Goal: Task Accomplishment & Management: Use online tool/utility

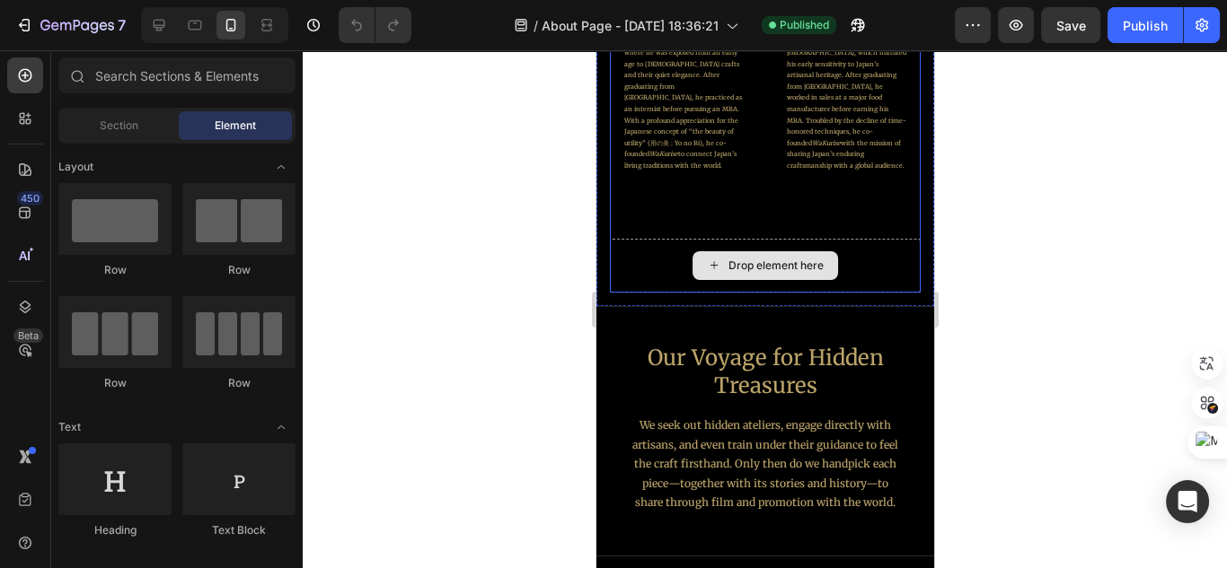
scroll to position [1365, 0]
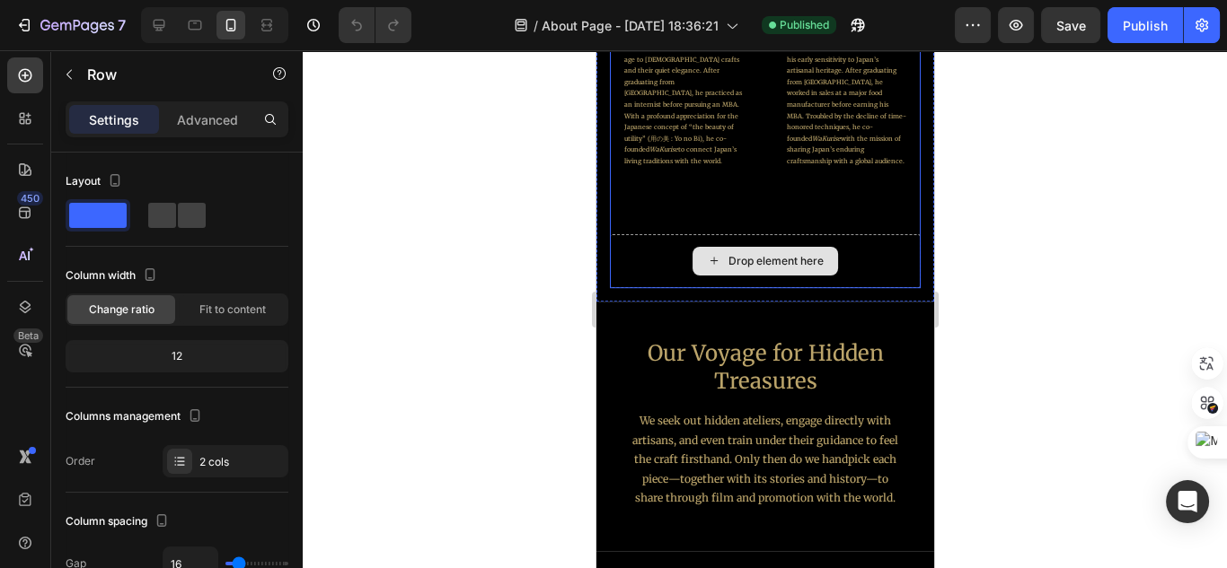
click at [835, 271] on div "Drop element here" at bounding box center [764, 261] width 311 height 54
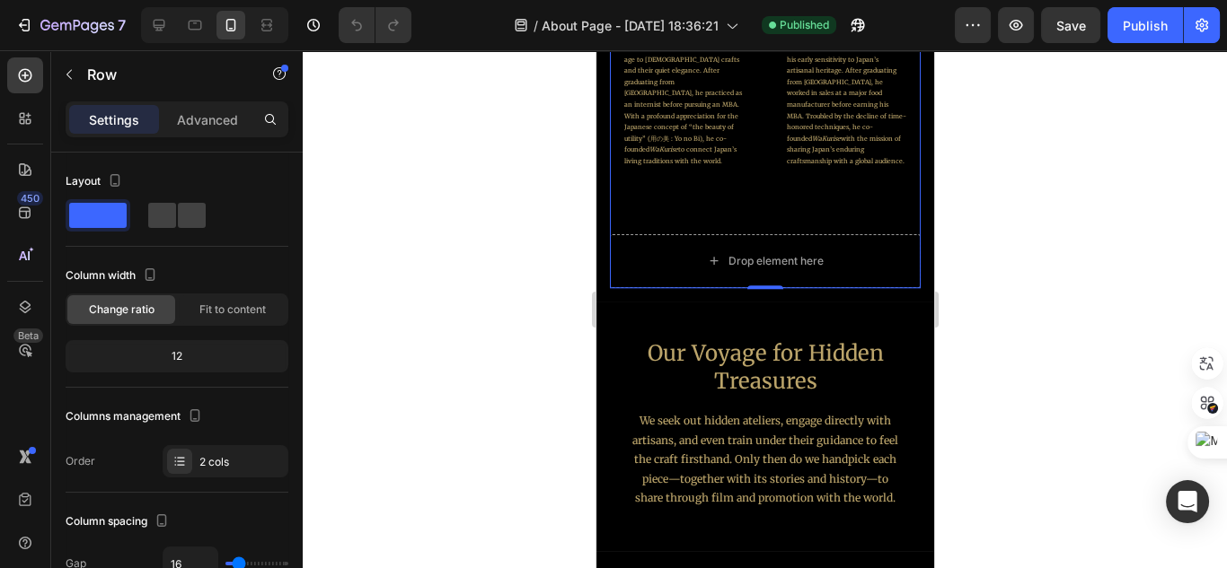
click at [839, 216] on div "Image [PERSON_NAME] Heading Co-founder Heading Born in [GEOGRAPHIC_DATA], [PERS…" at bounding box center [764, 67] width 311 height 444
click at [821, 249] on div "Drop element here" at bounding box center [763, 261] width 145 height 29
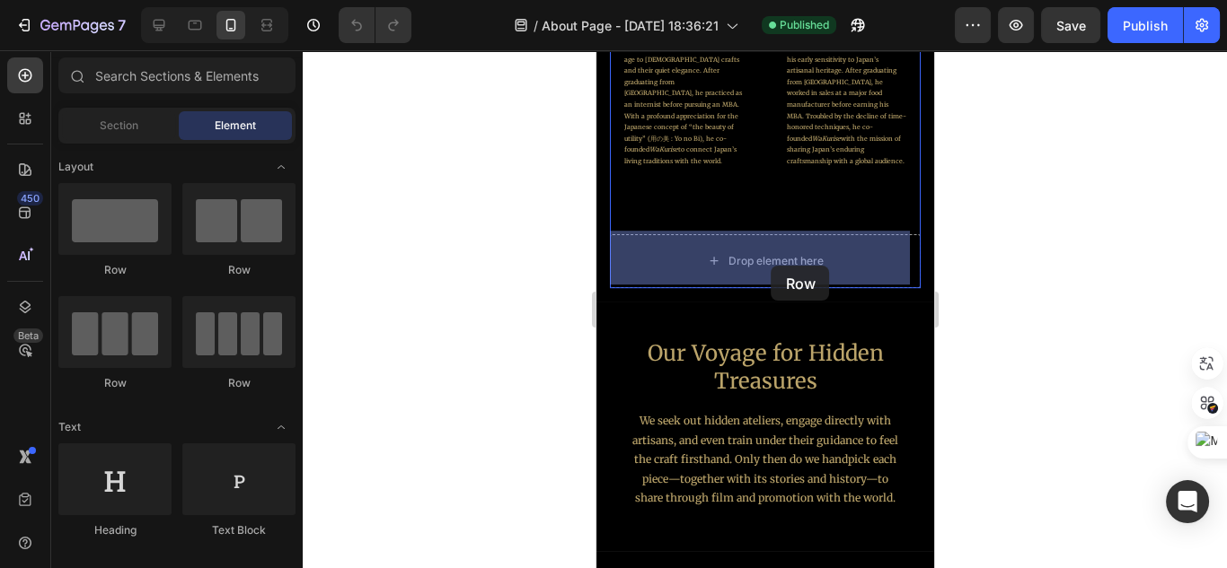
drag, startPoint x: 734, startPoint y: 286, endPoint x: 771, endPoint y: 266, distance: 41.8
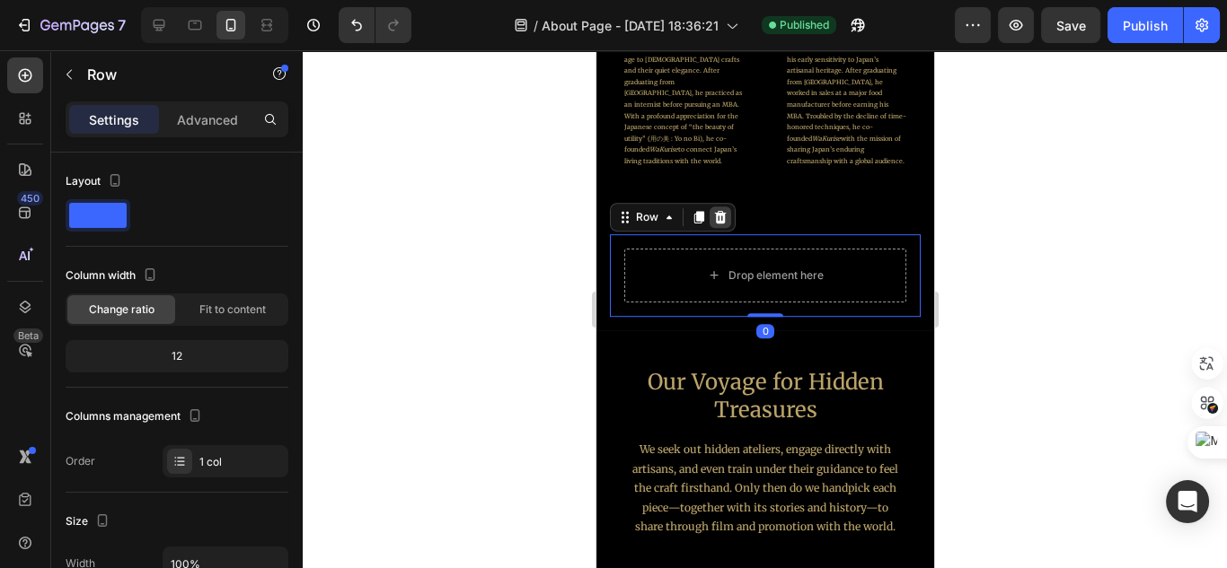
click at [728, 216] on div at bounding box center [720, 218] width 22 height 22
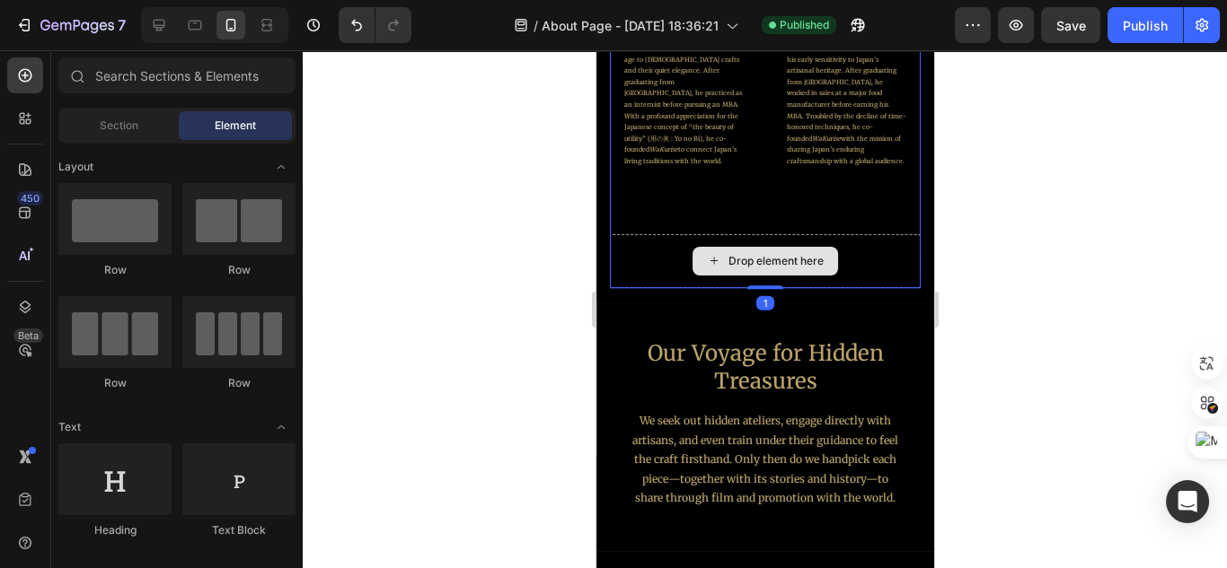
click at [723, 241] on div "Drop element here" at bounding box center [764, 261] width 311 height 54
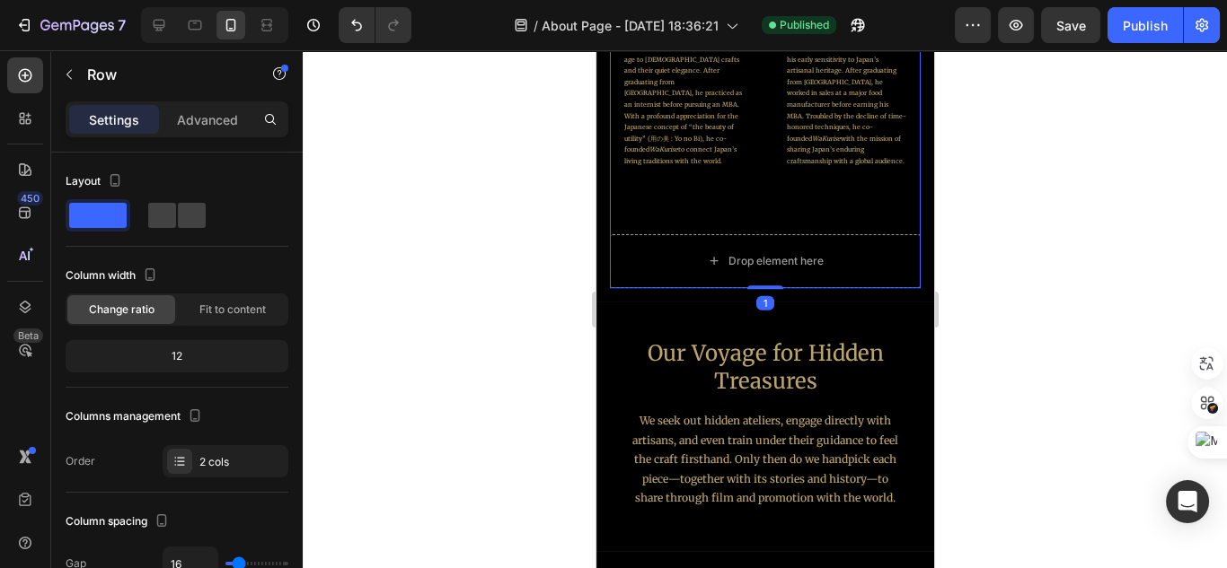
click at [734, 224] on div "Image [PERSON_NAME] Heading Co-founder Heading Born in [GEOGRAPHIC_DATA], [PERS…" at bounding box center [764, 67] width 311 height 444
drag, startPoint x: 763, startPoint y: 283, endPoint x: 781, endPoint y: 258, distance: 30.9
click at [777, 255] on div "Image [PERSON_NAME] Heading Co-founder Heading Born in [GEOGRAPHIC_DATA], [PERS…" at bounding box center [764, 67] width 311 height 444
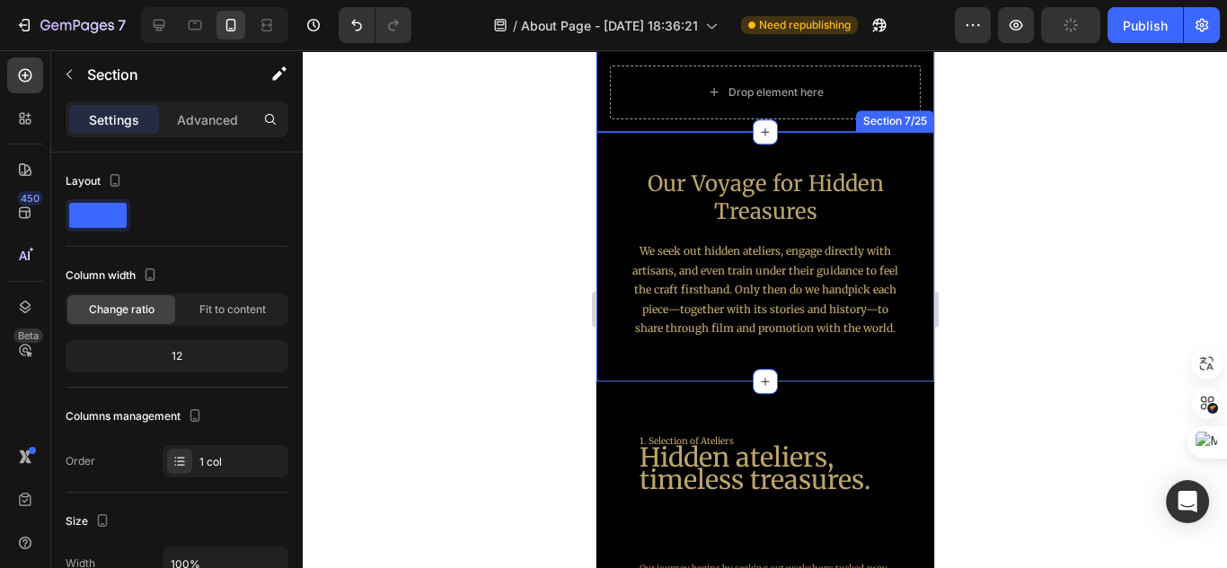
scroll to position [1581, 0]
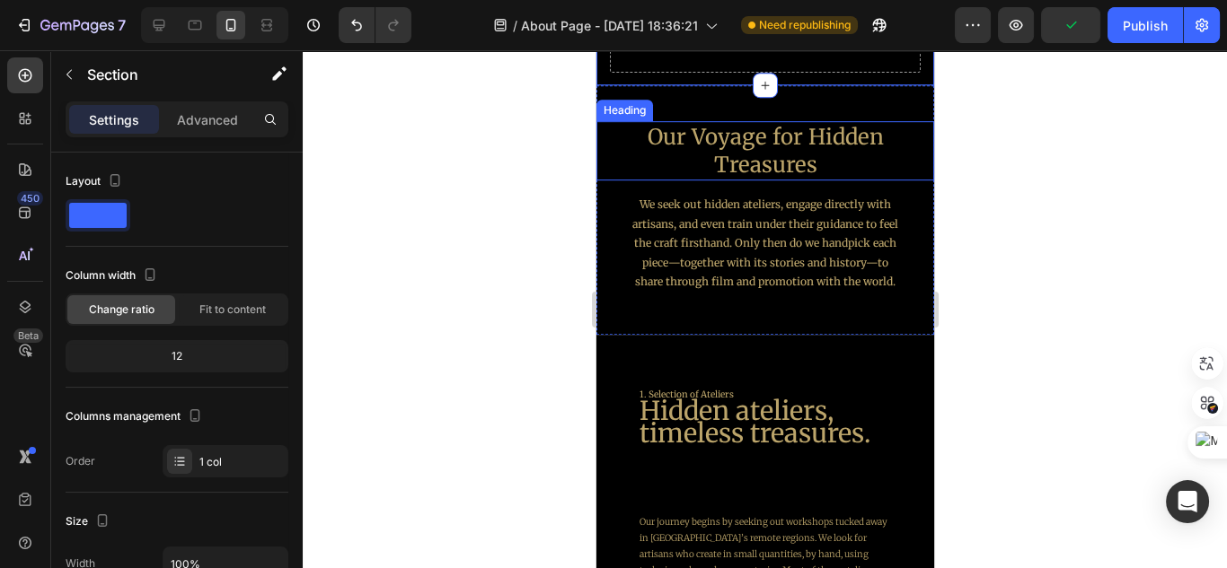
click at [768, 149] on h2 "Our Voyage for Hidden Treasures" at bounding box center [764, 150] width 338 height 59
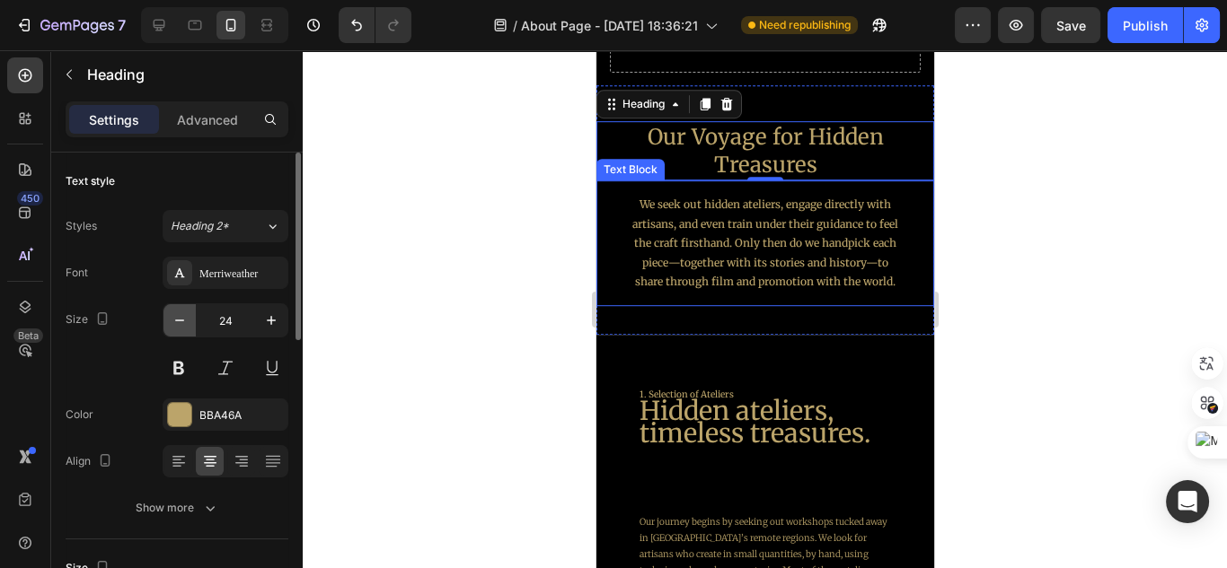
click at [194, 321] on button "button" at bounding box center [179, 320] width 32 height 32
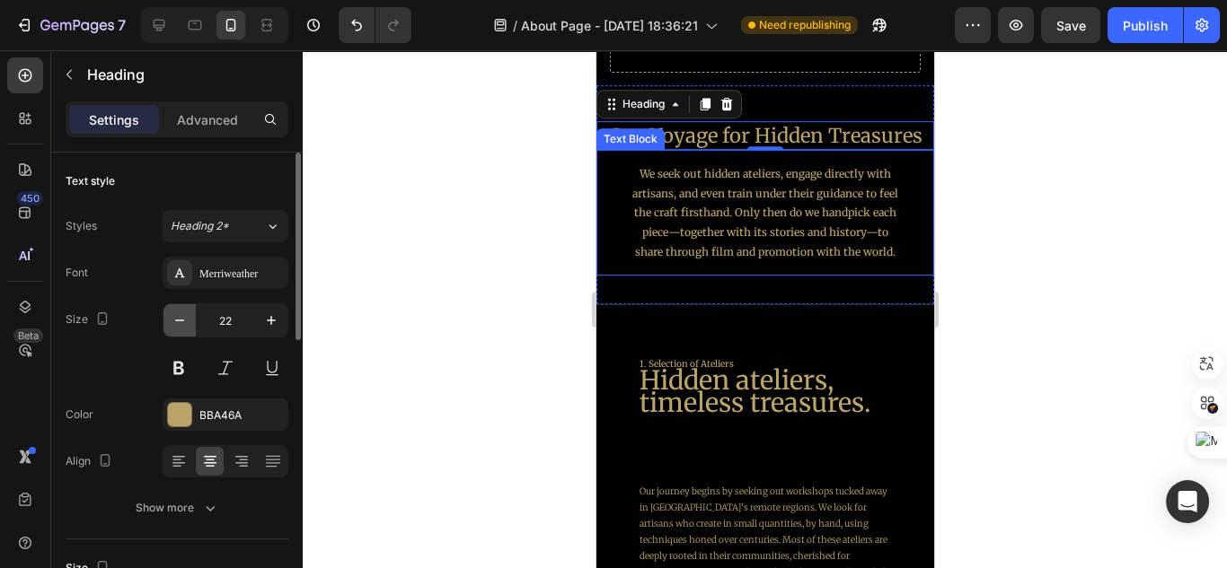
click at [194, 321] on button "button" at bounding box center [179, 320] width 32 height 32
click at [275, 324] on icon "button" at bounding box center [271, 321] width 18 height 18
click at [181, 320] on icon "button" at bounding box center [180, 321] width 18 height 18
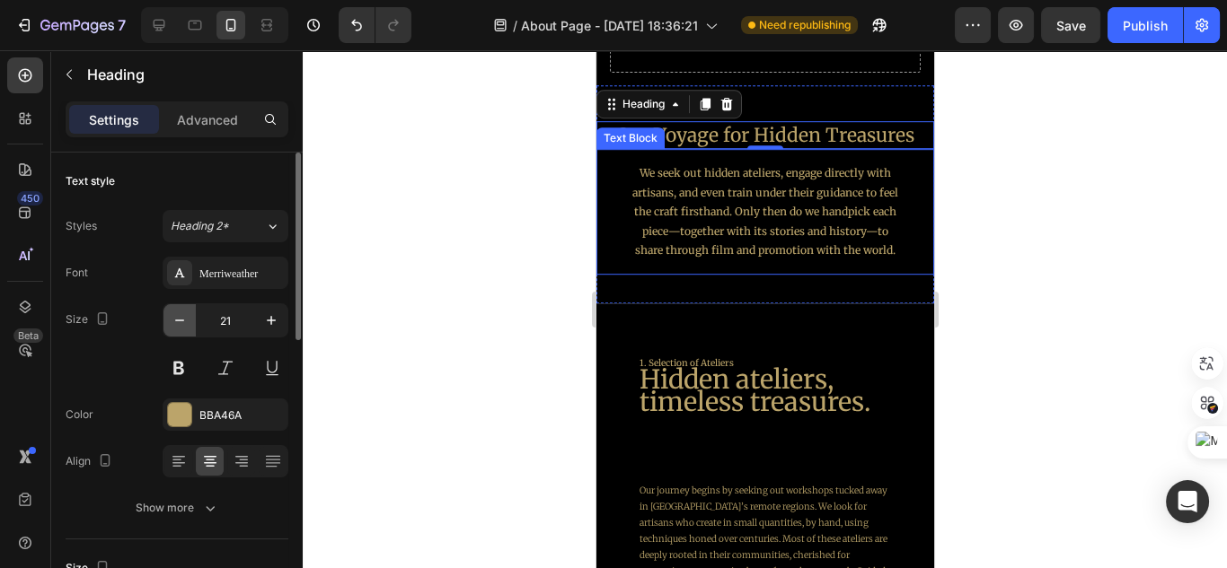
click at [181, 320] on icon "button" at bounding box center [179, 321] width 9 height 2
type input "19"
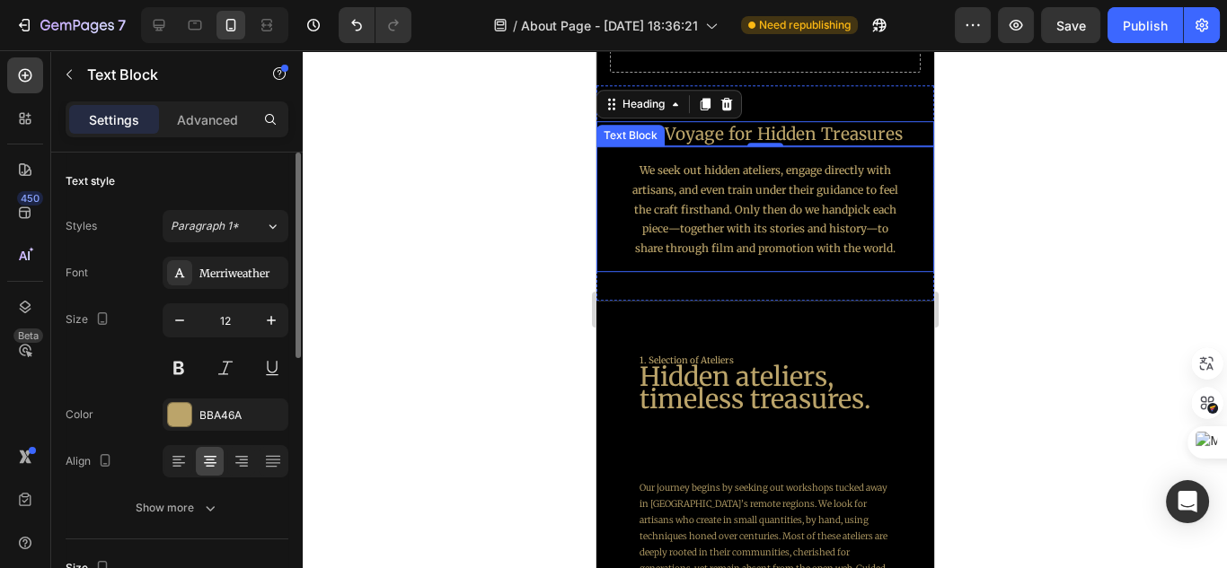
click at [765, 234] on p "We seek out hidden ateliers, engage directly with artisans, and even train unde…" at bounding box center [764, 209] width 275 height 97
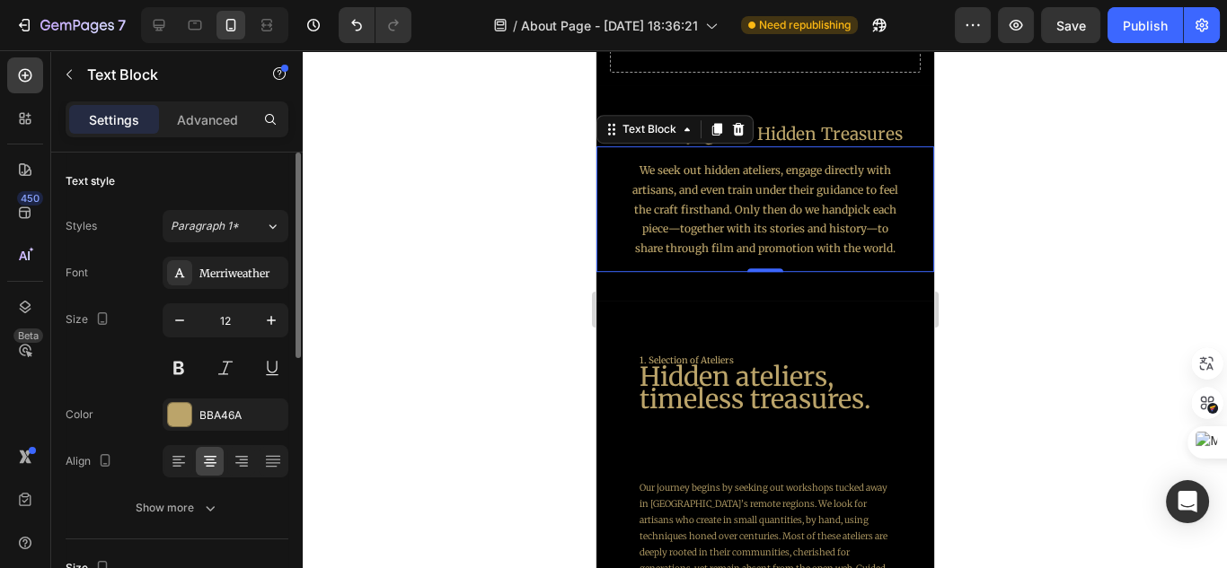
click at [1013, 189] on div at bounding box center [765, 309] width 924 height 518
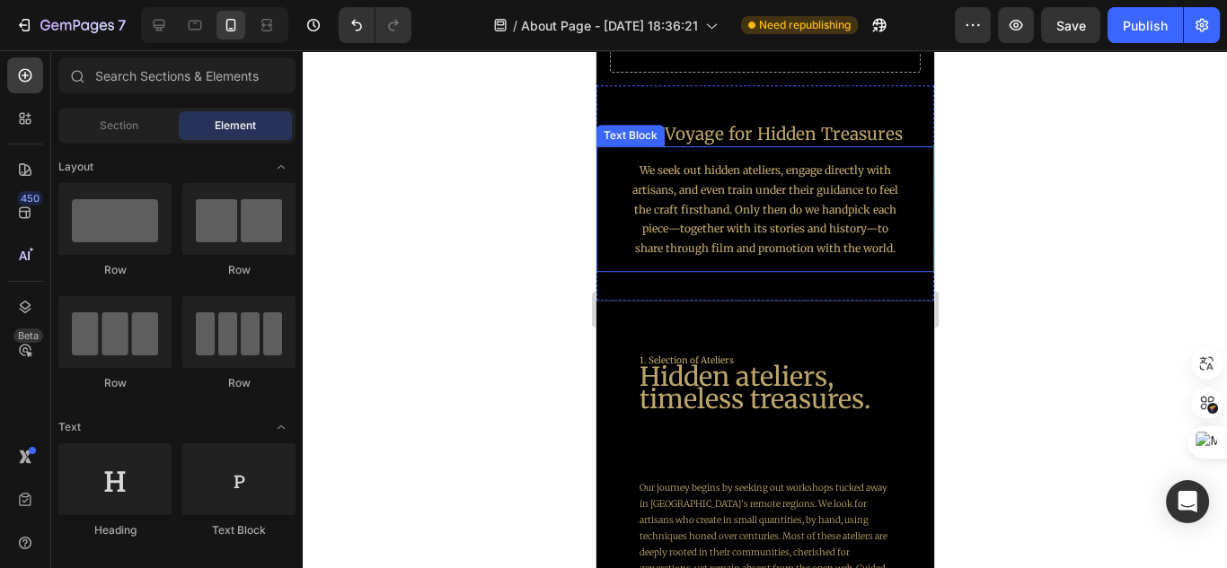
click at [801, 206] on p "We seek out hidden ateliers, engage directly with artisans, and even train unde…" at bounding box center [764, 209] width 275 height 97
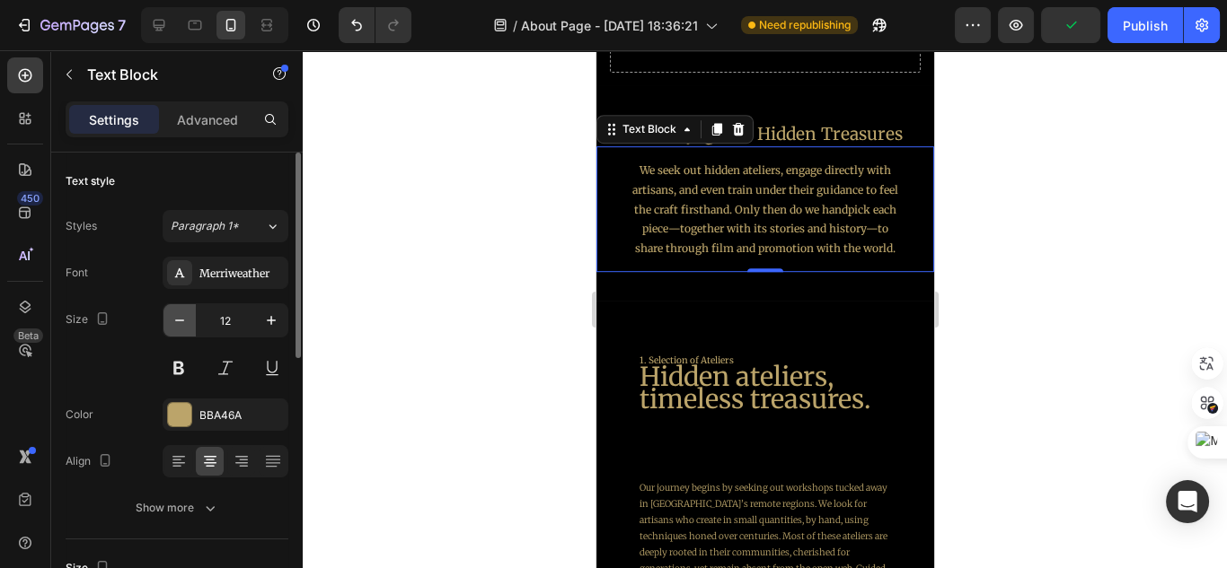
click at [176, 314] on icon "button" at bounding box center [180, 321] width 18 height 18
type input "11"
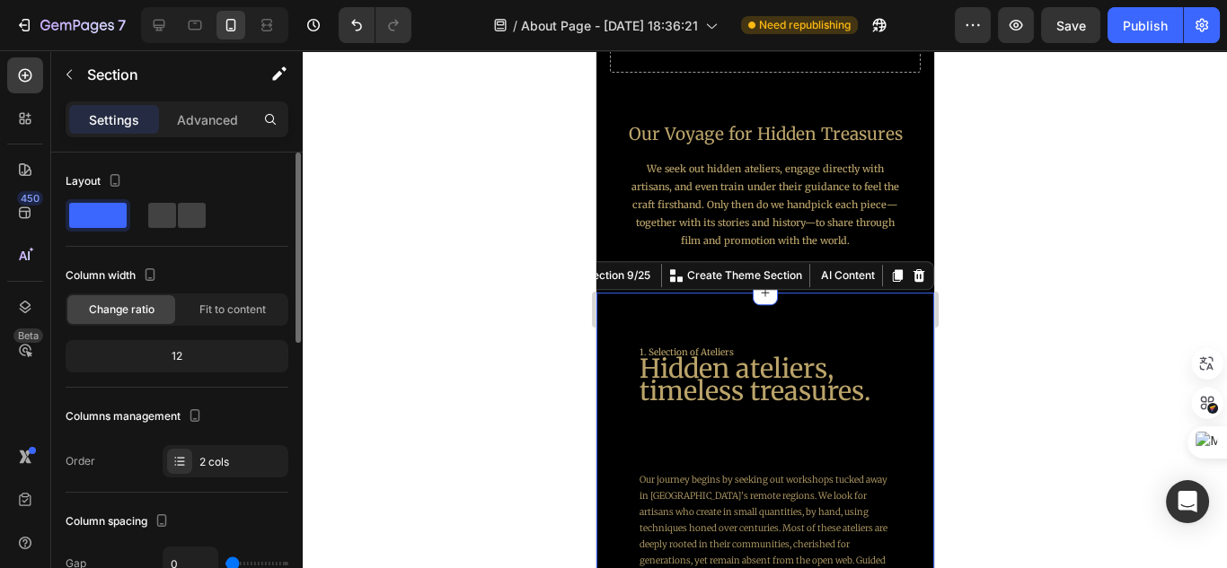
click at [980, 334] on div at bounding box center [765, 309] width 924 height 518
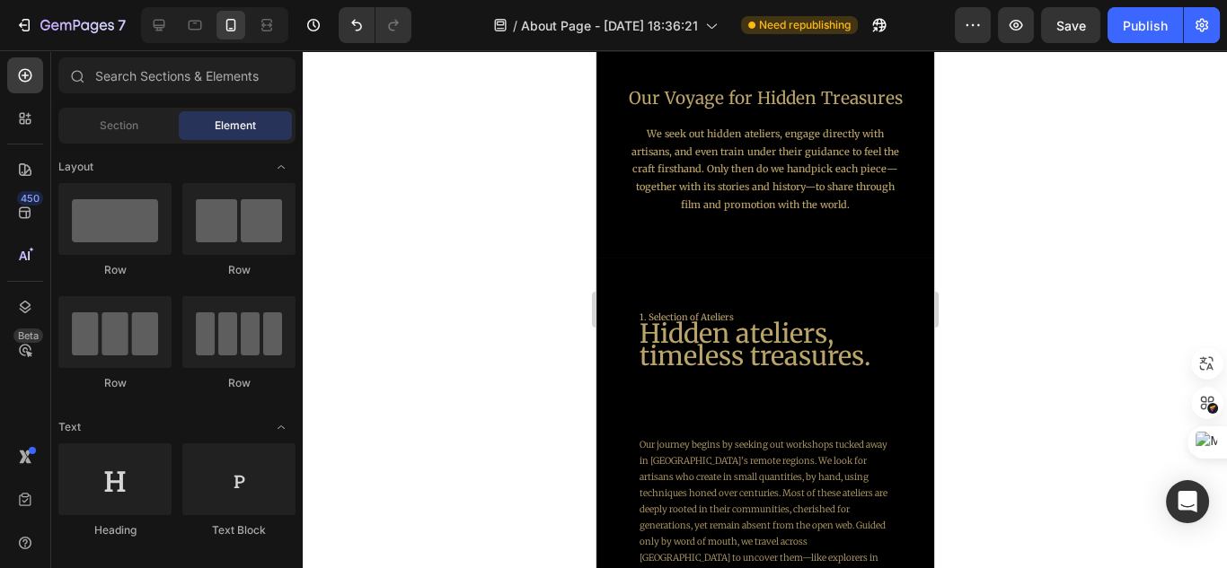
scroll to position [1652, 0]
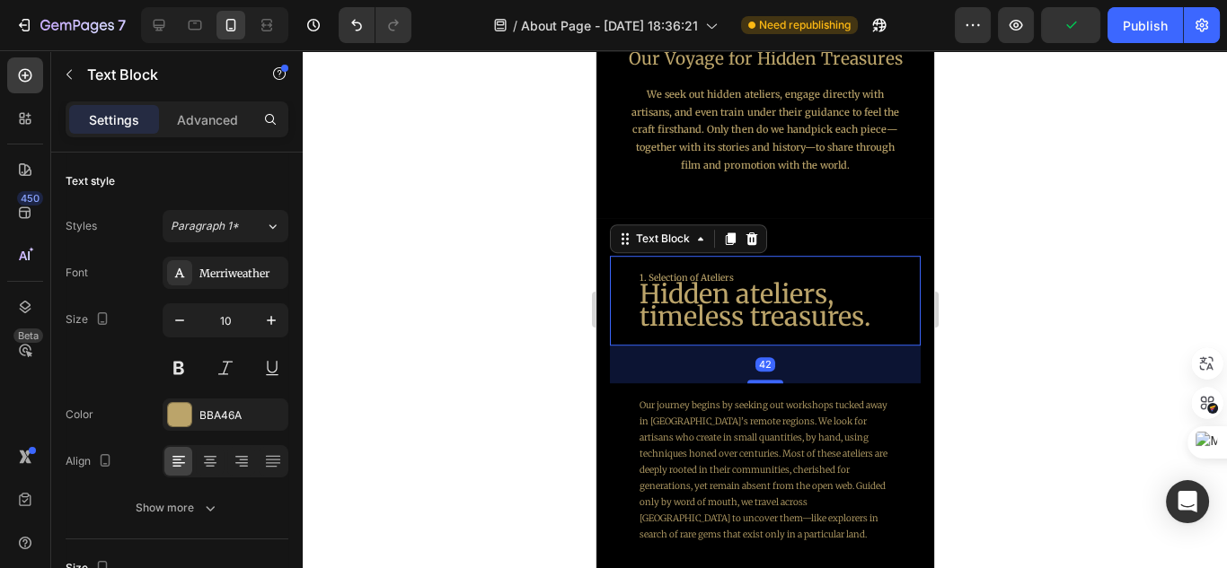
click at [792, 278] on span "Hidden ateliers, timeless treasures." at bounding box center [754, 305] width 231 height 56
click at [773, 372] on div "42" at bounding box center [764, 365] width 311 height 38
click at [778, 308] on span "Hidden ateliers, timeless treasures." at bounding box center [754, 305] width 231 height 56
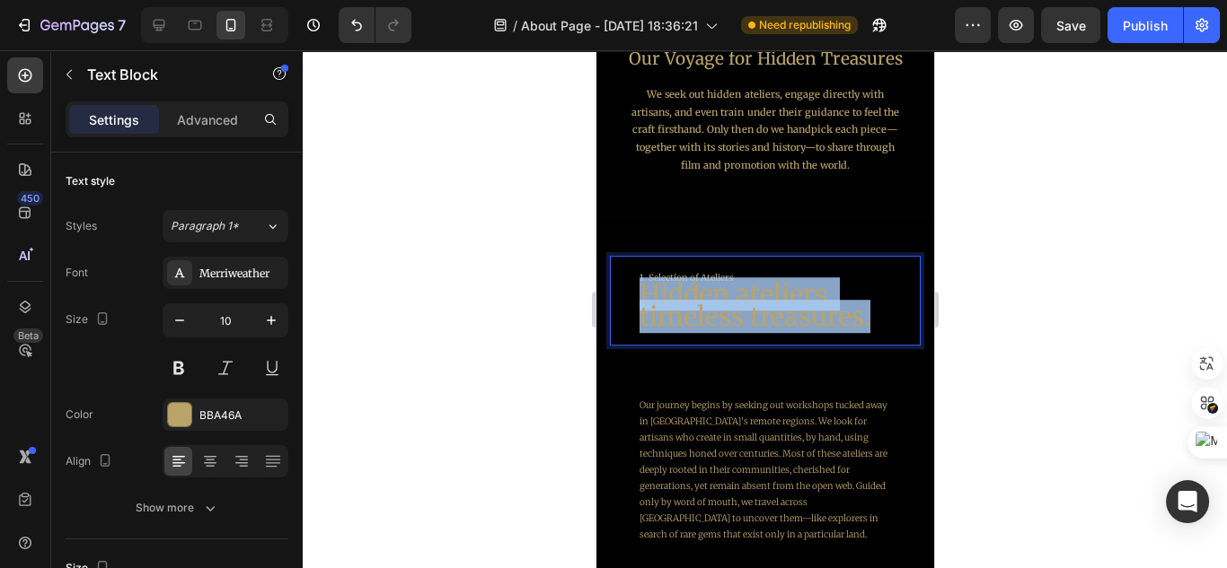
drag, startPoint x: 887, startPoint y: 323, endPoint x: 632, endPoint y: 296, distance: 256.5
click at [632, 296] on div "1. Selection of Ateliers Hidden ateliers, timeless treasures." at bounding box center [763, 301] width 279 height 90
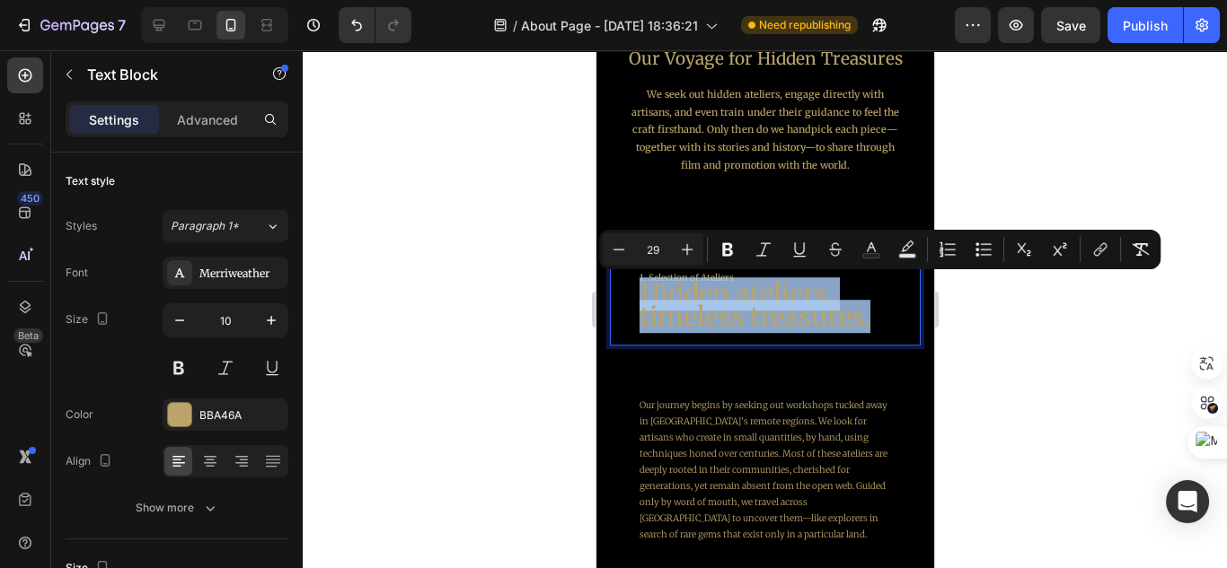
click at [711, 296] on span "Hidden ateliers, timeless treasures." at bounding box center [754, 305] width 231 height 56
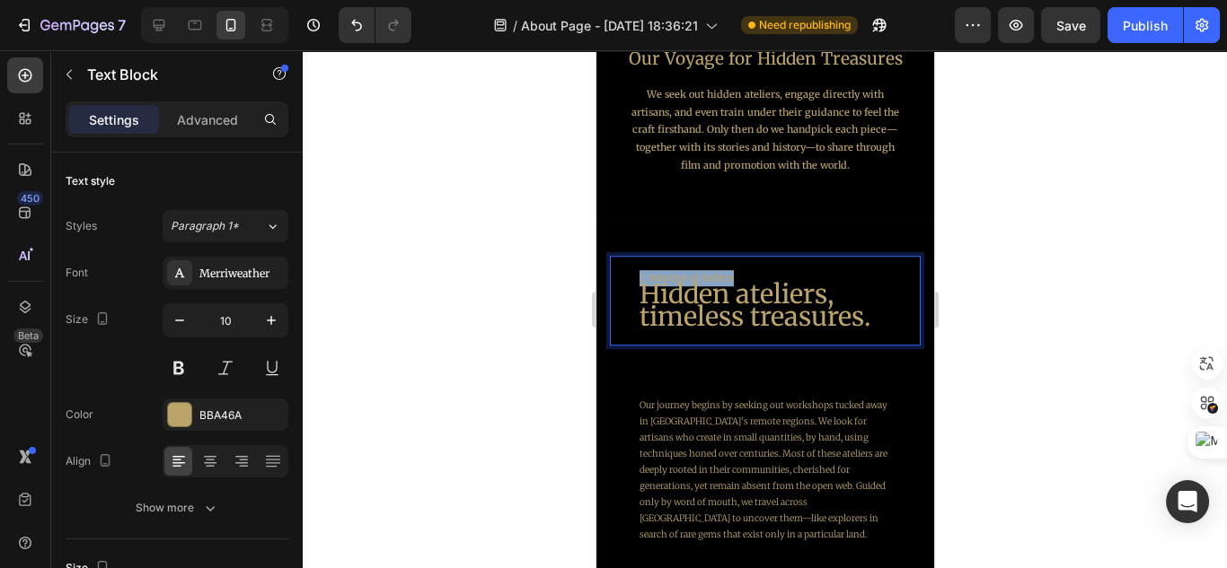
drag, startPoint x: 741, startPoint y: 275, endPoint x: 621, endPoint y: 270, distance: 120.4
click at [621, 270] on div "1. Selection of Ateliers Hidden ateliers, timeless treasures." at bounding box center [764, 301] width 311 height 90
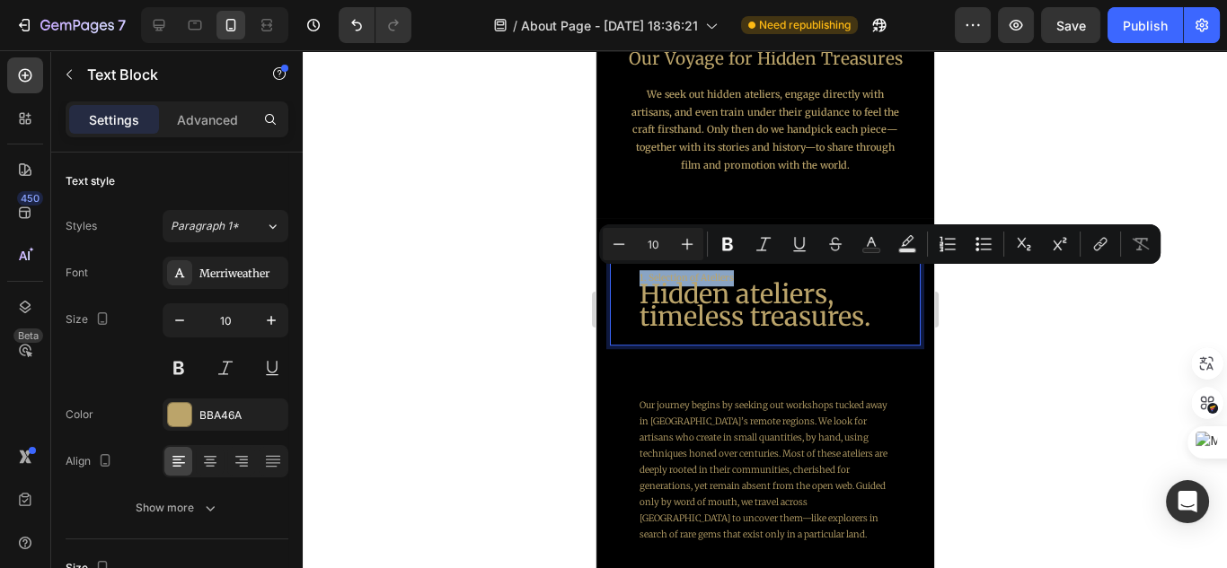
type input "29"
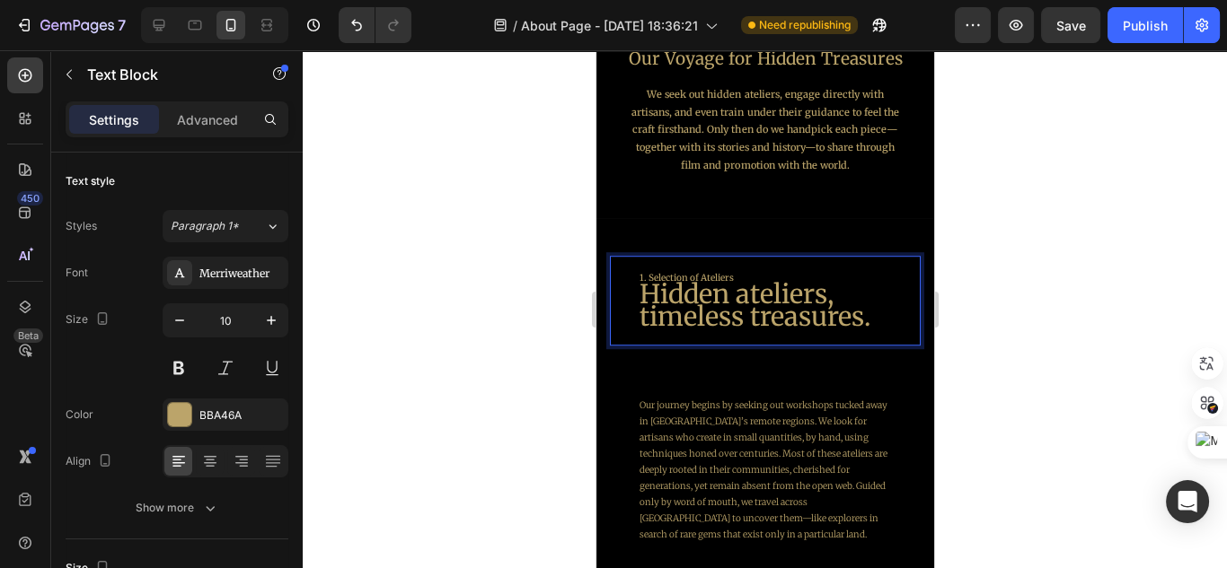
click at [721, 294] on span "Hidden ateliers, timeless treasures." at bounding box center [754, 305] width 231 height 56
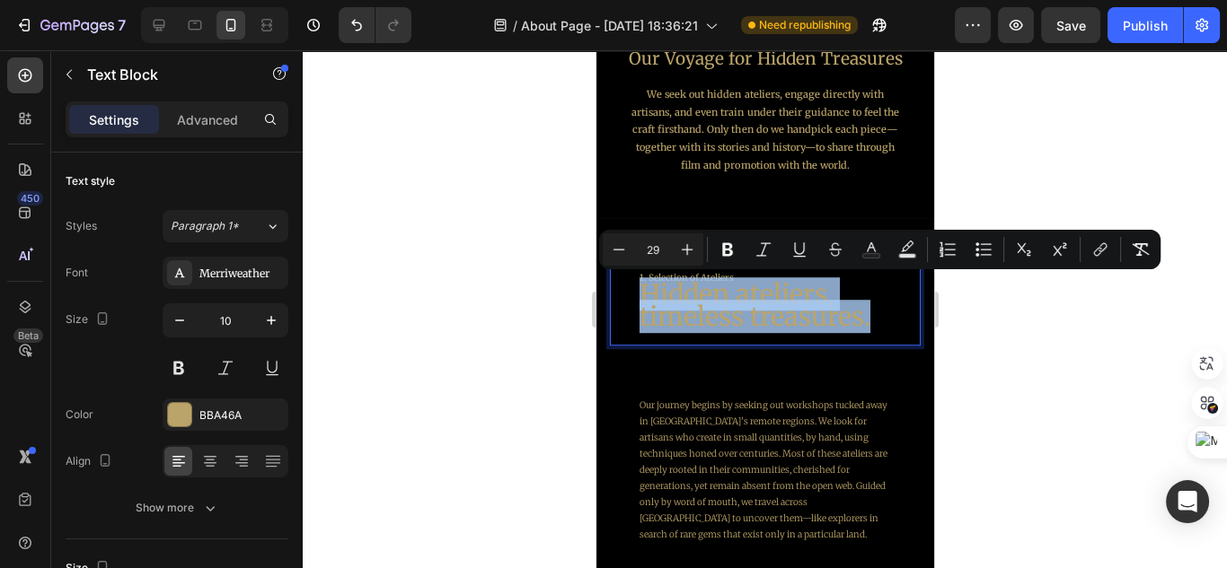
drag, startPoint x: 881, startPoint y: 322, endPoint x: 634, endPoint y: 305, distance: 247.5
click at [634, 305] on div "1. Selection of Ateliers Hidden ateliers, timeless treasures." at bounding box center [763, 301] width 279 height 90
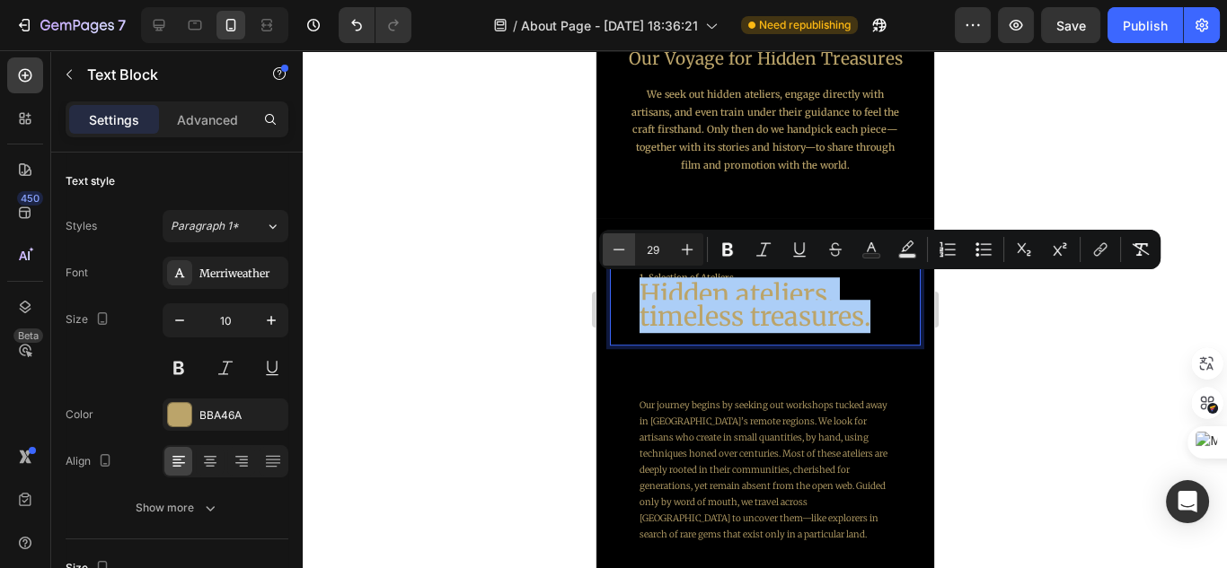
click at [621, 252] on icon "Editor contextual toolbar" at bounding box center [619, 250] width 18 height 18
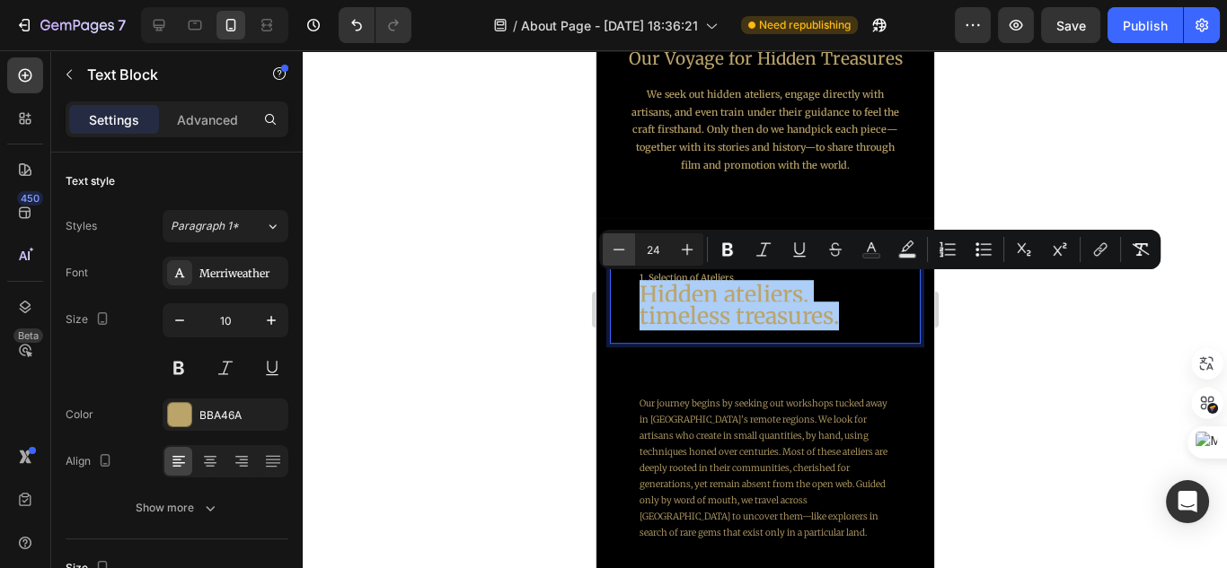
click at [621, 252] on icon "Editor contextual toolbar" at bounding box center [619, 250] width 18 height 18
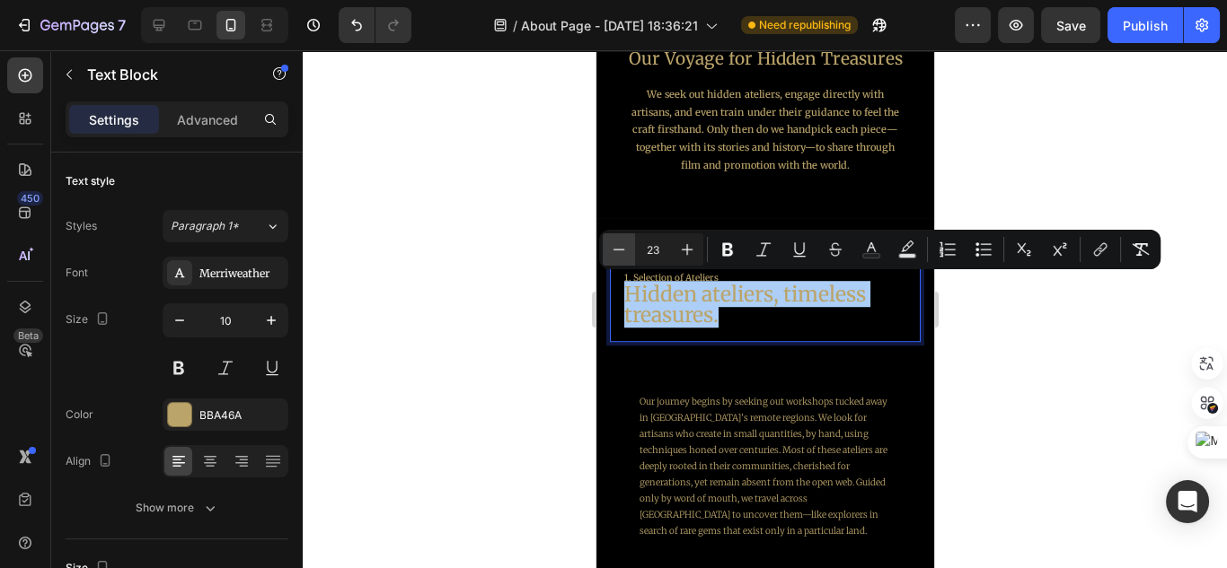
click at [621, 252] on icon "Editor contextual toolbar" at bounding box center [619, 250] width 18 height 18
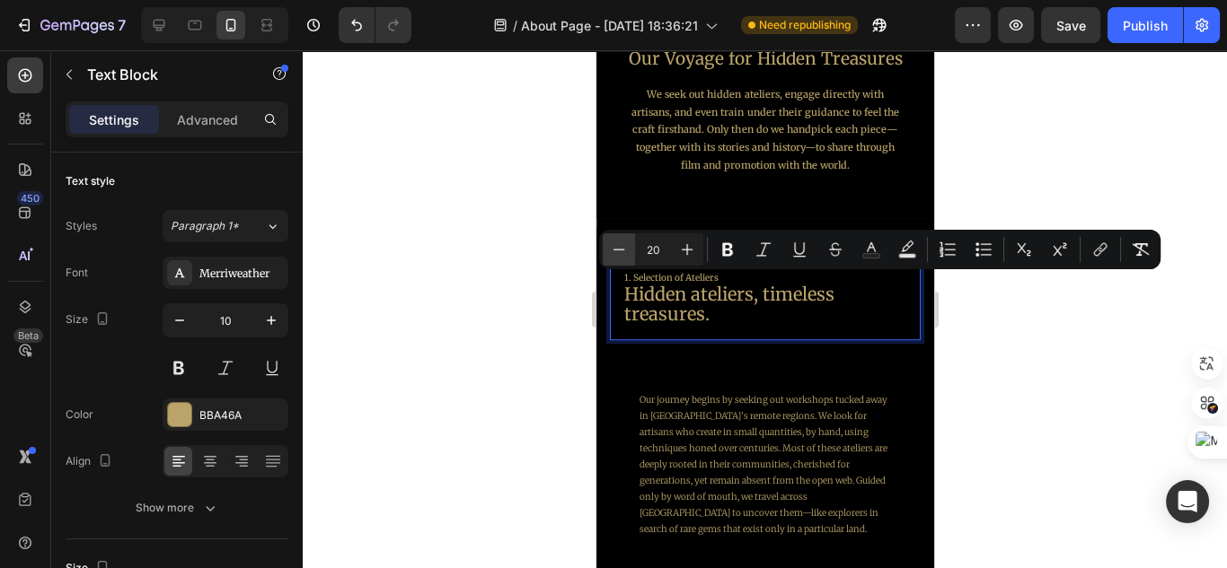
click at [621, 252] on icon "Editor contextual toolbar" at bounding box center [619, 250] width 18 height 18
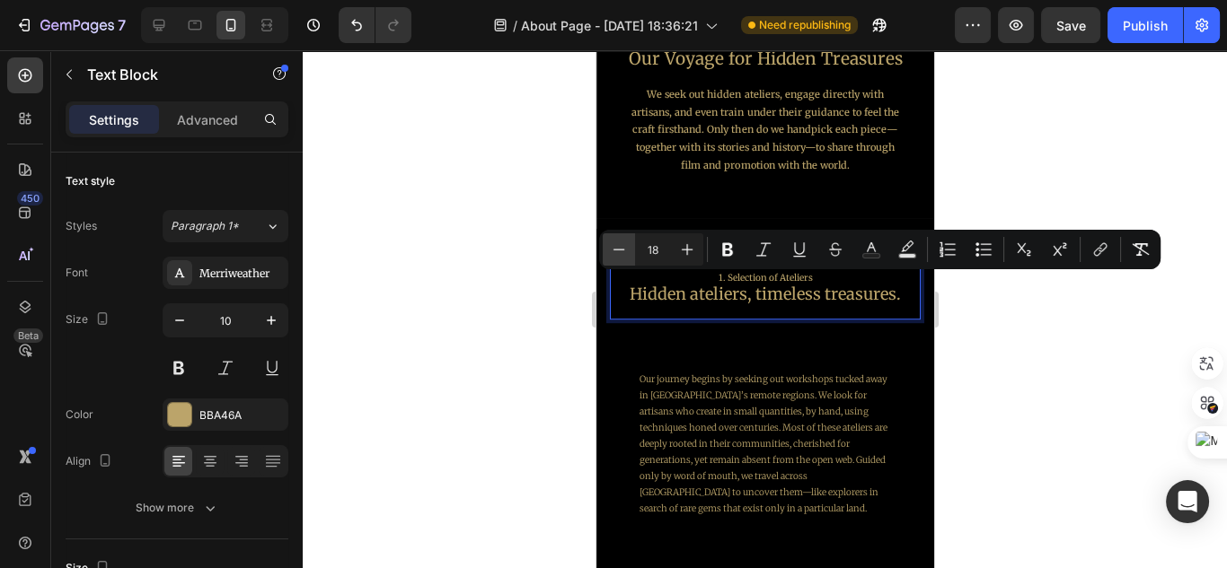
click at [621, 252] on icon "Editor contextual toolbar" at bounding box center [619, 250] width 18 height 18
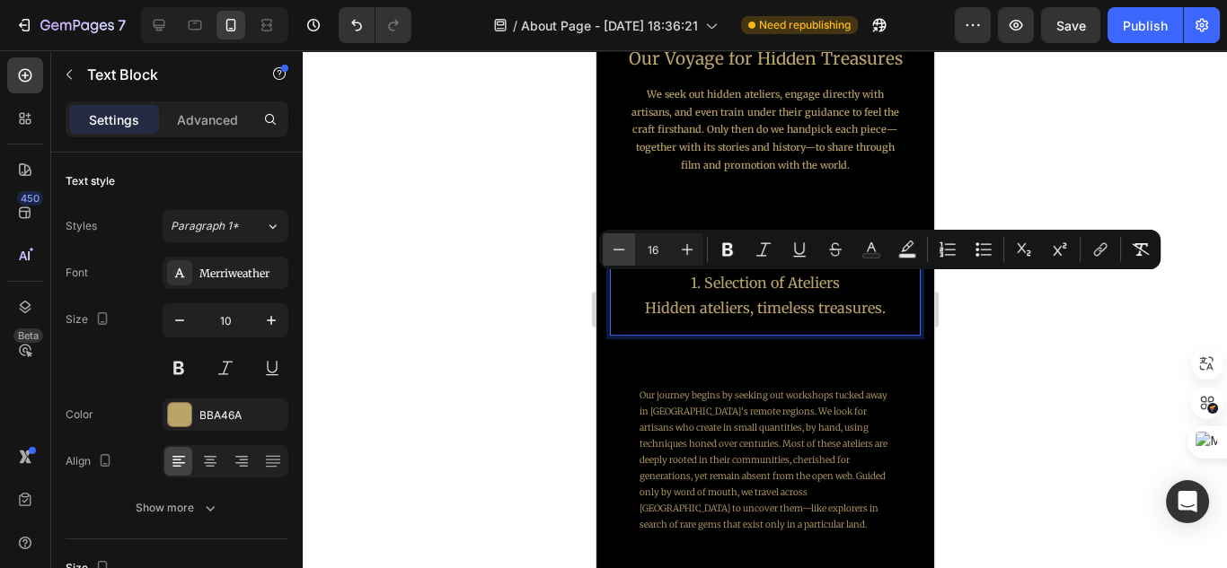
click at [621, 252] on icon "Editor contextual toolbar" at bounding box center [619, 250] width 18 height 18
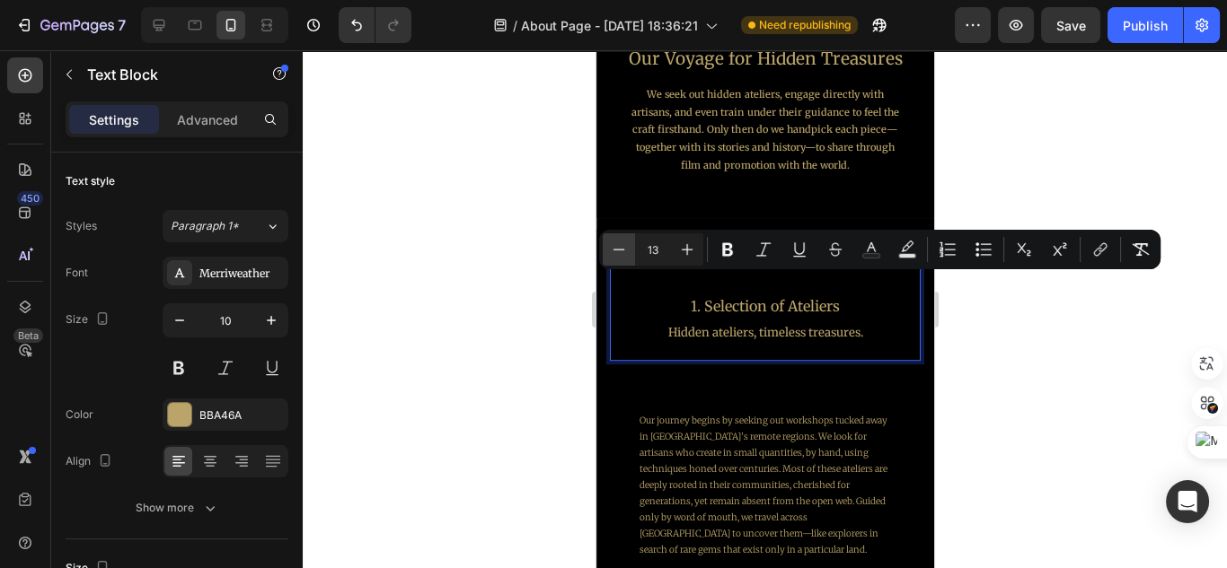
click at [621, 252] on icon "Editor contextual toolbar" at bounding box center [619, 250] width 18 height 18
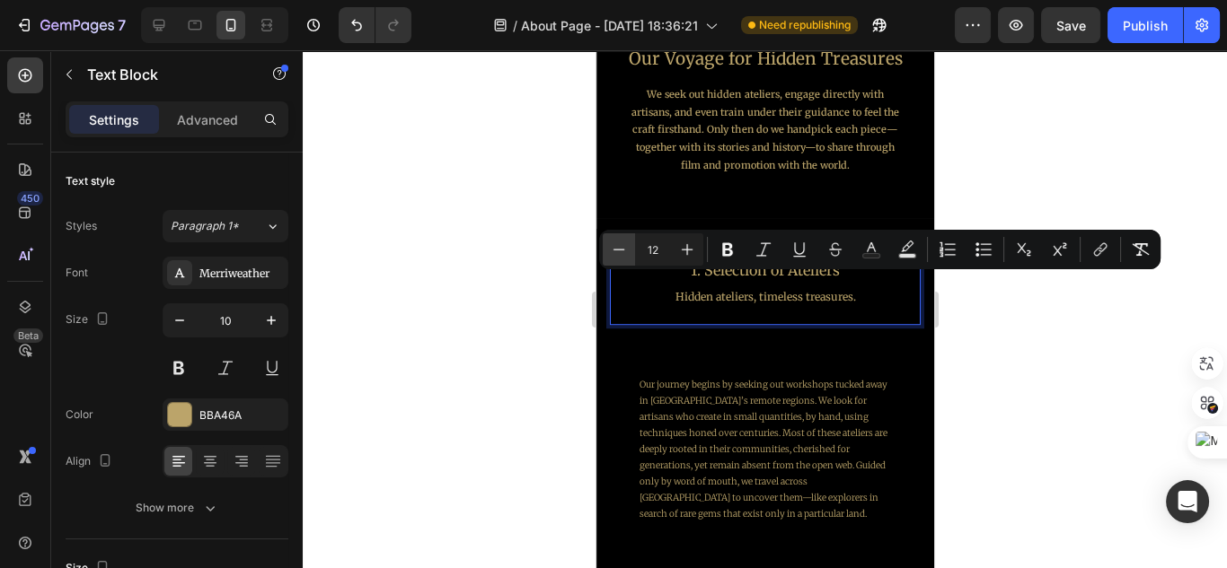
click at [621, 252] on icon "Editor contextual toolbar" at bounding box center [619, 250] width 18 height 18
type input "10"
click at [946, 354] on div at bounding box center [765, 309] width 924 height 518
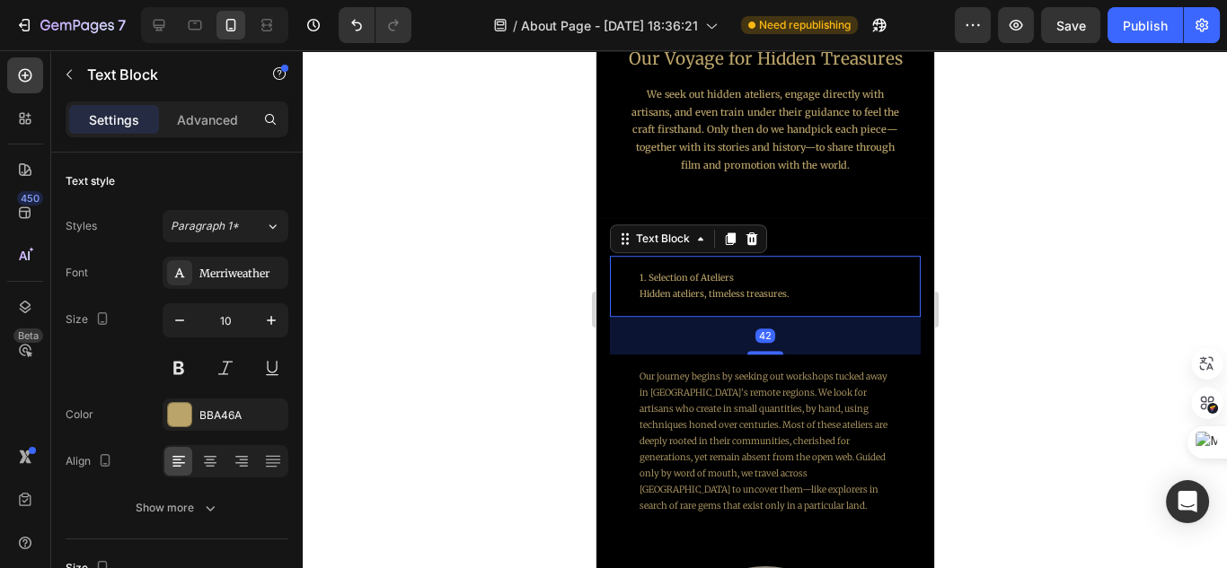
click at [836, 272] on p "1. Selection of Ateliers" at bounding box center [764, 278] width 251 height 16
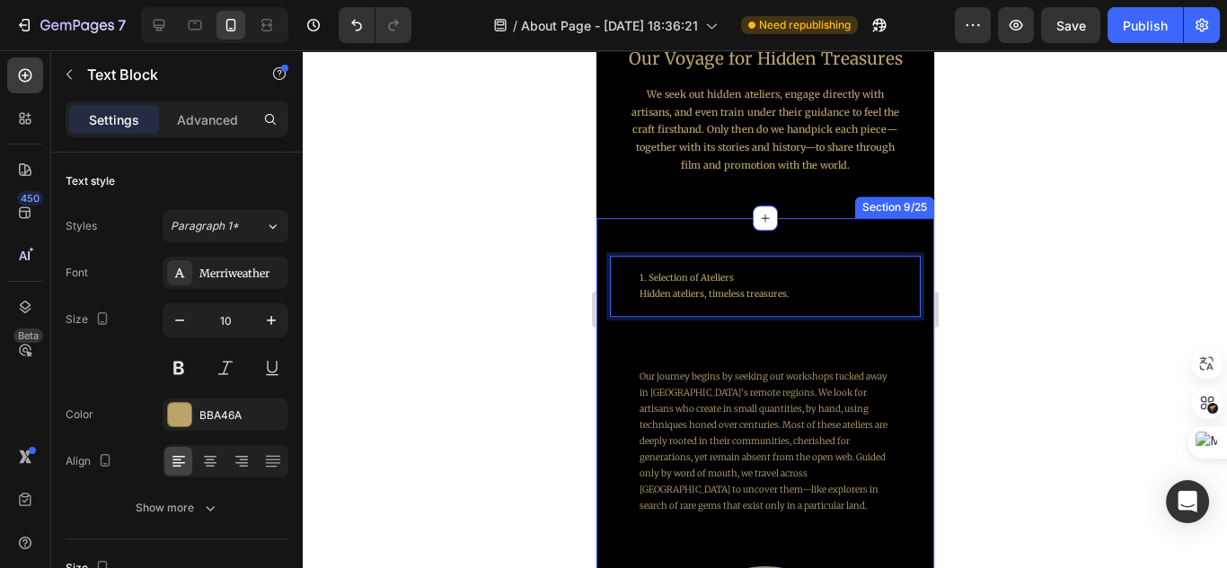
drag, startPoint x: 325, startPoint y: 341, endPoint x: 979, endPoint y: 392, distance: 655.8
click at [984, 395] on div at bounding box center [765, 309] width 924 height 518
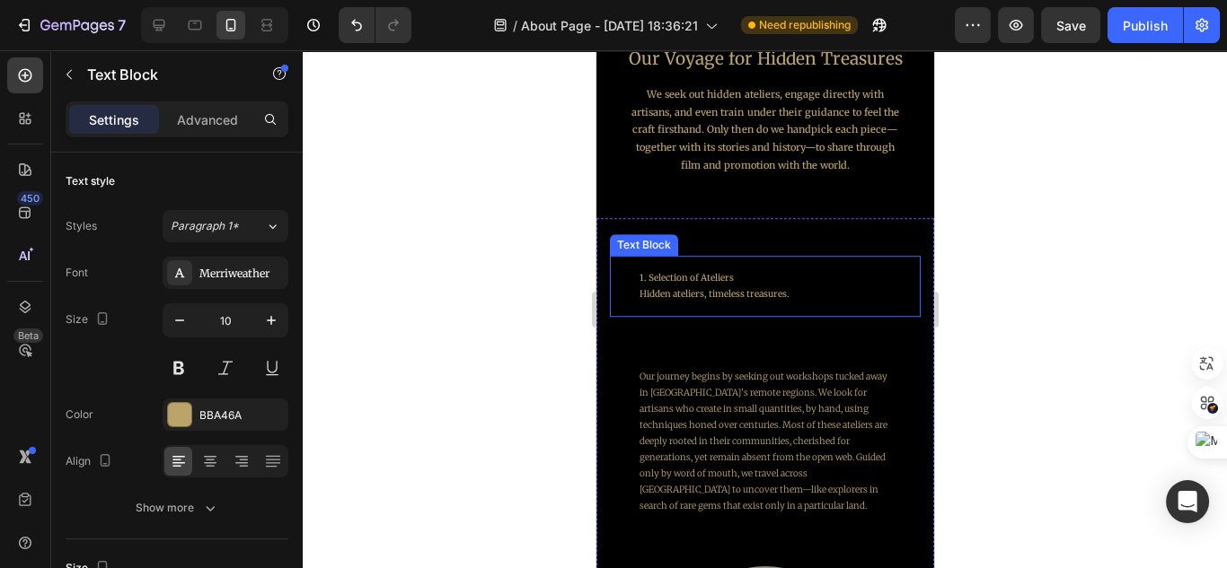
click at [609, 256] on span at bounding box center [609, 256] width 0 height 0
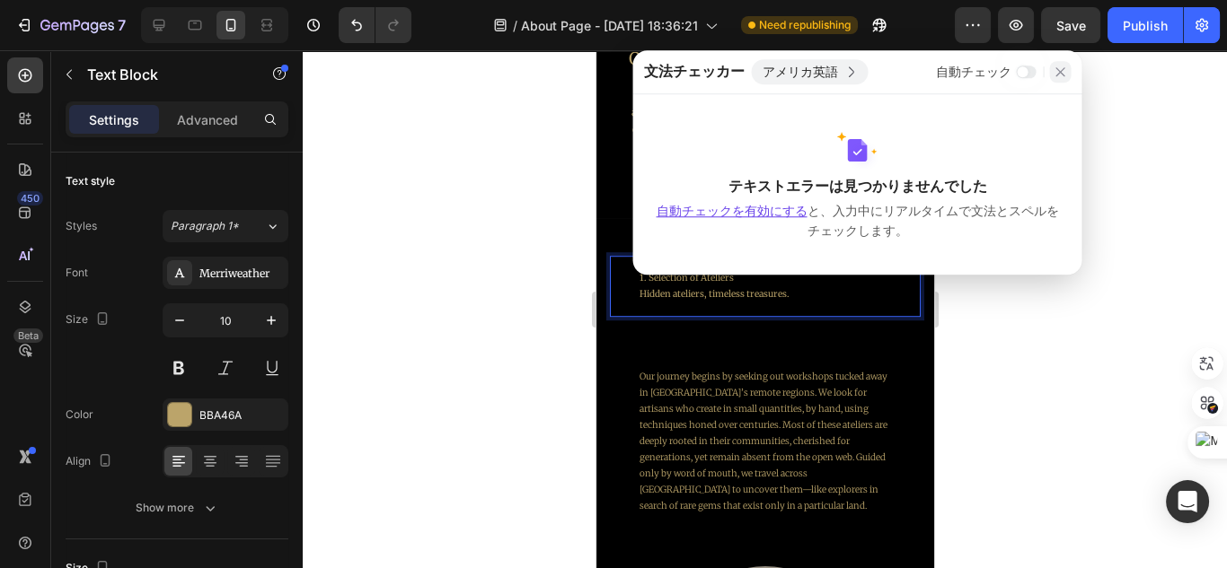
click at [1049, 76] on div "文法チェッカー アメリカ英語 自動チェック テキストエラーは見つかりませんでした 自動チェックを有効にする と、入力中にリアルタイムで文法とスペルをチェックし…" at bounding box center [856, 162] width 449 height 225
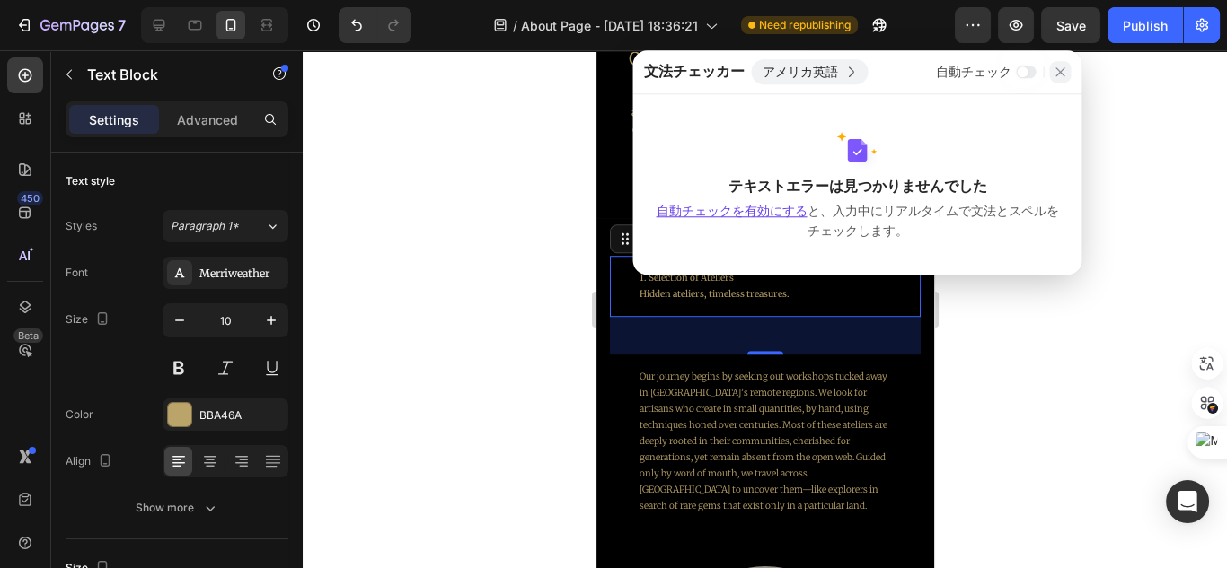
click at [1061, 71] on icon at bounding box center [1059, 72] width 14 height 14
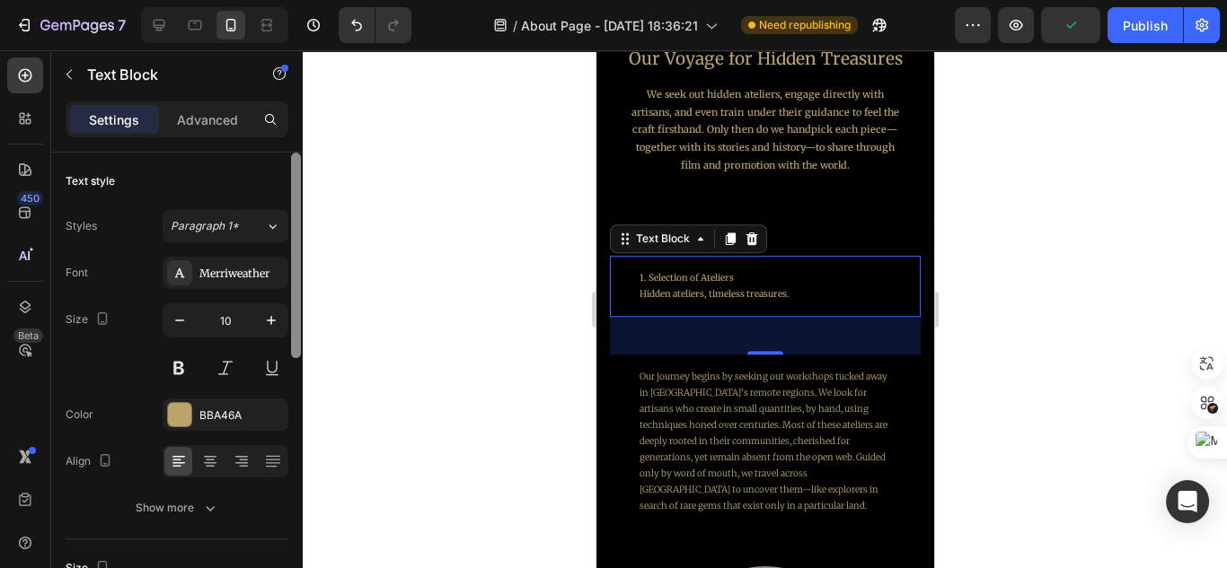
scroll to position [468, 0]
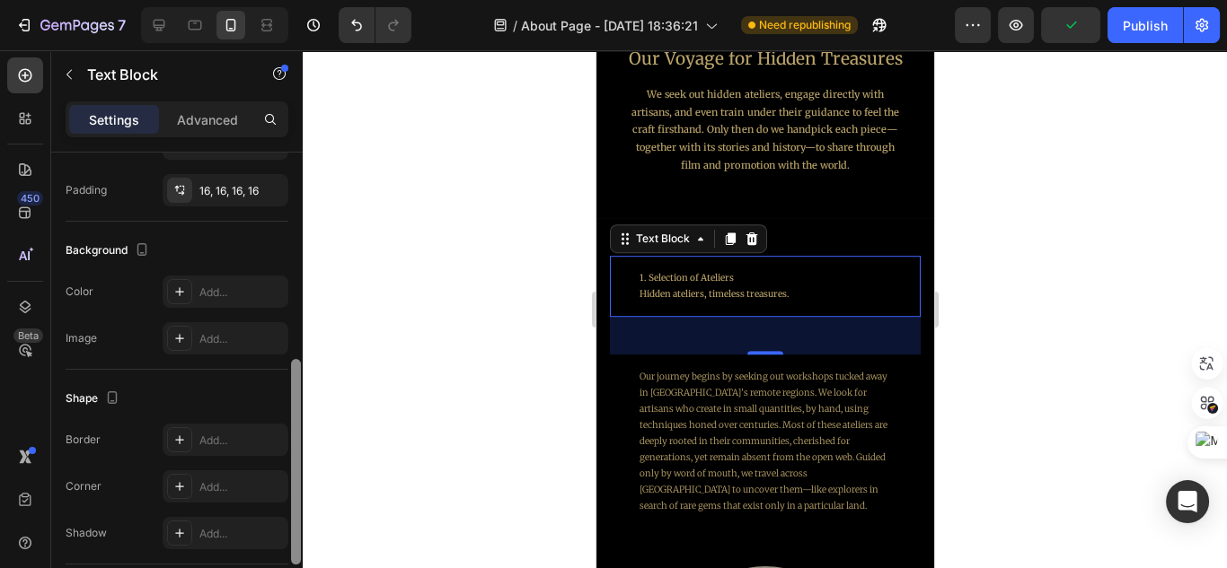
click at [291, 320] on div at bounding box center [295, 387] width 13 height 468
click at [719, 302] on div "1. Selection of Ateliers Hidden ateliers, timeless treasures." at bounding box center [763, 286] width 279 height 61
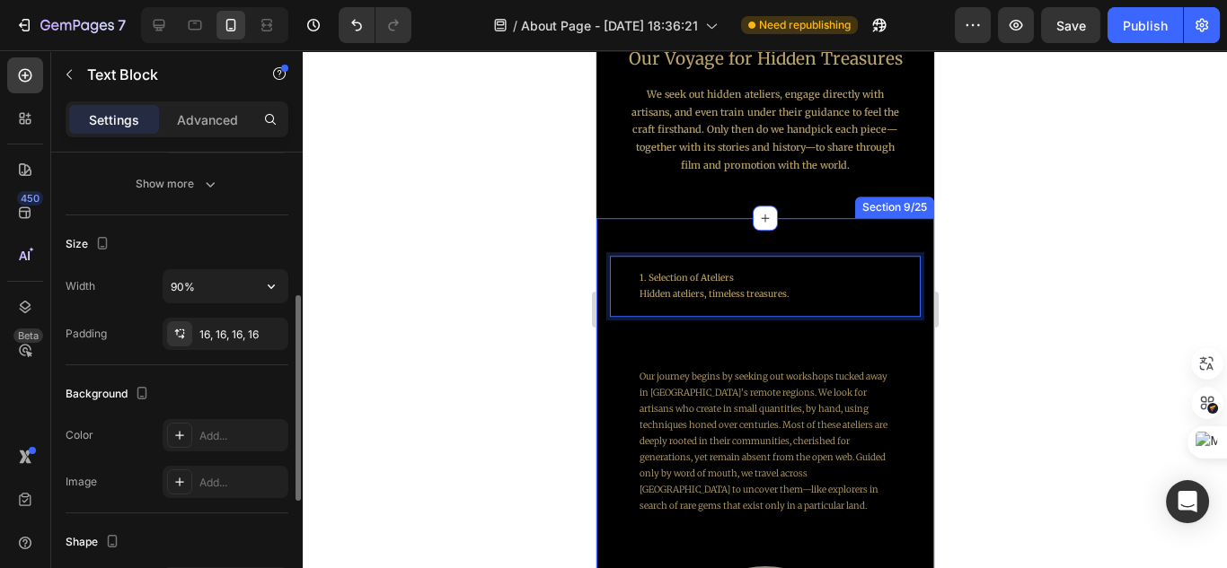
scroll to position [37, 0]
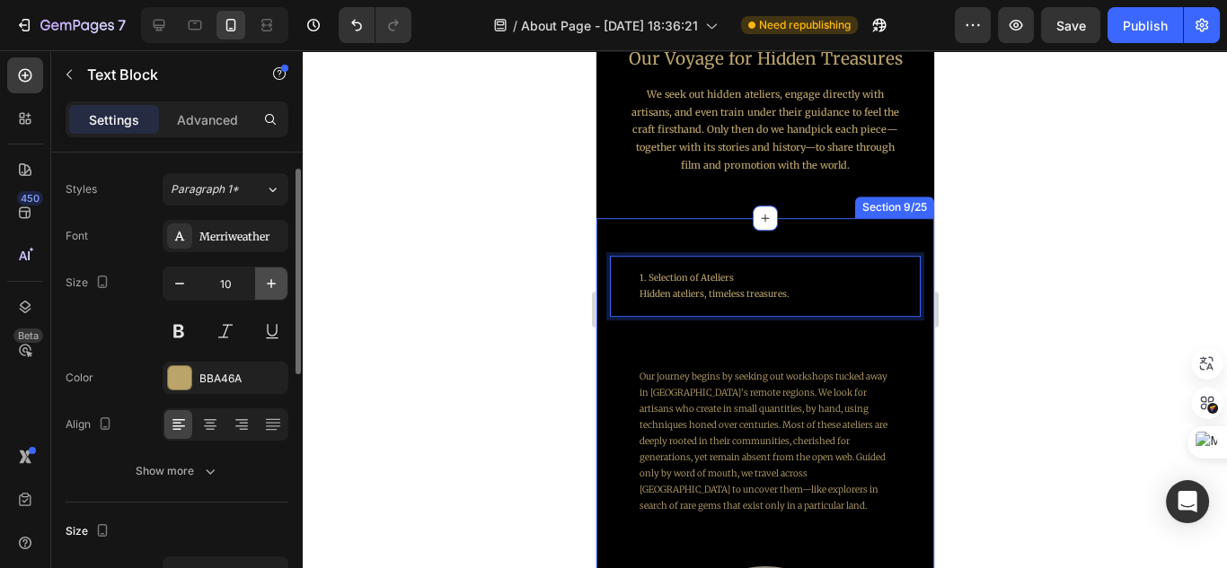
click at [269, 281] on icon "button" at bounding box center [271, 283] width 9 height 9
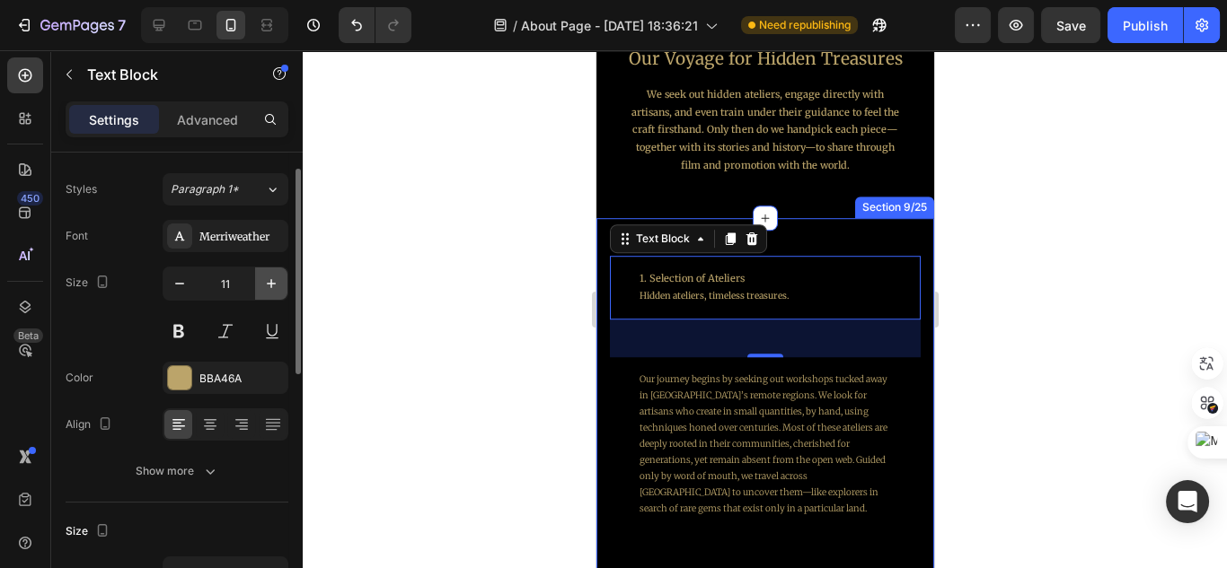
click at [269, 281] on icon "button" at bounding box center [271, 283] width 9 height 9
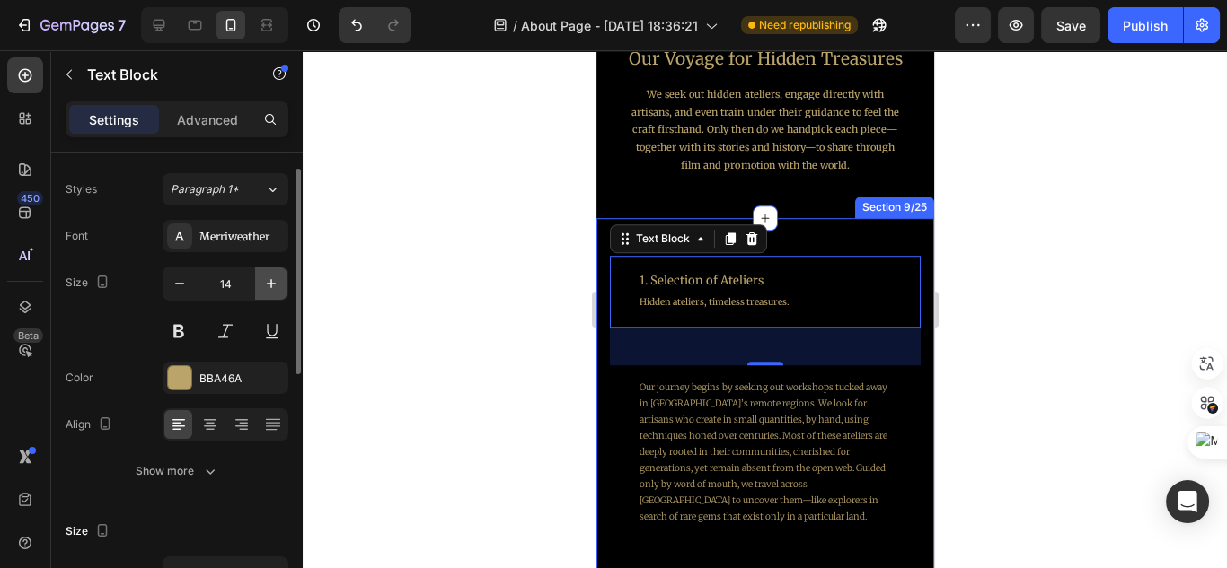
click at [269, 283] on icon "button" at bounding box center [271, 284] width 18 height 18
type input "15"
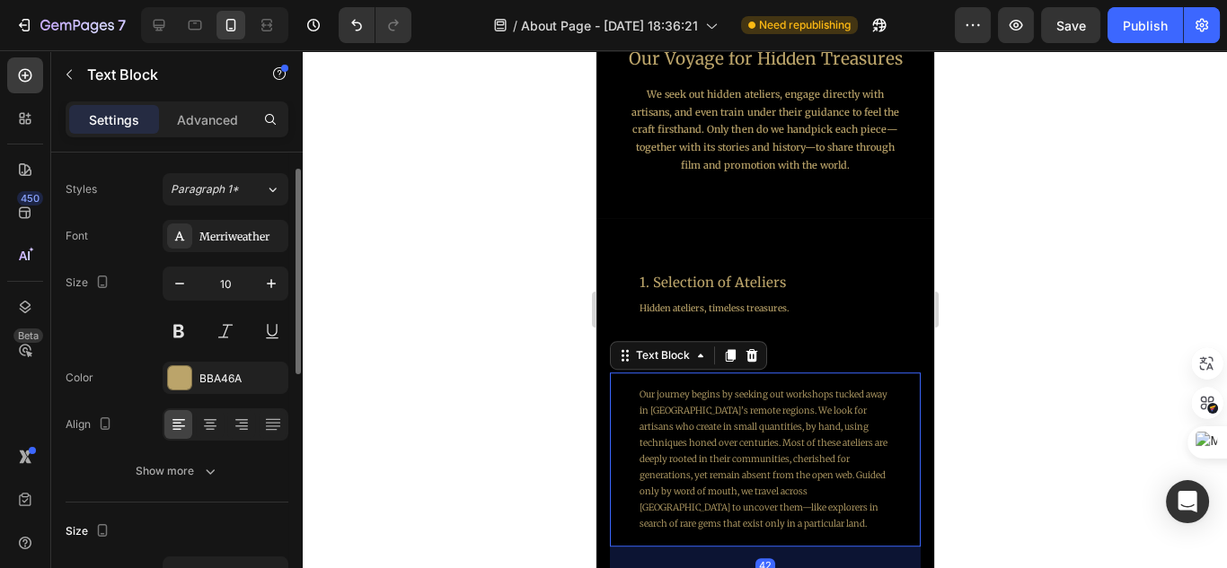
click at [833, 383] on div "Our journey begins by seeking out workshops tucked away in [GEOGRAPHIC_DATA]’s …" at bounding box center [763, 460] width 279 height 174
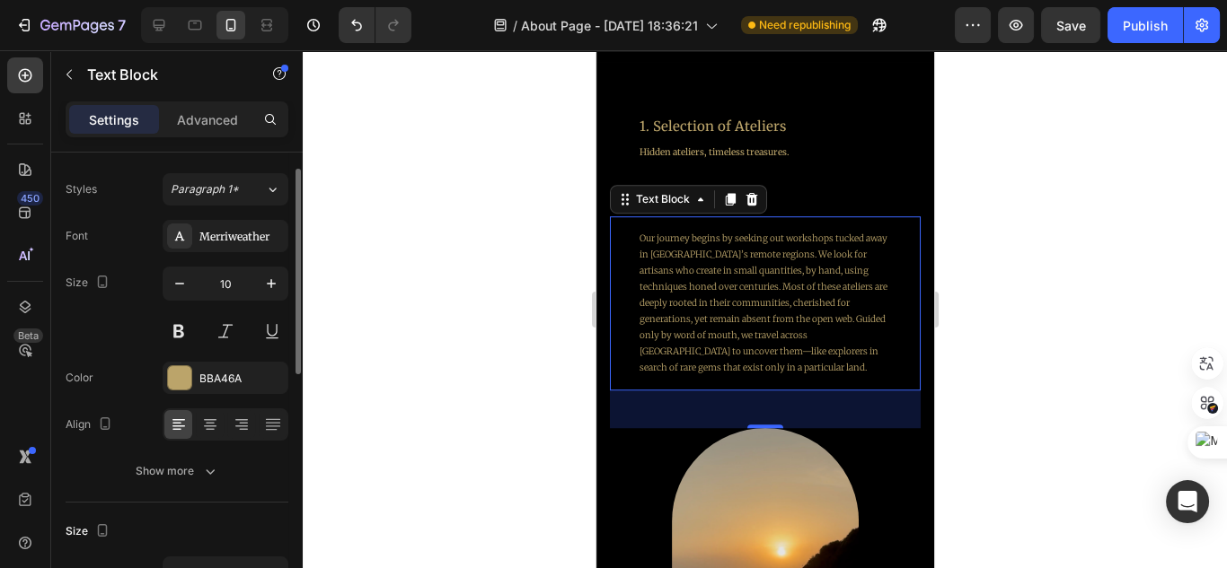
scroll to position [1724, 0]
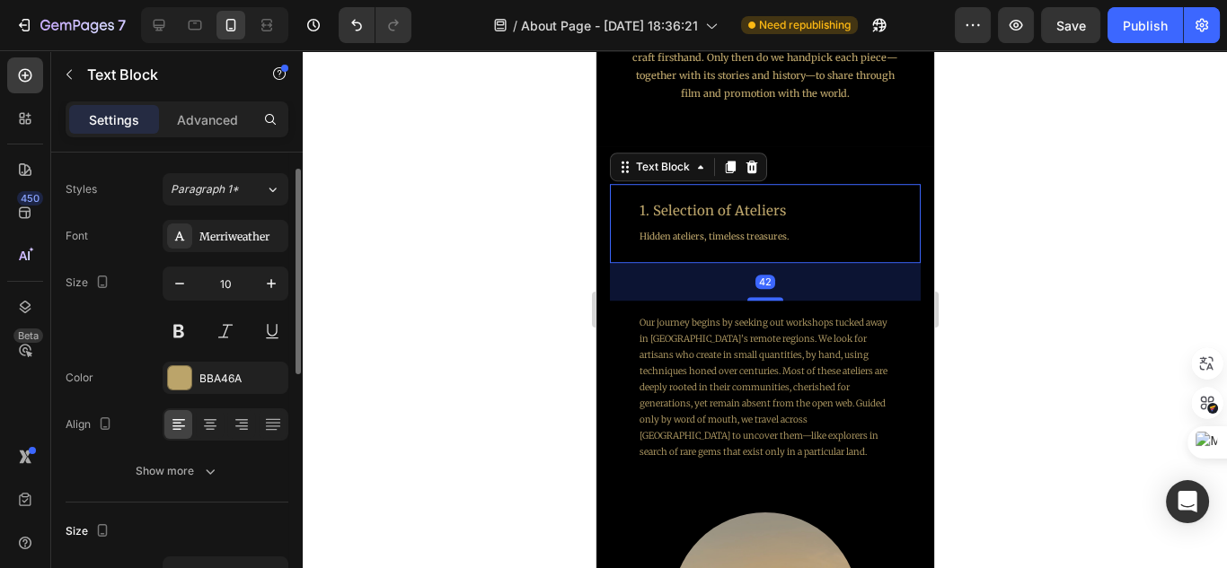
click at [781, 214] on p "1. Selection of Ateliers" at bounding box center [764, 210] width 251 height 24
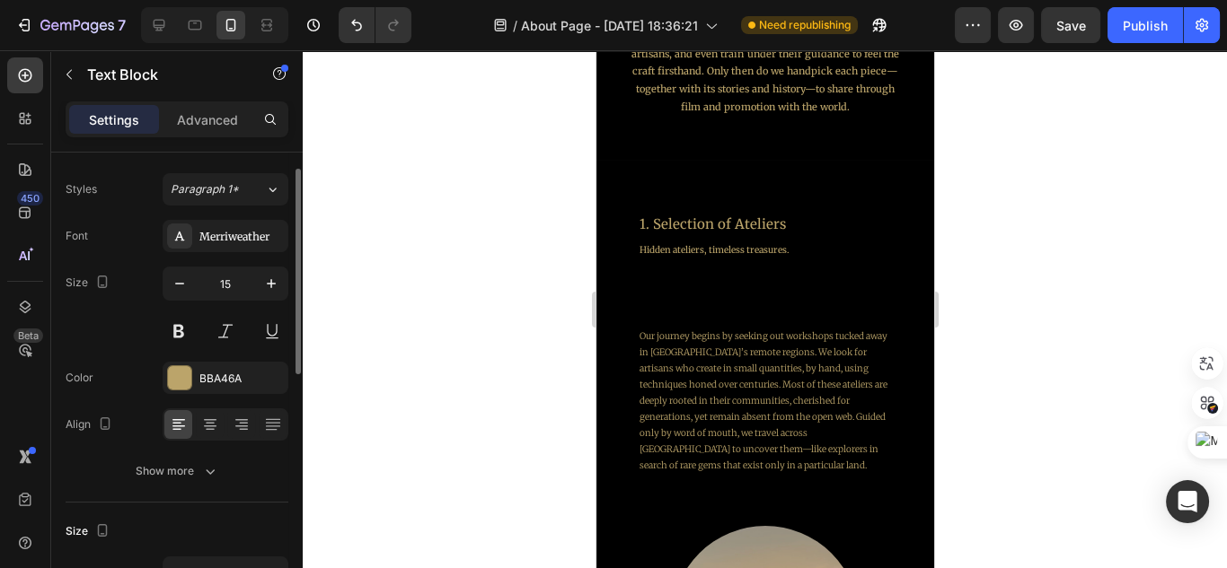
scroll to position [1652, 0]
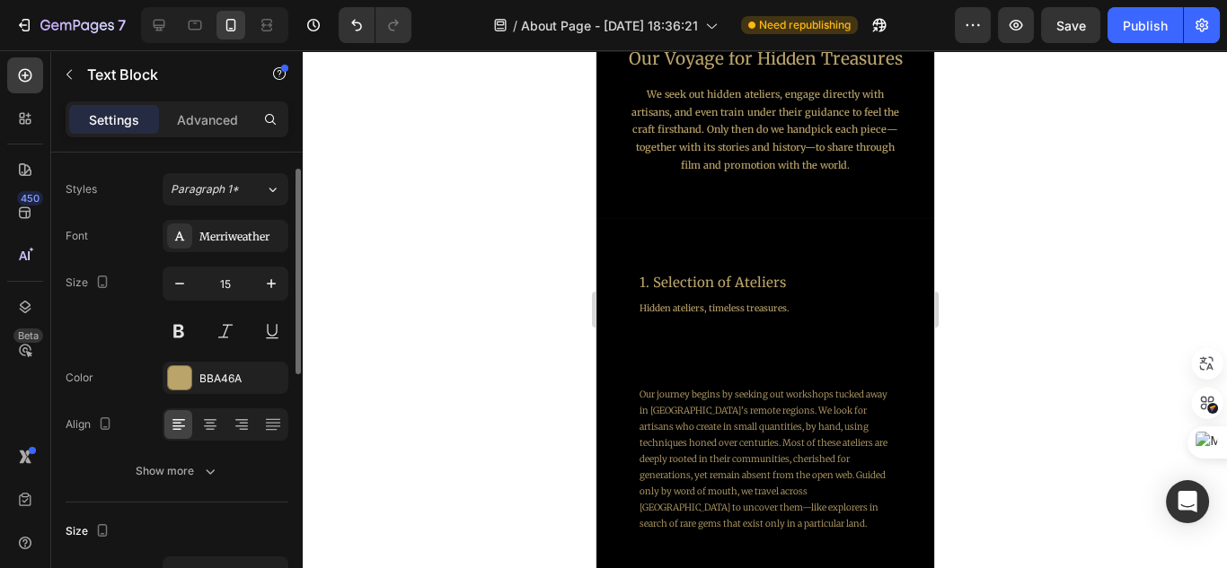
click at [761, 298] on p "Hidden ateliers, timeless treasures." at bounding box center [764, 308] width 251 height 26
click at [763, 277] on p "1. Selection of Ateliers" at bounding box center [764, 282] width 251 height 24
click at [268, 287] on icon "button" at bounding box center [271, 284] width 18 height 18
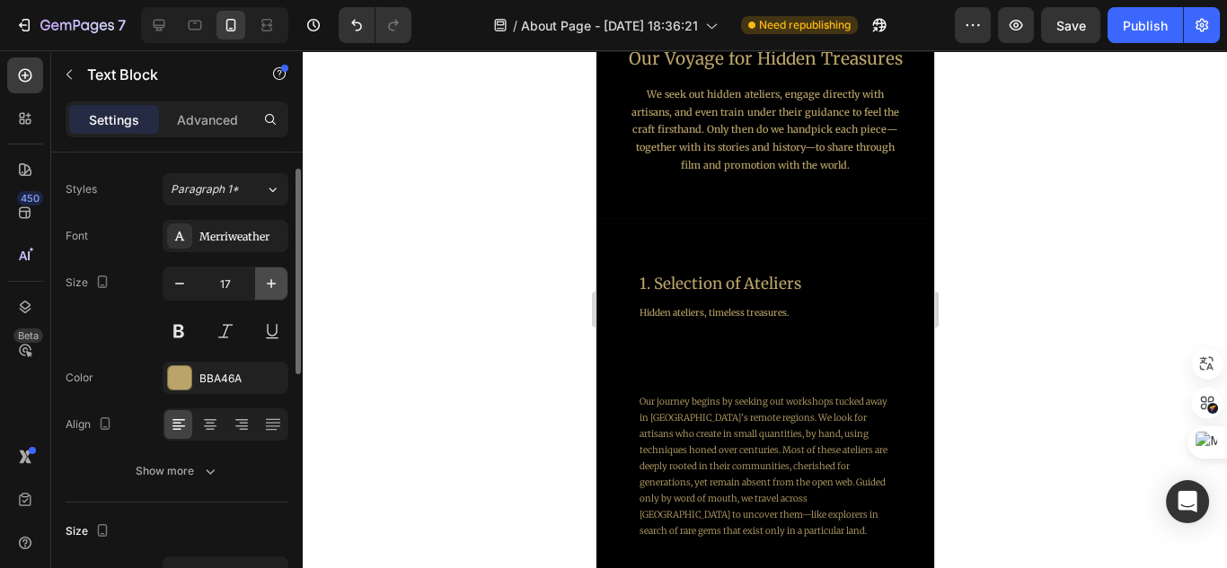
type input "18"
click at [788, 322] on p "Hidden ateliers, timeless treasures." at bounding box center [764, 314] width 251 height 31
click at [788, 321] on p "Hidden ateliers, timeless treasures." at bounding box center [764, 314] width 251 height 31
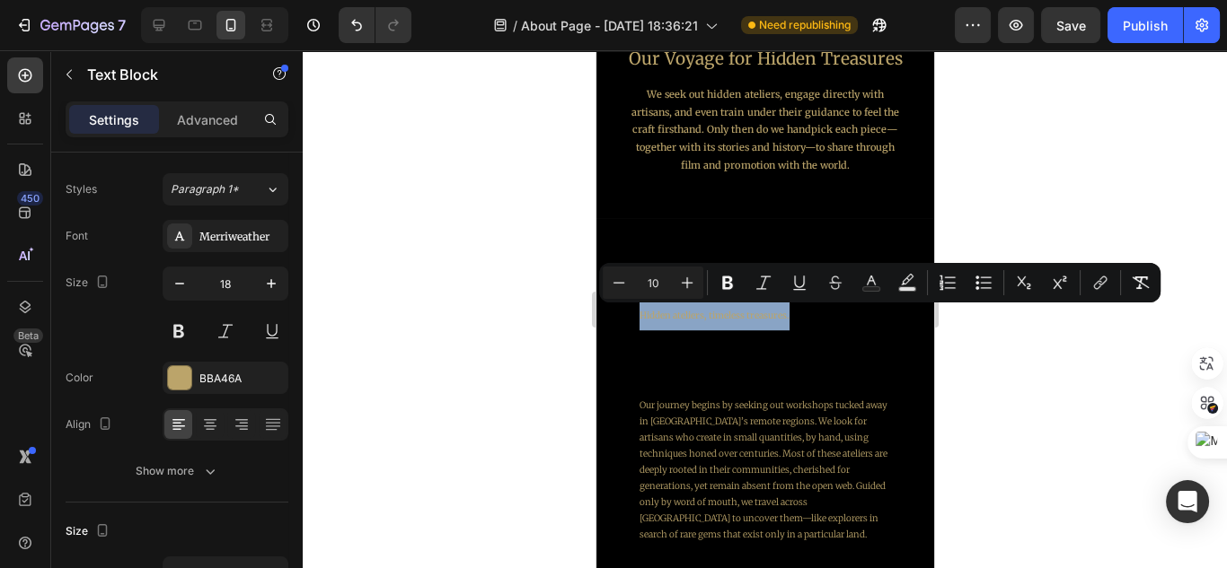
drag, startPoint x: 790, startPoint y: 317, endPoint x: 619, endPoint y: 322, distance: 171.6
click at [619, 322] on div "1. Selection of Ateliers Hidden ateliers, timeless treasures." at bounding box center [764, 301] width 311 height 90
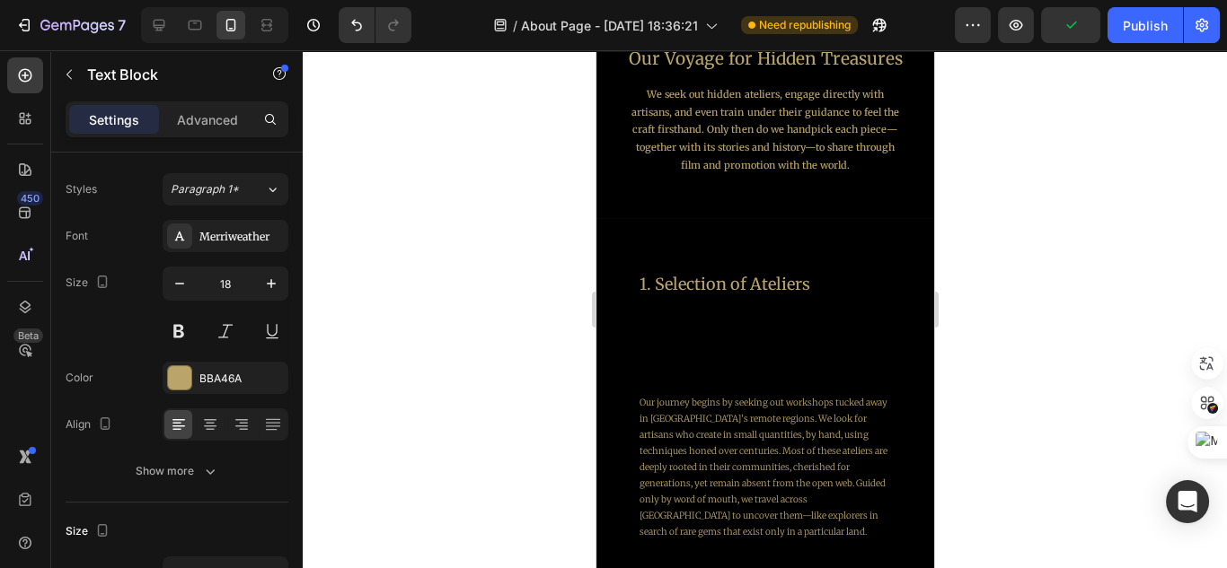
click at [476, 441] on div at bounding box center [765, 309] width 924 height 518
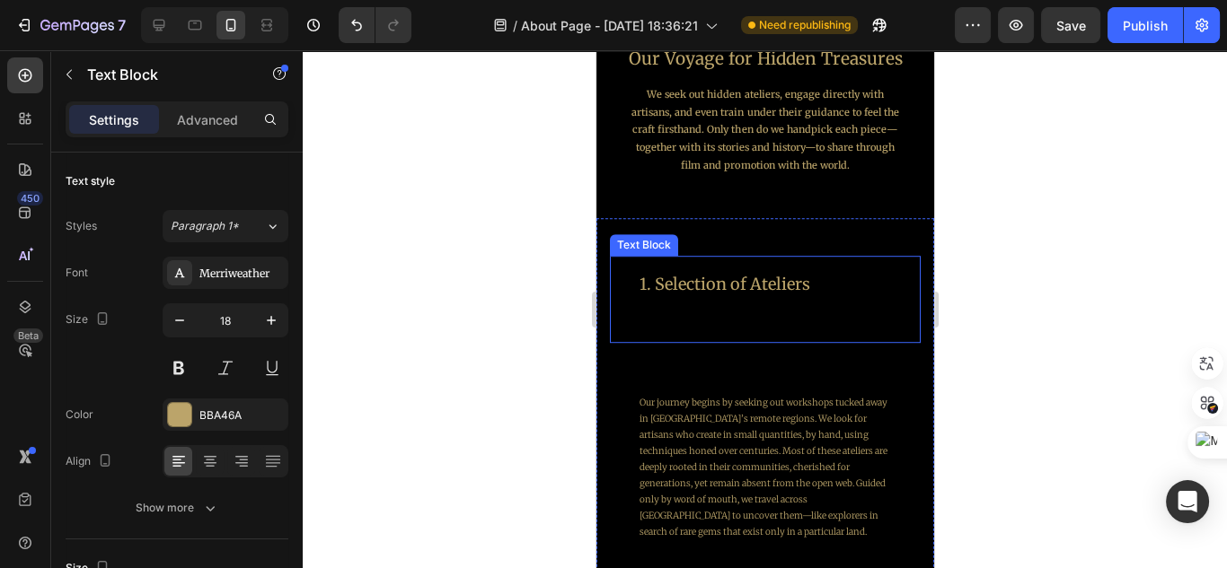
click at [799, 278] on p "1. Selection of Ateliers" at bounding box center [764, 284] width 251 height 29
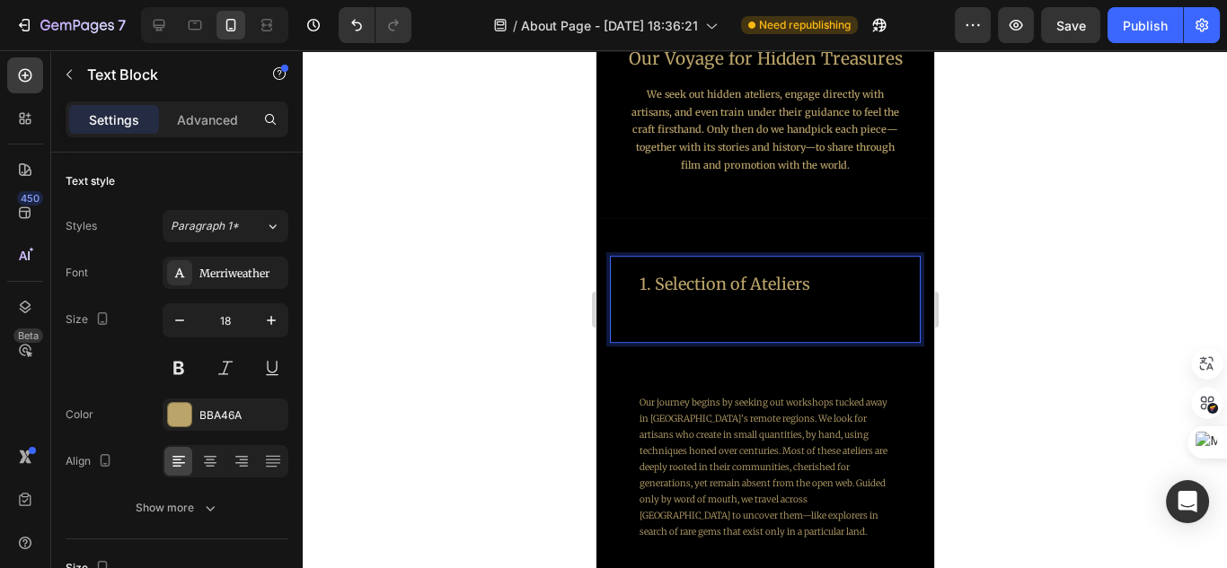
click at [815, 283] on p "1. Selection of Ateliers" at bounding box center [764, 284] width 251 height 29
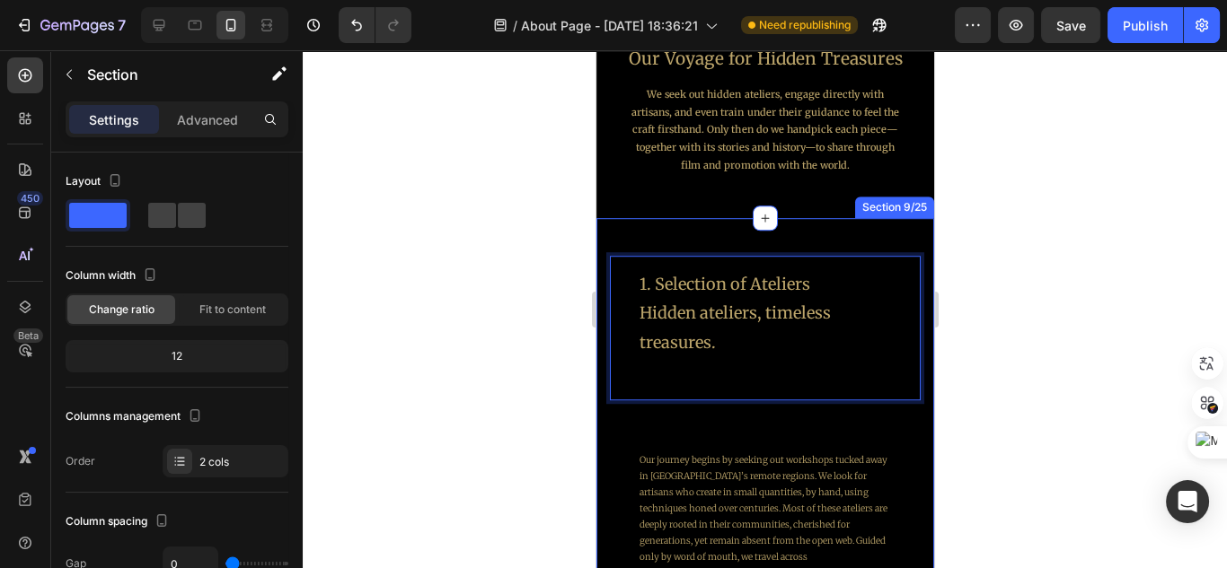
click at [811, 424] on div "1. Selection of Ateliers Hidden ateliers, timeless treasures. Text Block 42 Our…" at bounding box center [764, 453] width 311 height 395
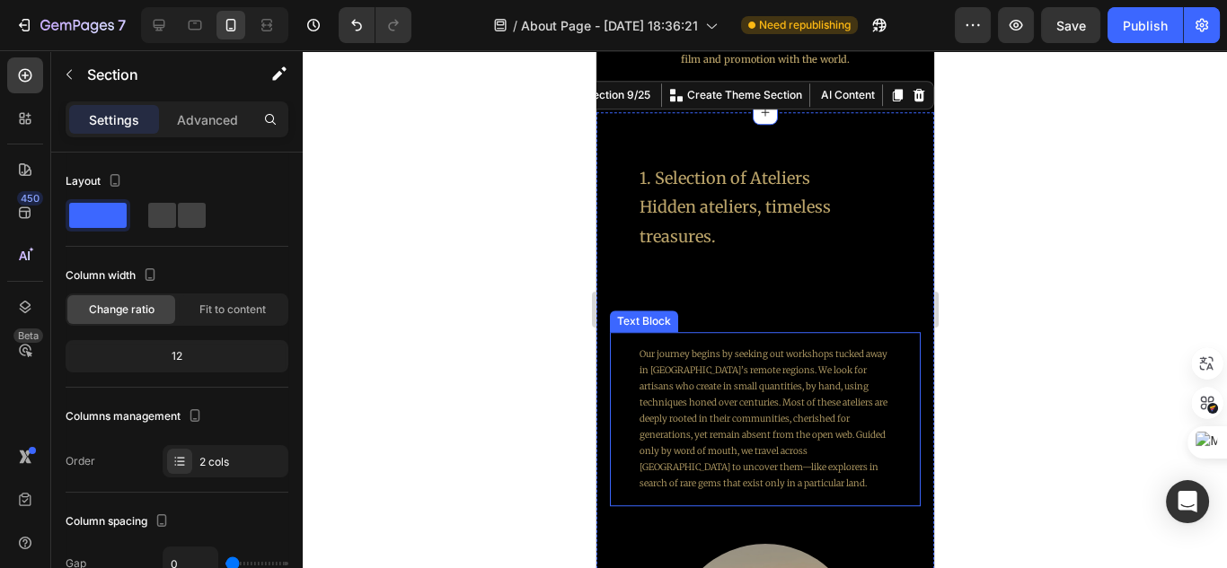
scroll to position [1724, 0]
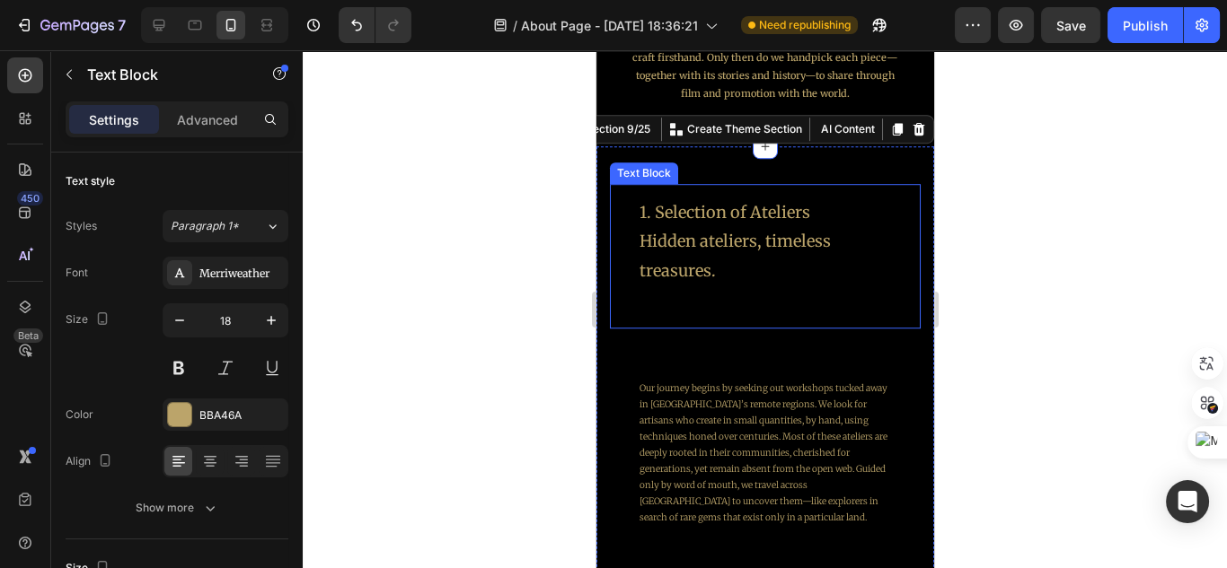
click at [751, 262] on p "Hidden ateliers, timeless treasures." at bounding box center [764, 256] width 251 height 58
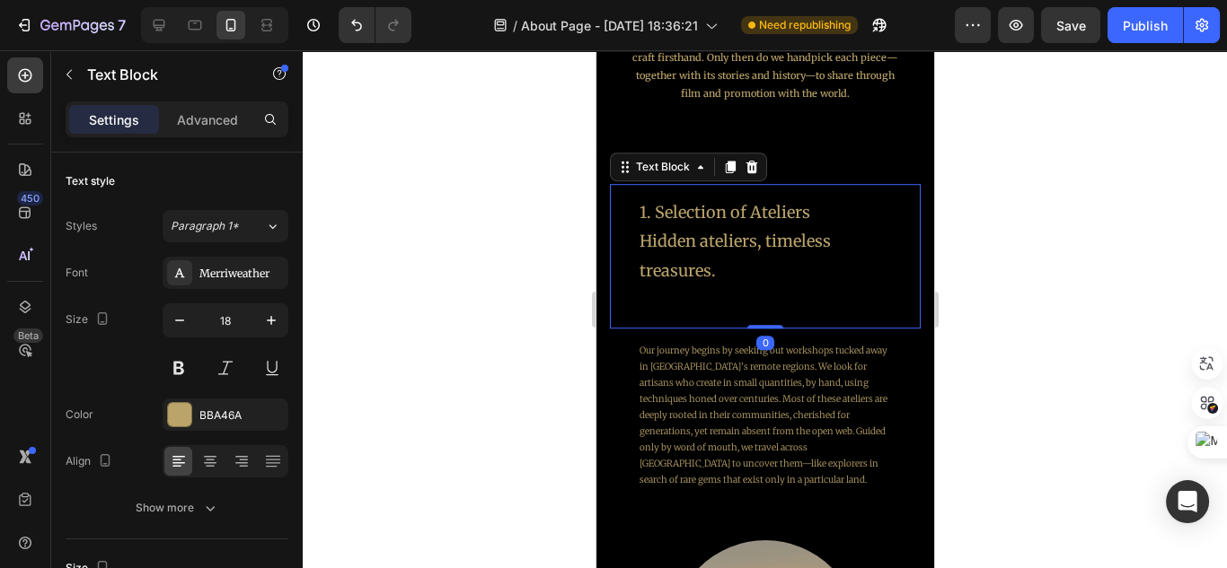
drag, startPoint x: 772, startPoint y: 363, endPoint x: 780, endPoint y: 320, distance: 43.9
click at [779, 321] on div "1. Selection of Ateliers Hidden ateliers, timeless treasures. Text Block 0" at bounding box center [764, 256] width 311 height 145
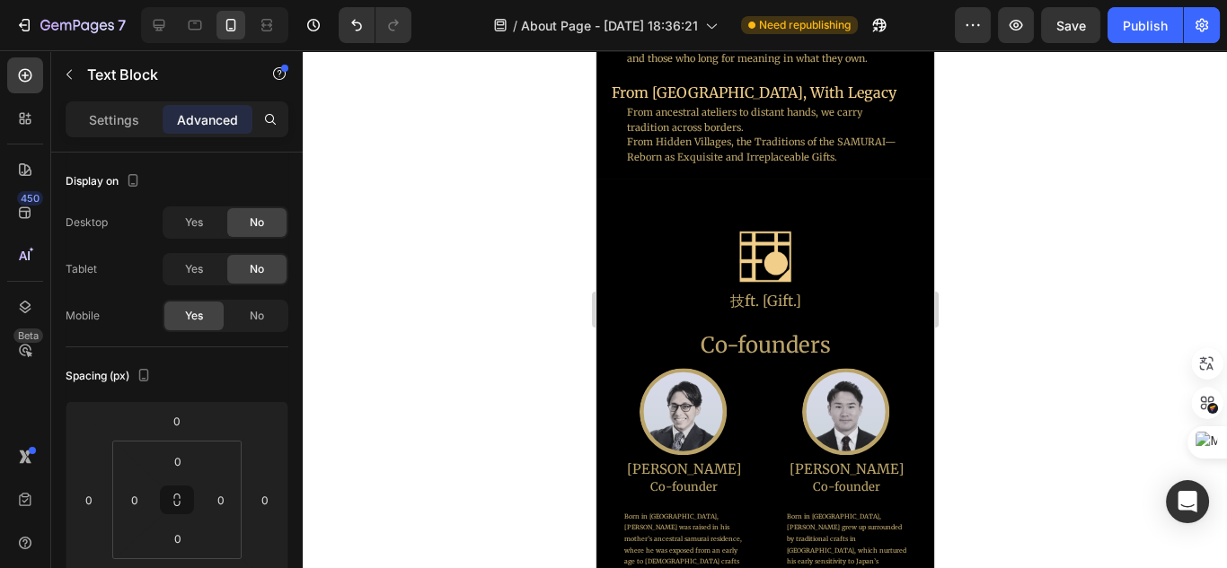
scroll to position [647, 0]
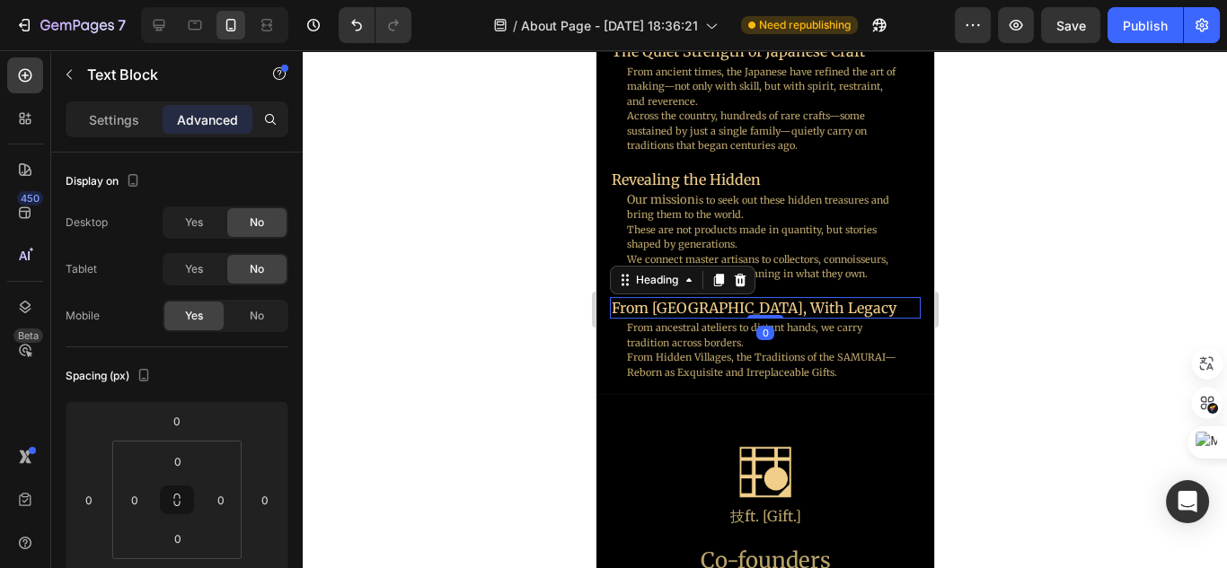
click at [771, 307] on h2 "From [GEOGRAPHIC_DATA], With Legacy" at bounding box center [756, 308] width 295 height 22
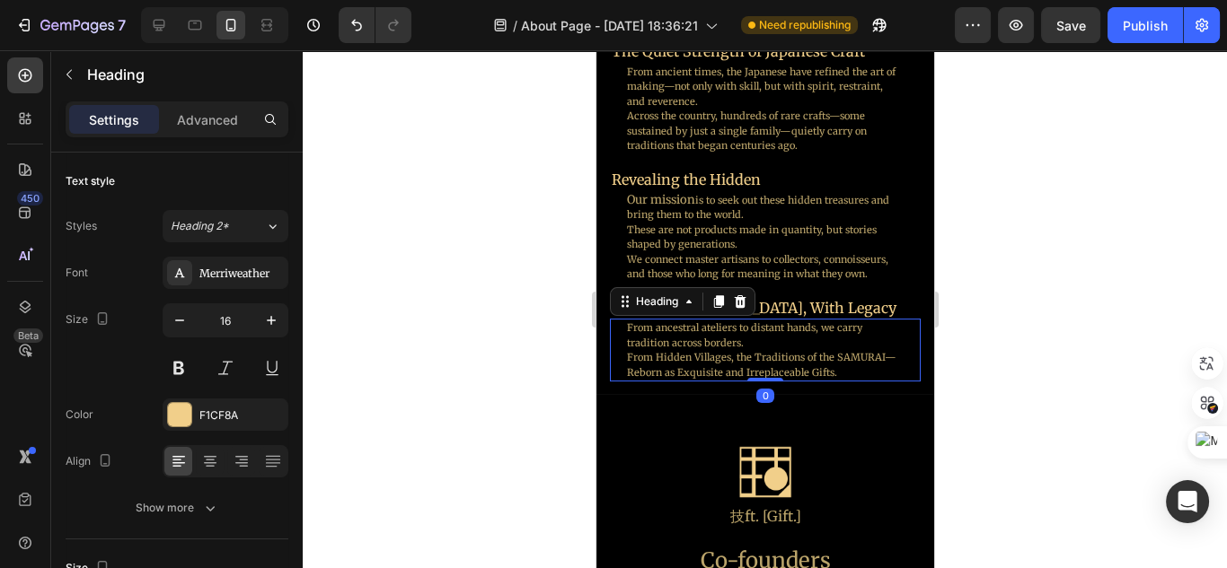
click at [803, 340] on h2 "From ancestral ateliers to distant hands, we carry tradition across borders. Fr…" at bounding box center [763, 350] width 279 height 63
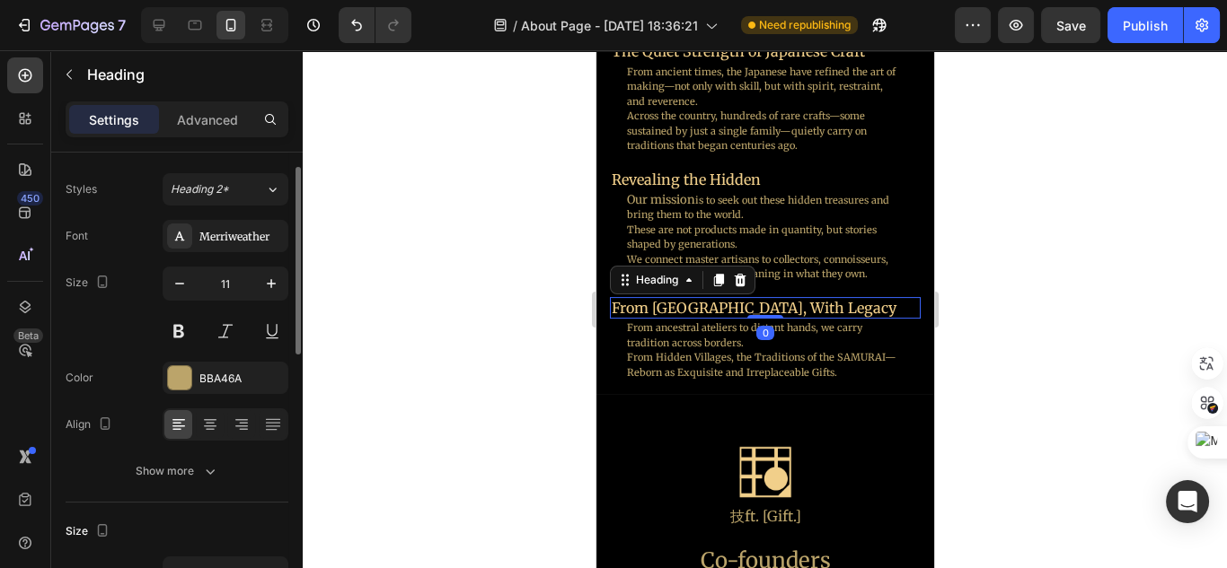
click at [813, 312] on h2 "From [GEOGRAPHIC_DATA], With Legacy" at bounding box center [756, 308] width 295 height 22
click at [720, 280] on icon at bounding box center [718, 280] width 10 height 13
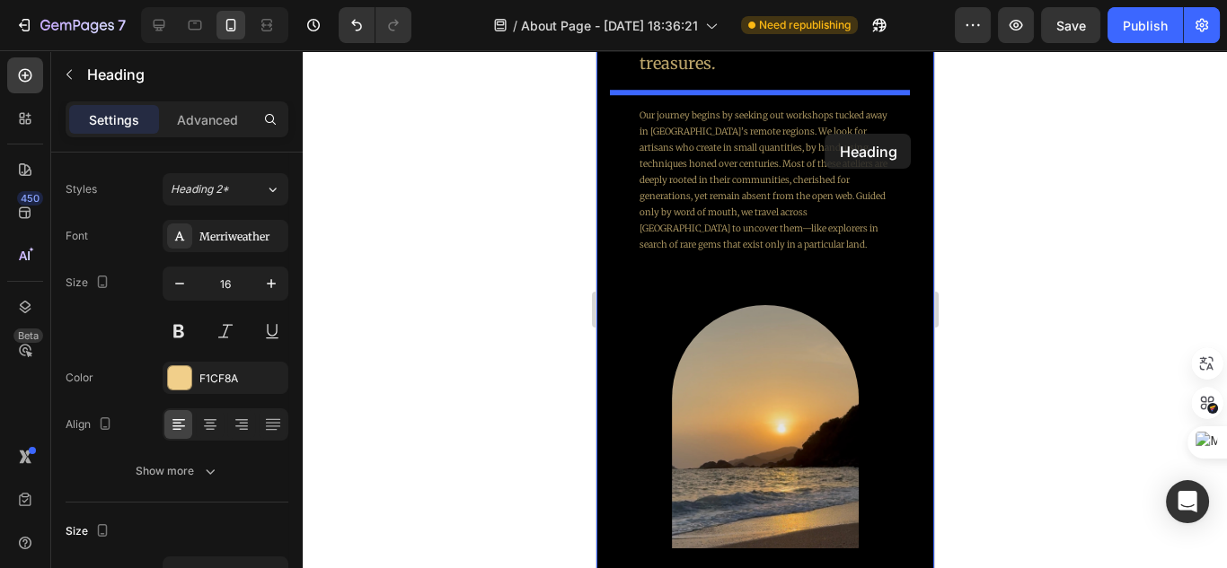
scroll to position [1901, 0]
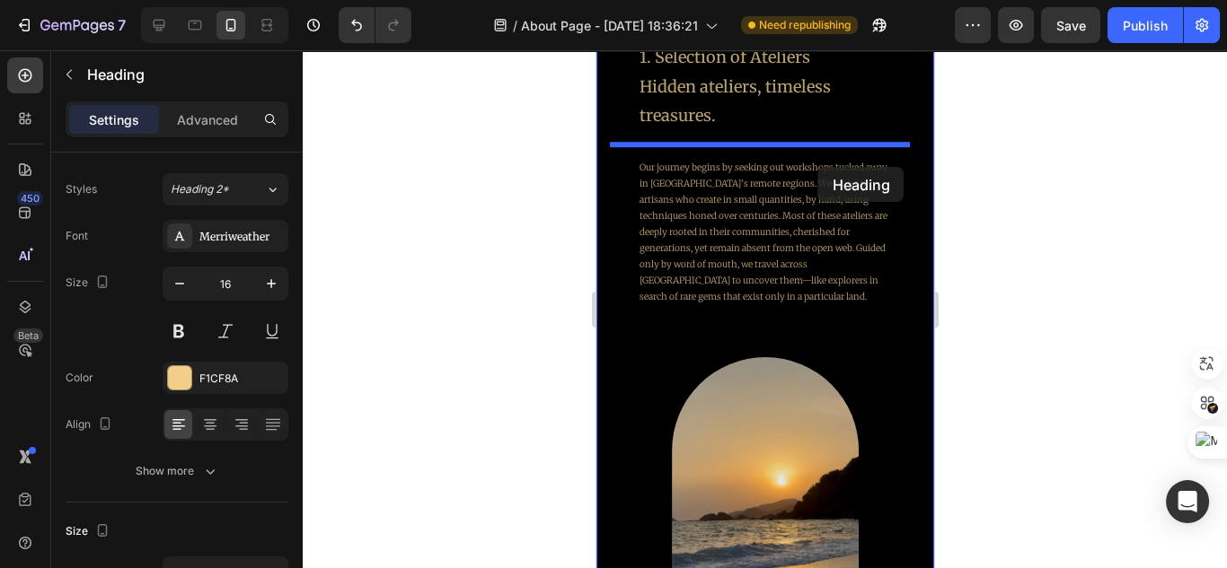
drag, startPoint x: 799, startPoint y: 334, endPoint x: 817, endPoint y: 167, distance: 168.0
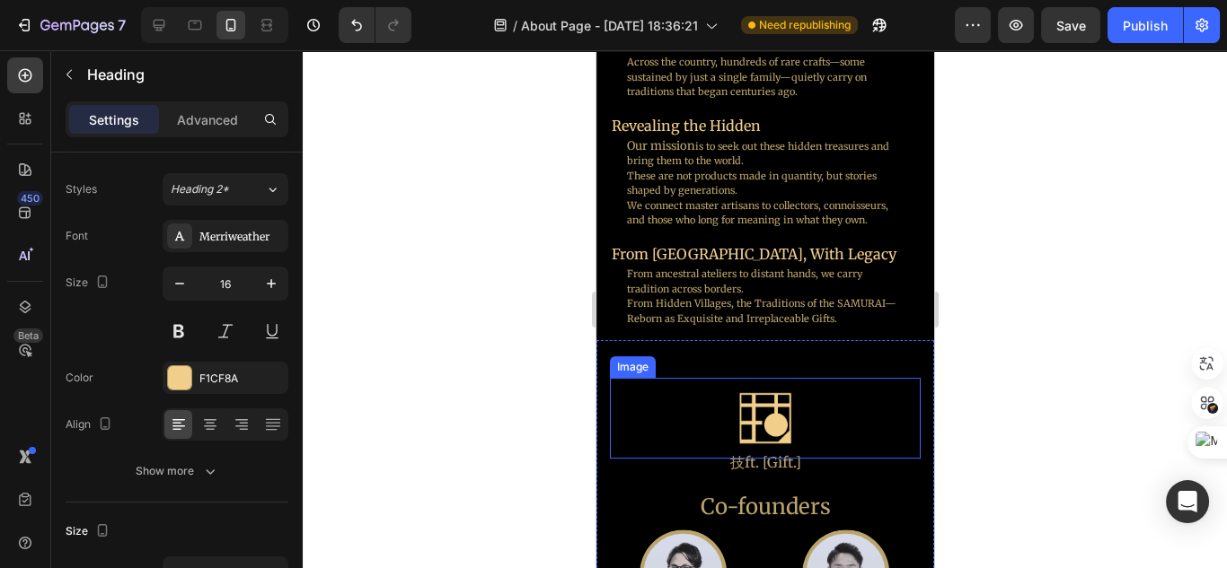
scroll to position [680, 0]
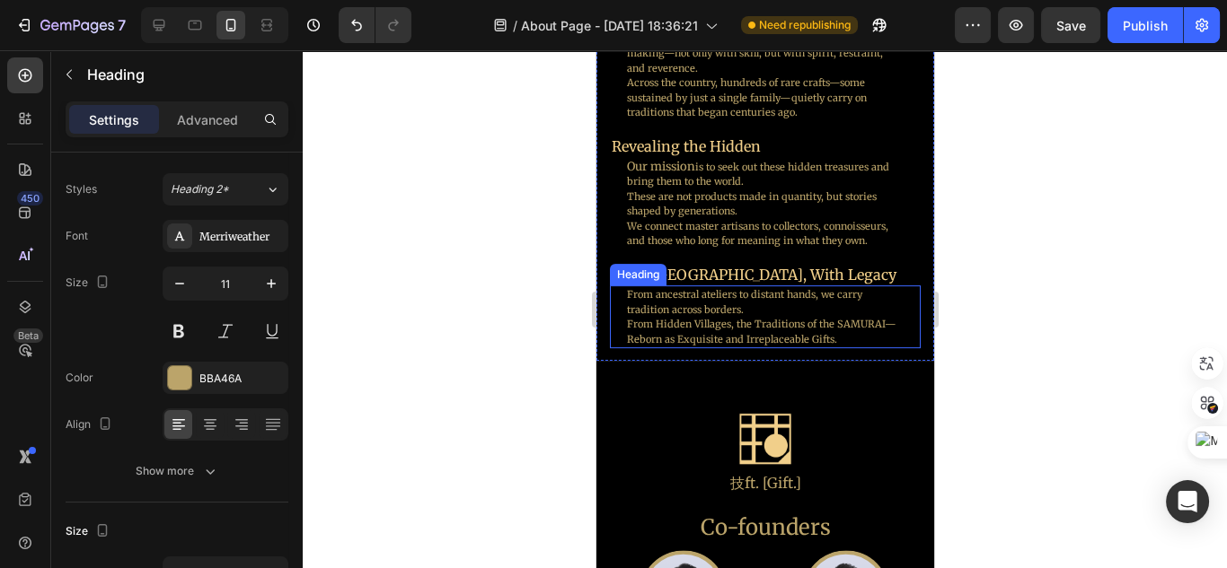
click at [773, 328] on h2 "From ancestral ateliers to distant hands, we carry tradition across borders. Fr…" at bounding box center [763, 317] width 279 height 63
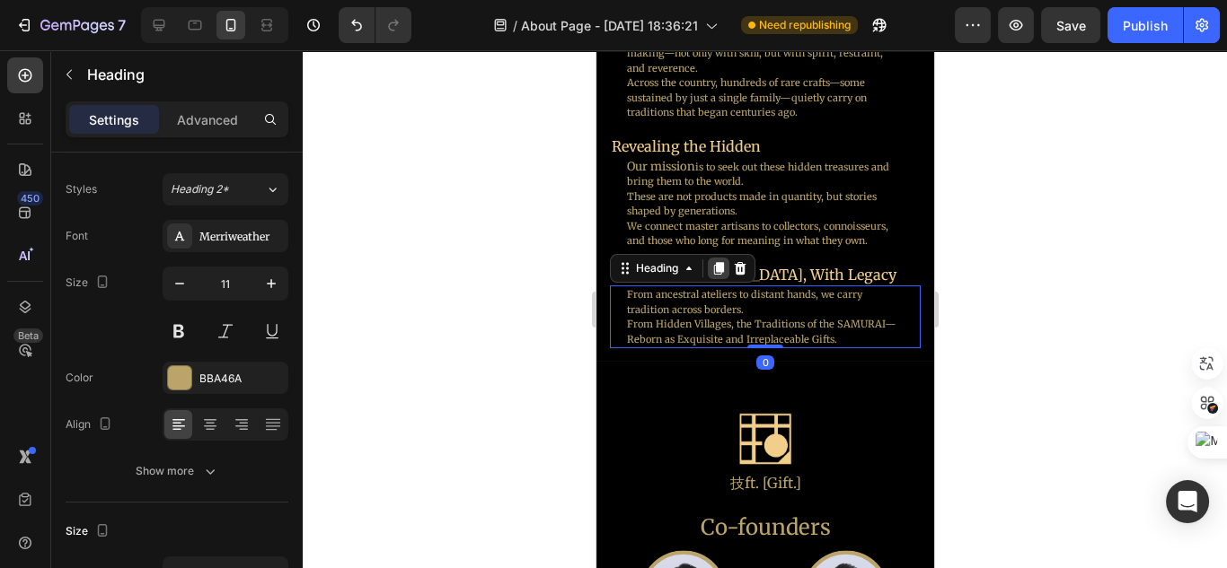
click at [719, 269] on icon at bounding box center [718, 269] width 10 height 13
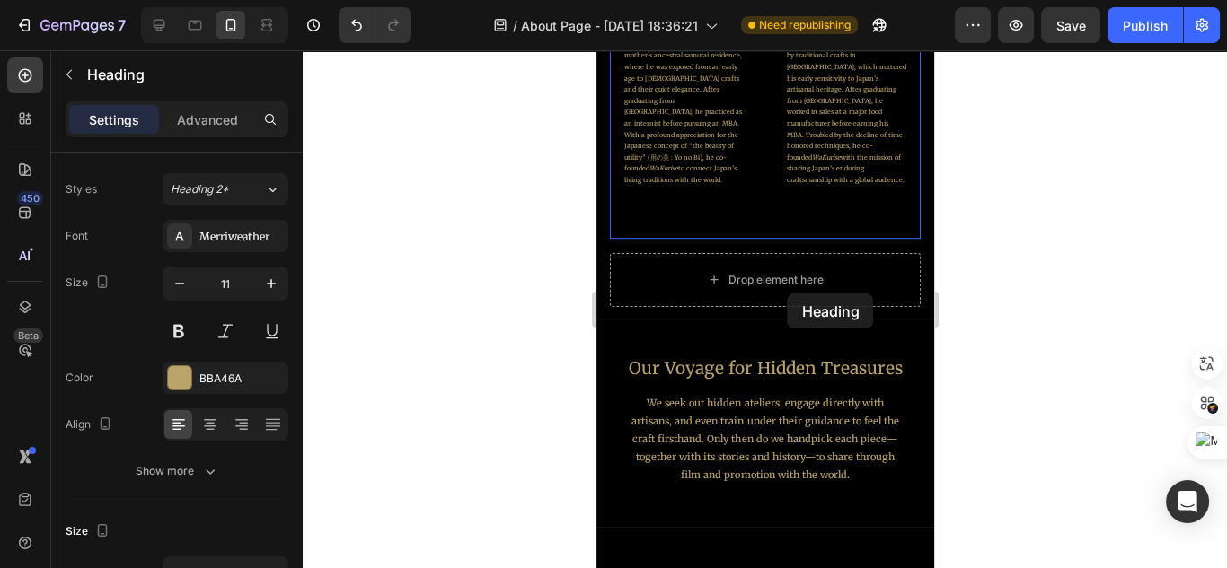
scroll to position [1473, 0]
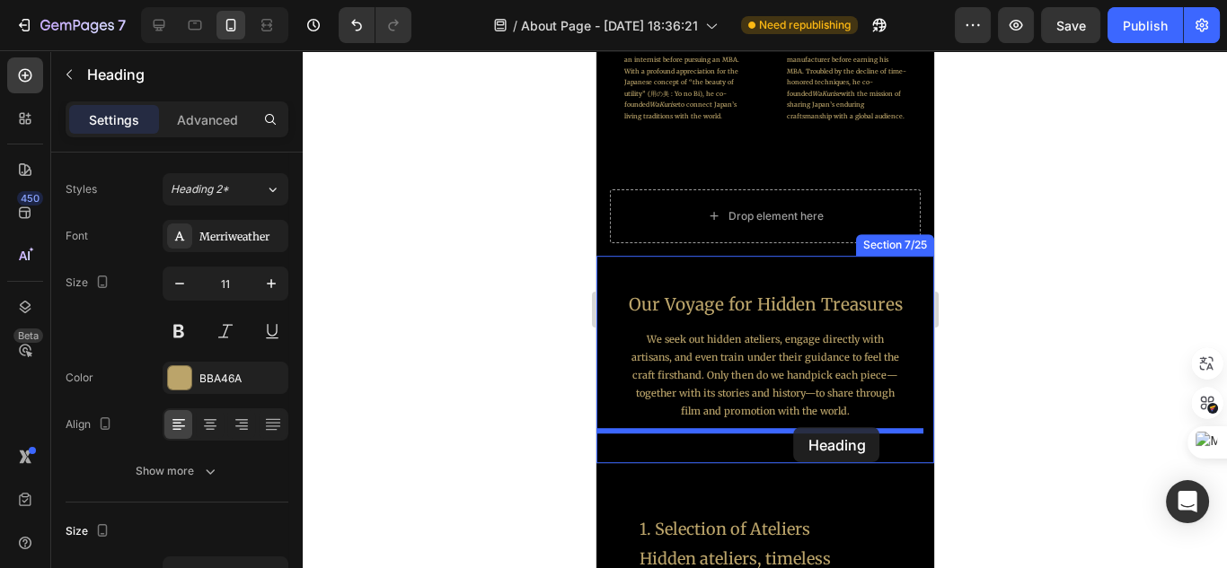
drag, startPoint x: 804, startPoint y: 359, endPoint x: 793, endPoint y: 427, distance: 69.1
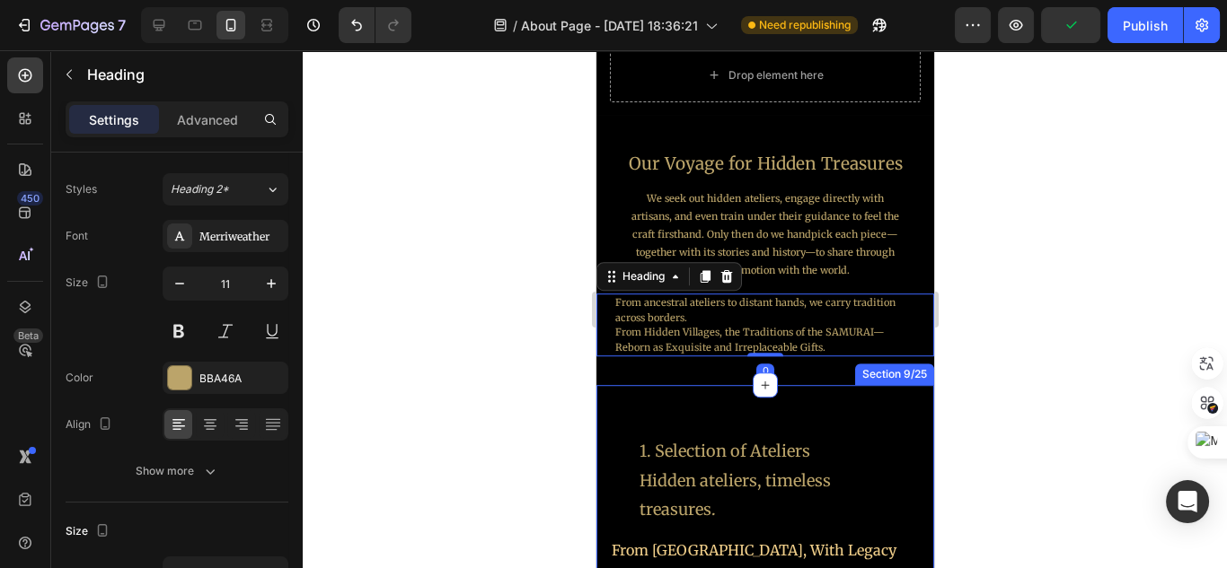
scroll to position [1616, 0]
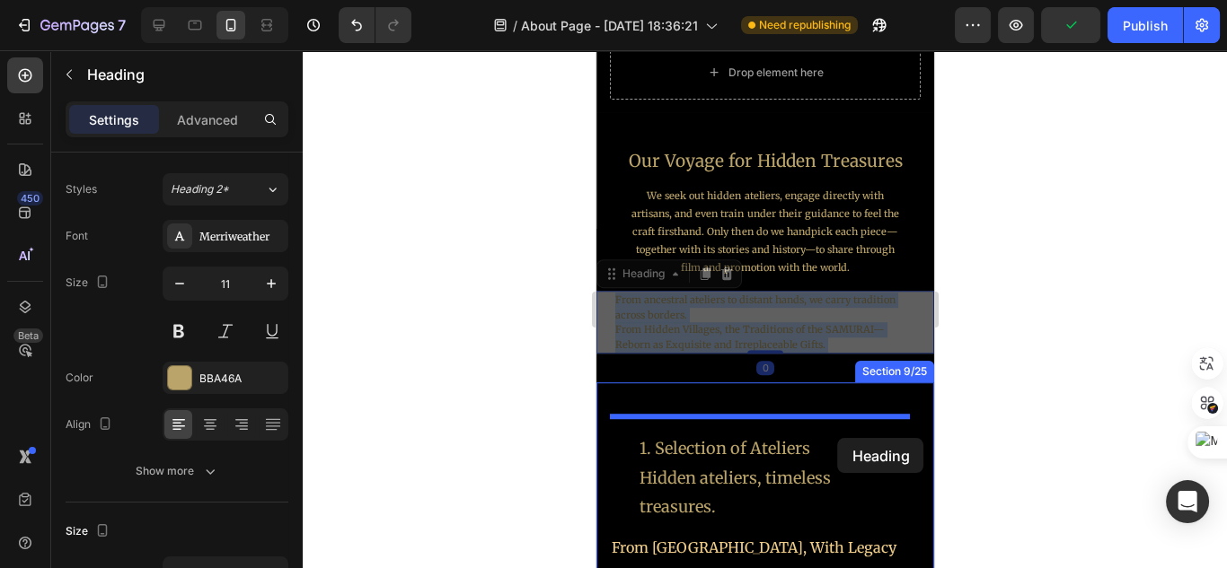
drag, startPoint x: 833, startPoint y: 316, endPoint x: 837, endPoint y: 438, distance: 122.2
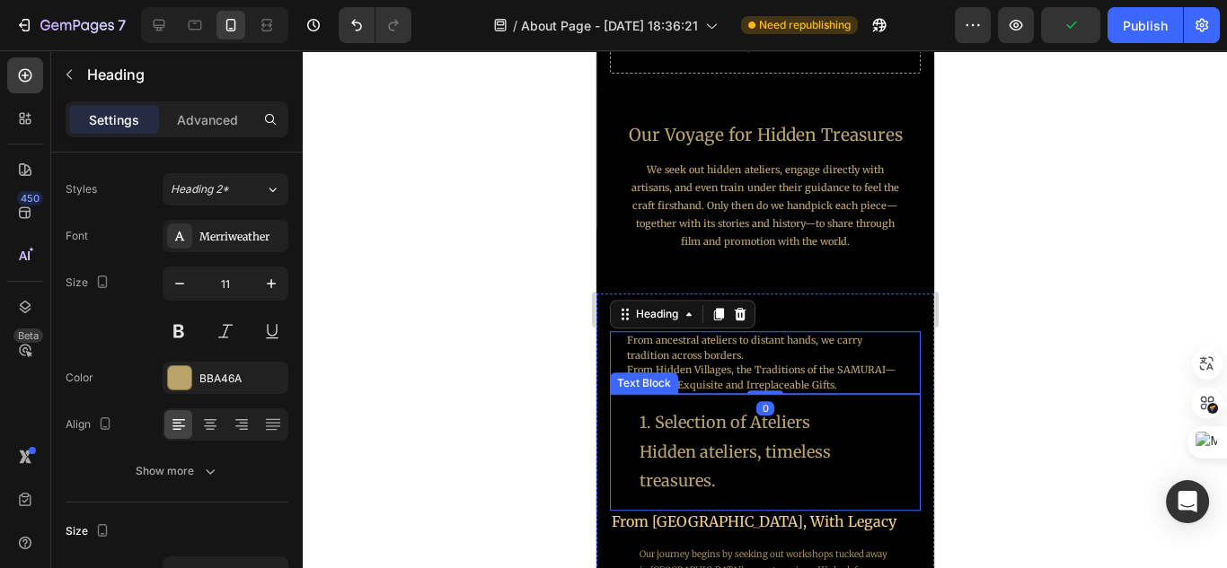
scroll to position [1760, 0]
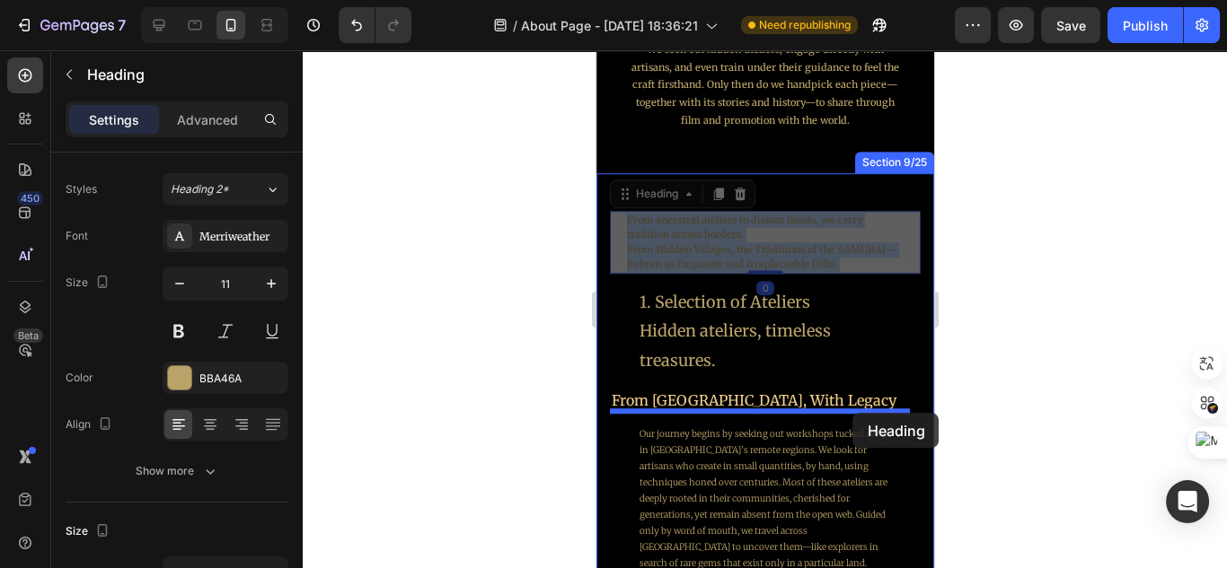
drag, startPoint x: 849, startPoint y: 243, endPoint x: 852, endPoint y: 413, distance: 169.8
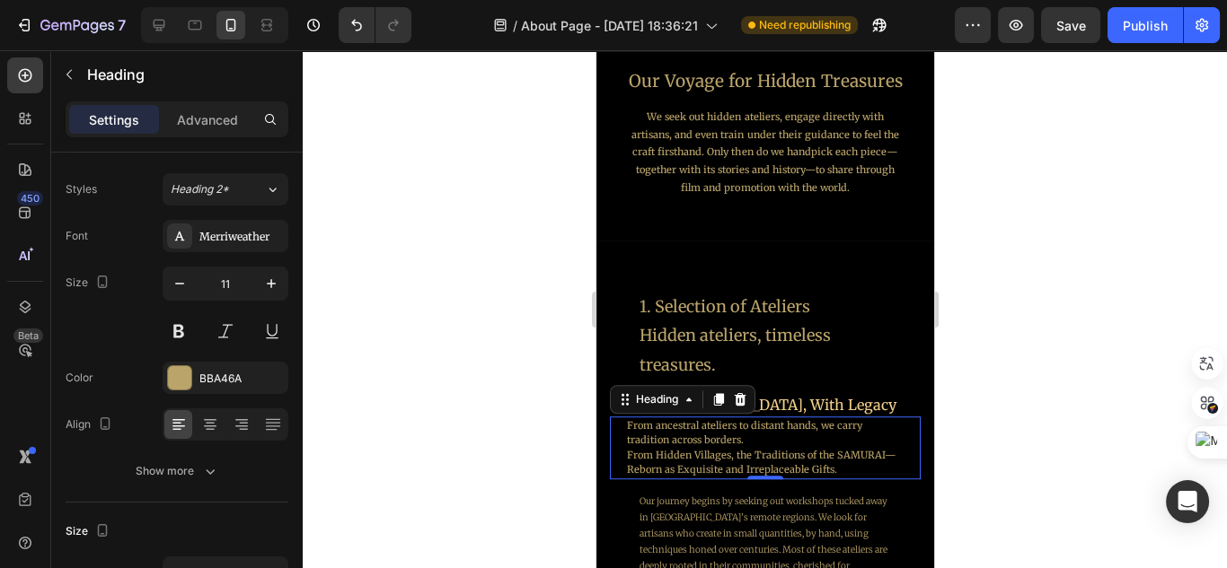
scroll to position [1688, 0]
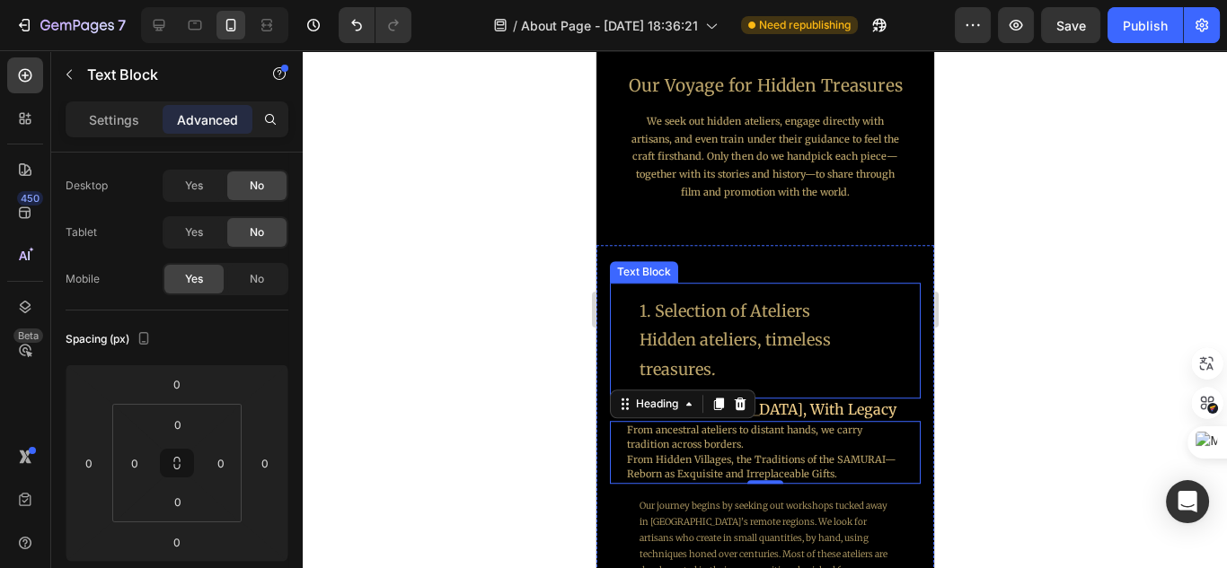
click at [812, 352] on p "Hidden ateliers, timeless treasures." at bounding box center [764, 355] width 251 height 58
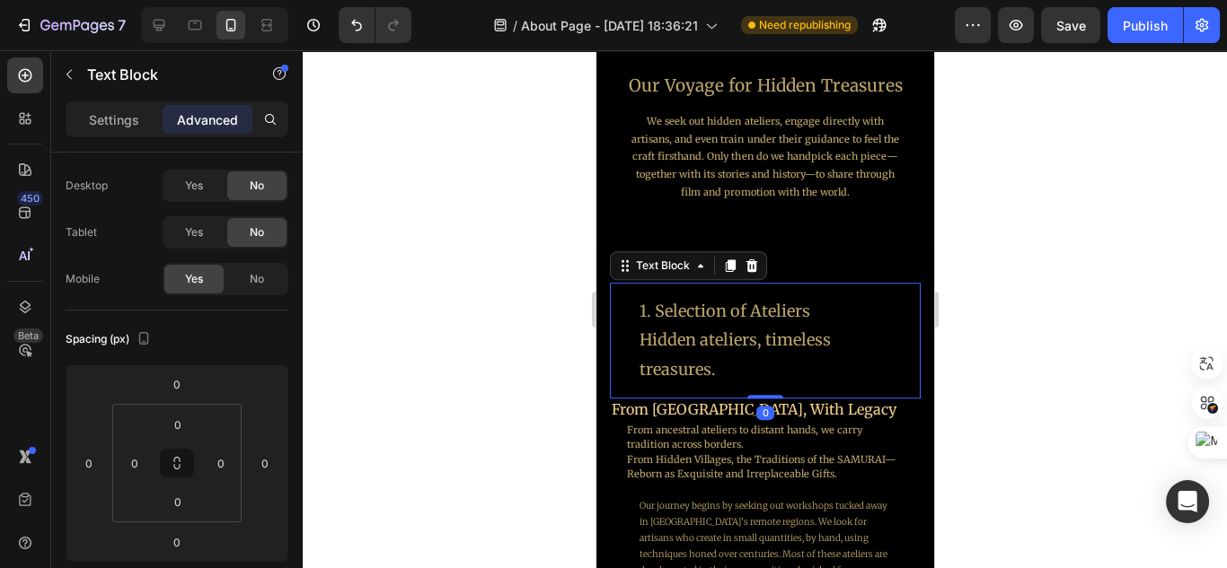
scroll to position [0, 0]
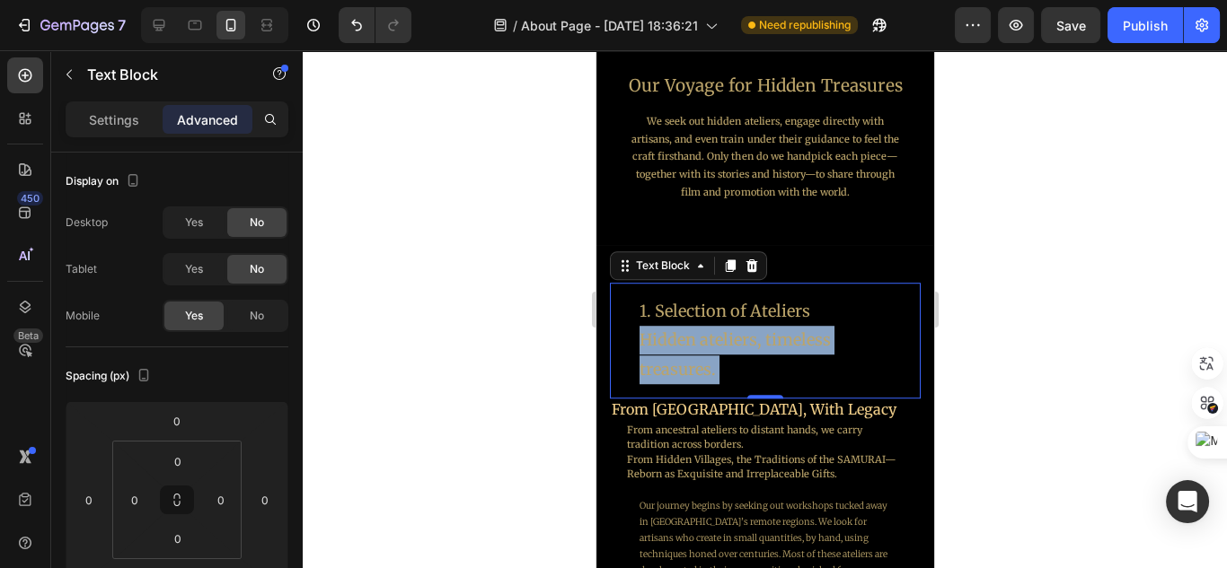
drag, startPoint x: 728, startPoint y: 374, endPoint x: 639, endPoint y: 323, distance: 102.9
click at [635, 321] on div "1. Selection of Ateliers Hidden ateliers, timeless treasures." at bounding box center [763, 341] width 279 height 116
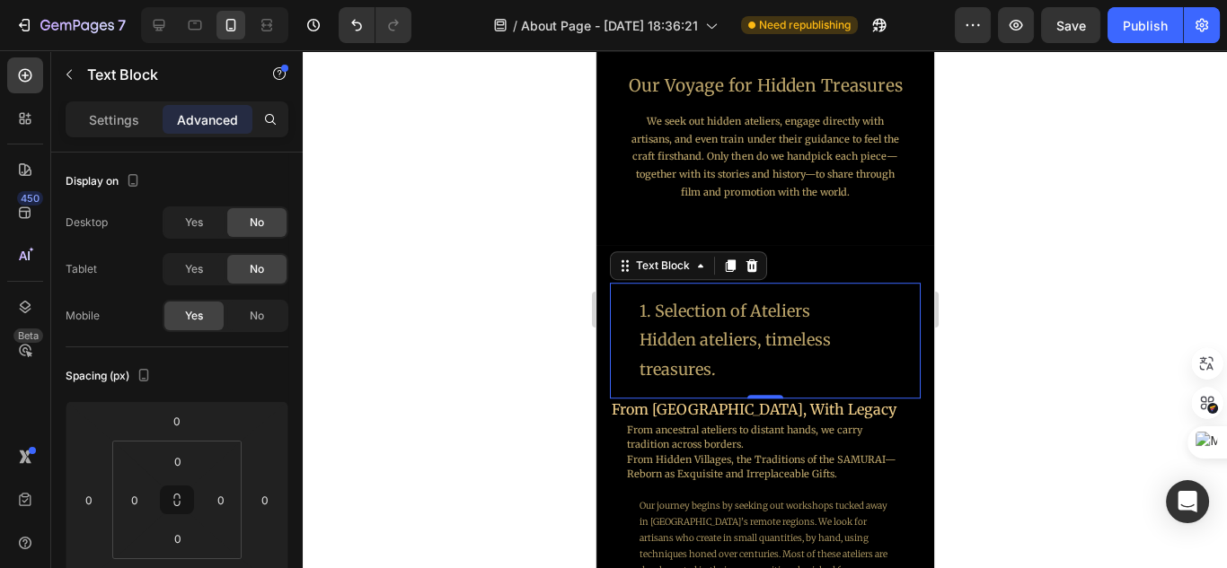
click at [720, 376] on p "Hidden ateliers, timeless treasures." at bounding box center [764, 355] width 251 height 58
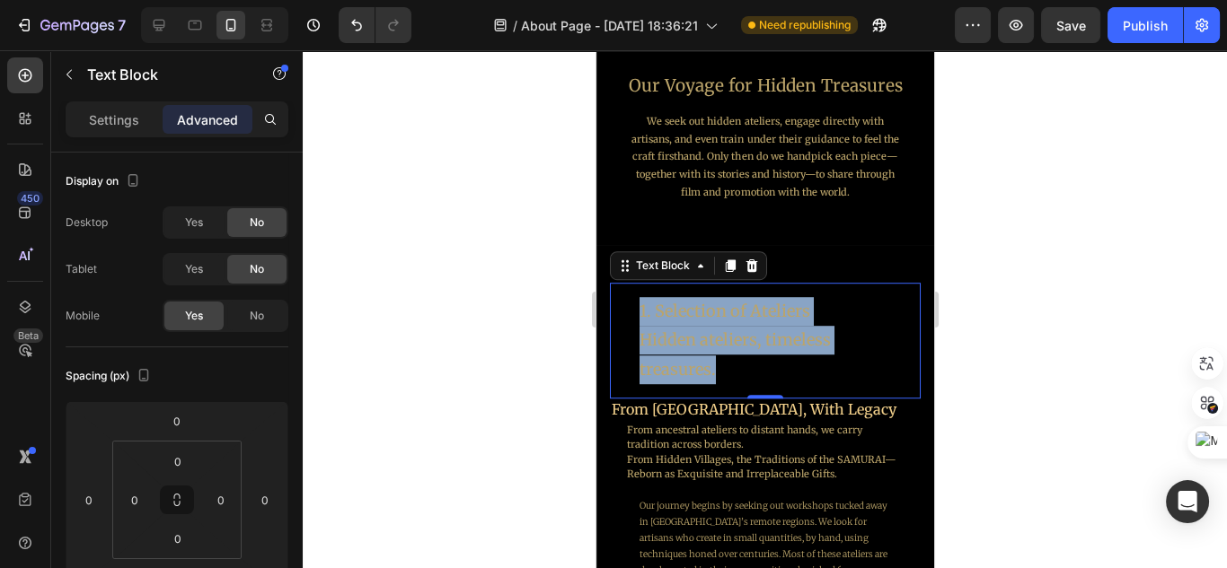
drag, startPoint x: 723, startPoint y: 374, endPoint x: 638, endPoint y: 313, distance: 104.9
click at [638, 313] on div "1. Selection of Ateliers Hidden ateliers, timeless treasures." at bounding box center [763, 341] width 279 height 116
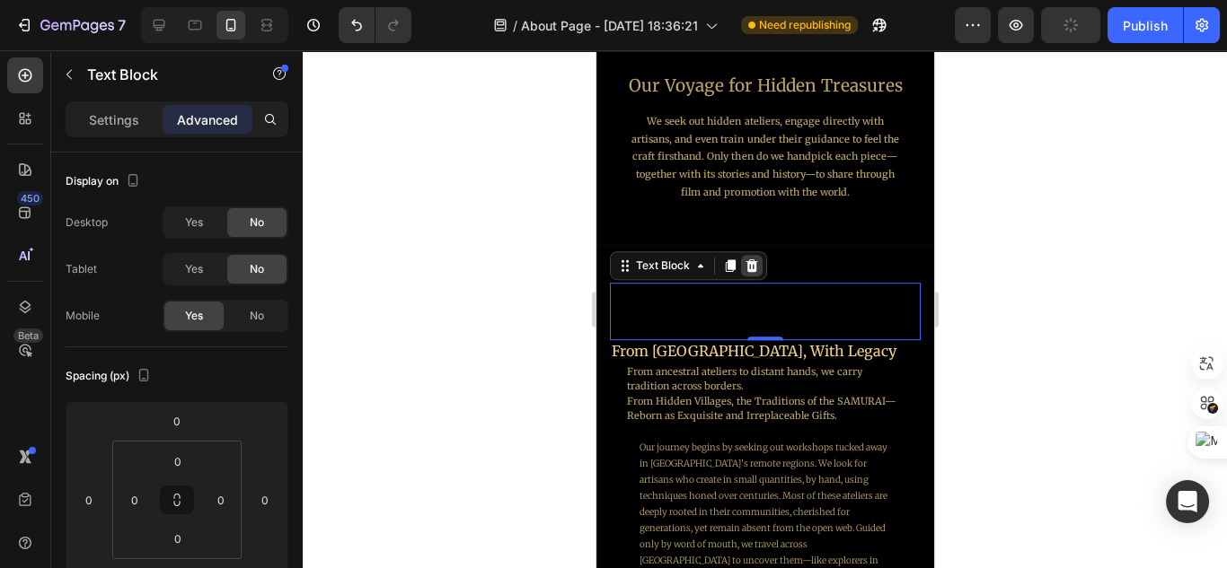
click at [746, 269] on icon at bounding box center [751, 266] width 12 height 13
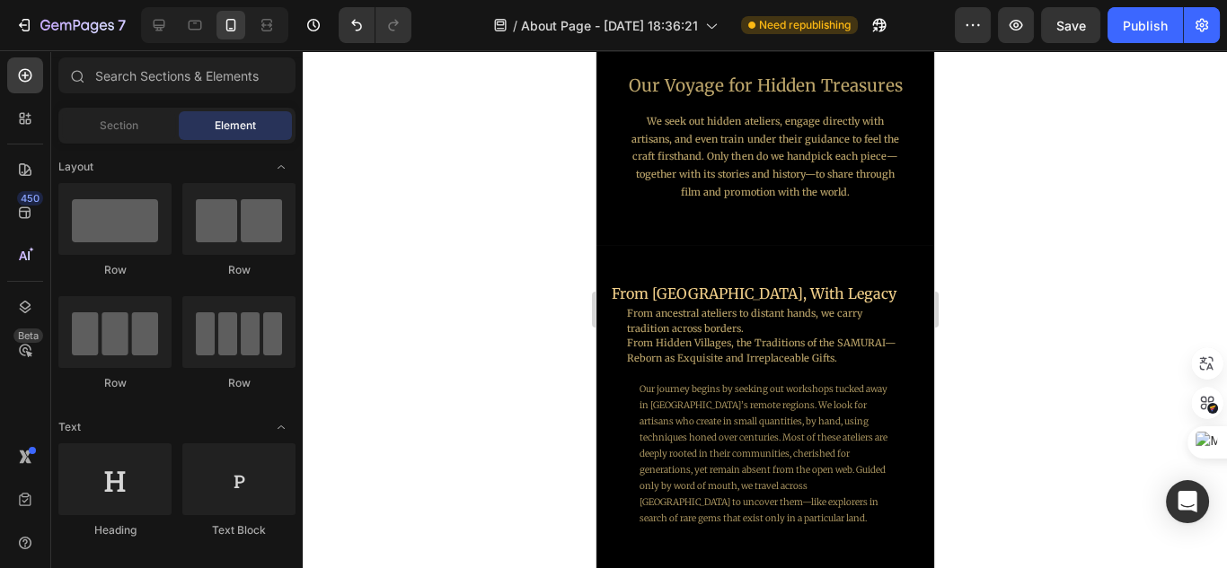
click at [545, 425] on div at bounding box center [765, 309] width 924 height 518
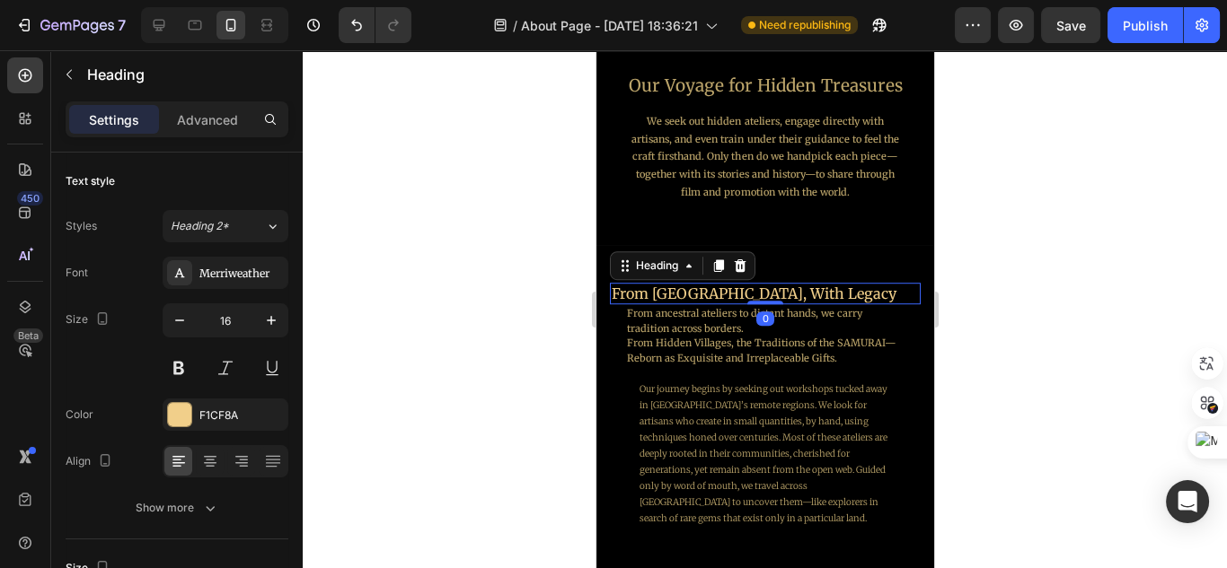
click at [762, 295] on h2 "From [GEOGRAPHIC_DATA], With Legacy" at bounding box center [756, 294] width 295 height 22
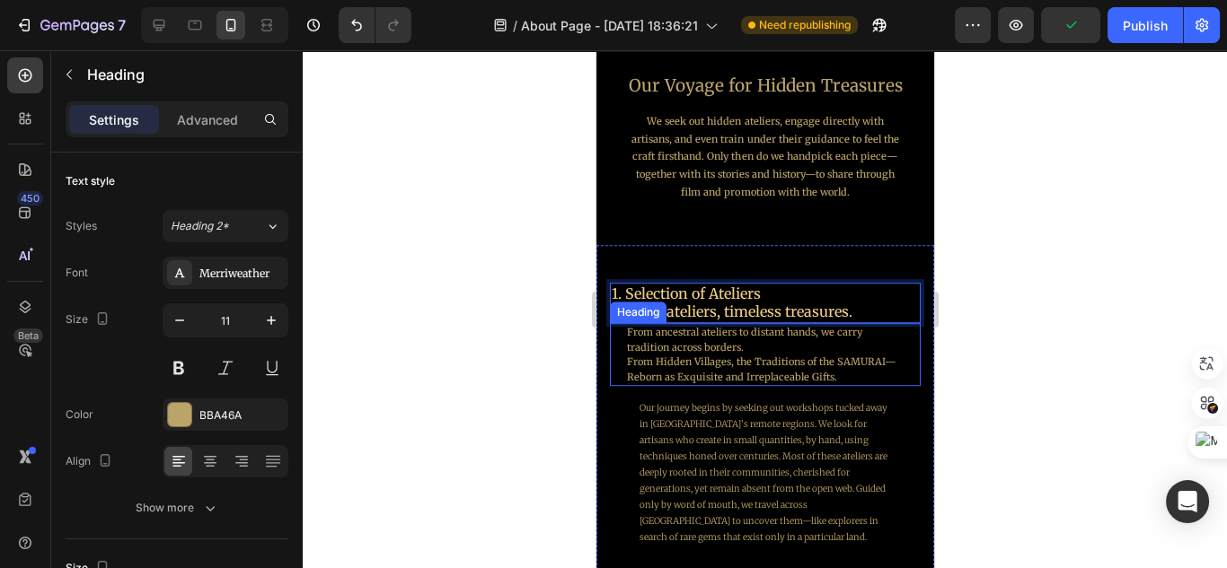
click at [838, 357] on p "From ancestral ateliers to distant hands, we carry tradition across borders. Fr…" at bounding box center [764, 354] width 276 height 59
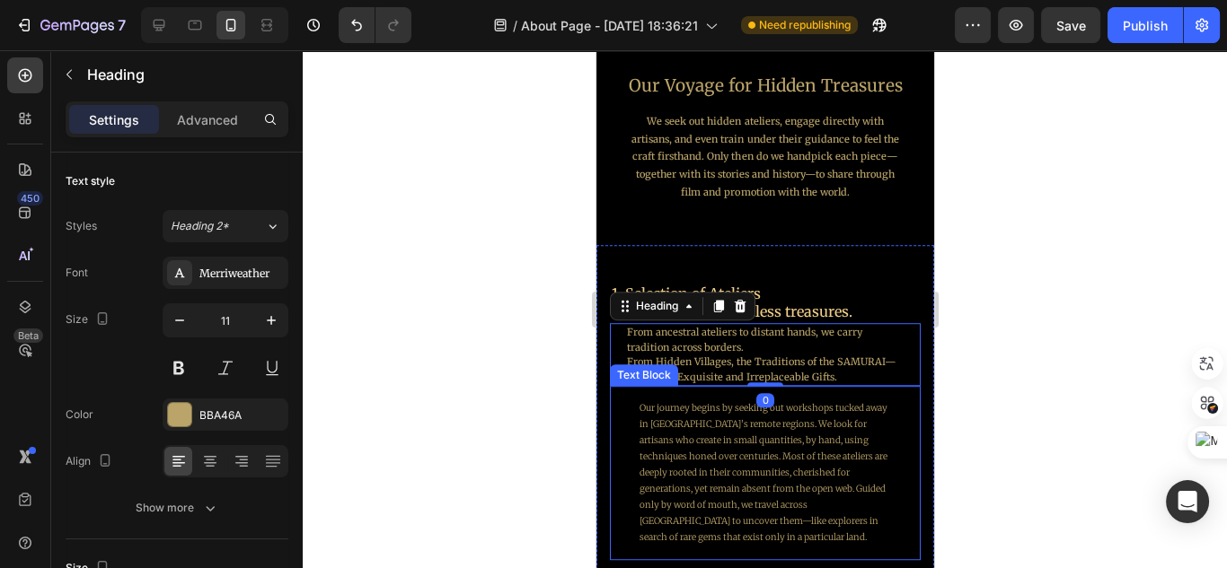
click at [863, 420] on p "Our journey begins by seeking out workshops tucked away in [GEOGRAPHIC_DATA]’s …" at bounding box center [764, 473] width 251 height 145
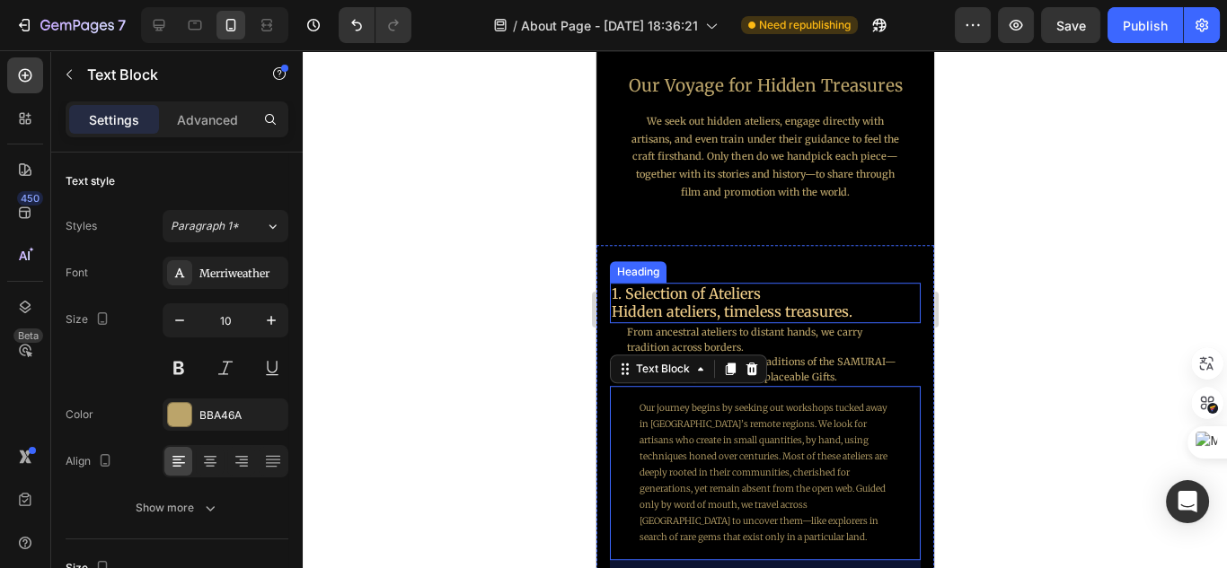
click at [786, 321] on p "1. Selection of Ateliers Hidden ateliers, timeless treasures." at bounding box center [757, 304] width 292 height 38
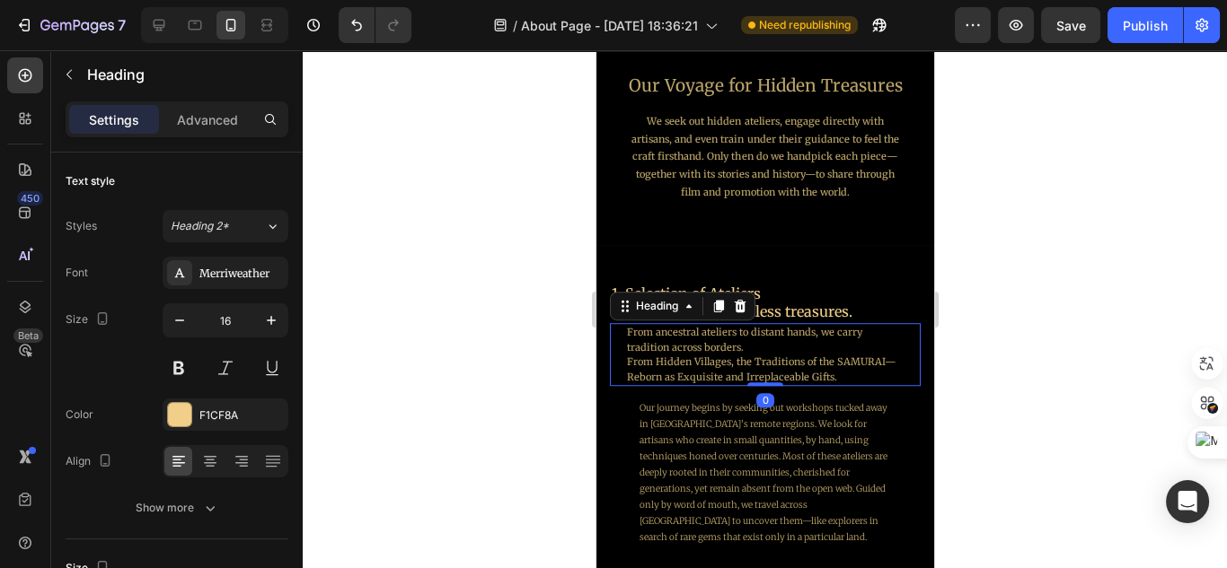
click at [790, 366] on p "From ancestral ateliers to distant hands, we carry tradition across borders. Fr…" at bounding box center [764, 354] width 276 height 59
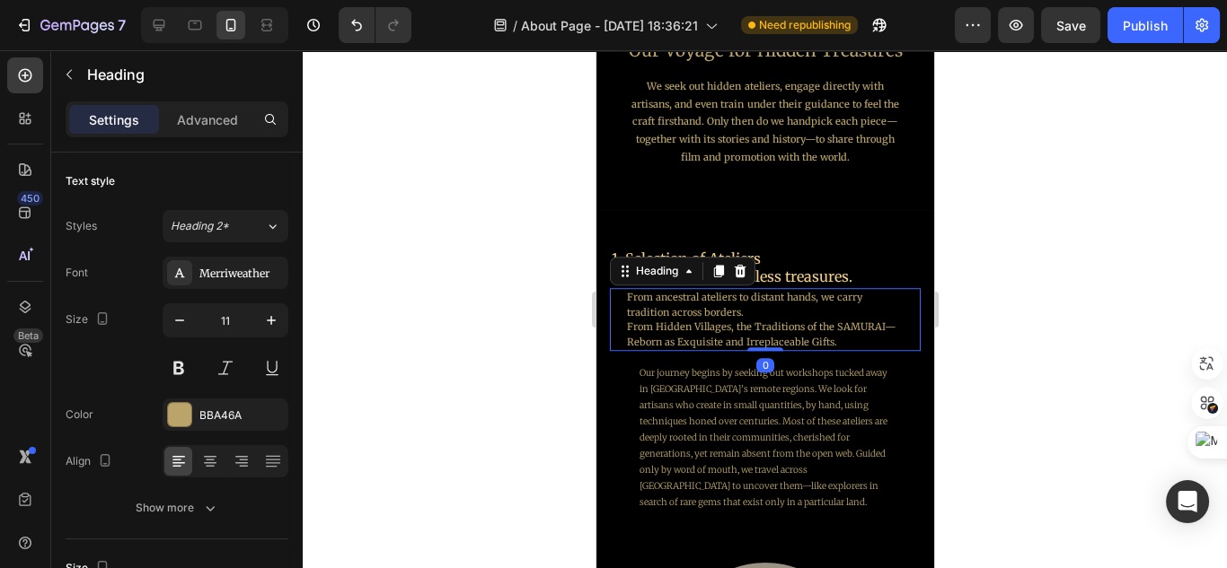
scroll to position [1832, 0]
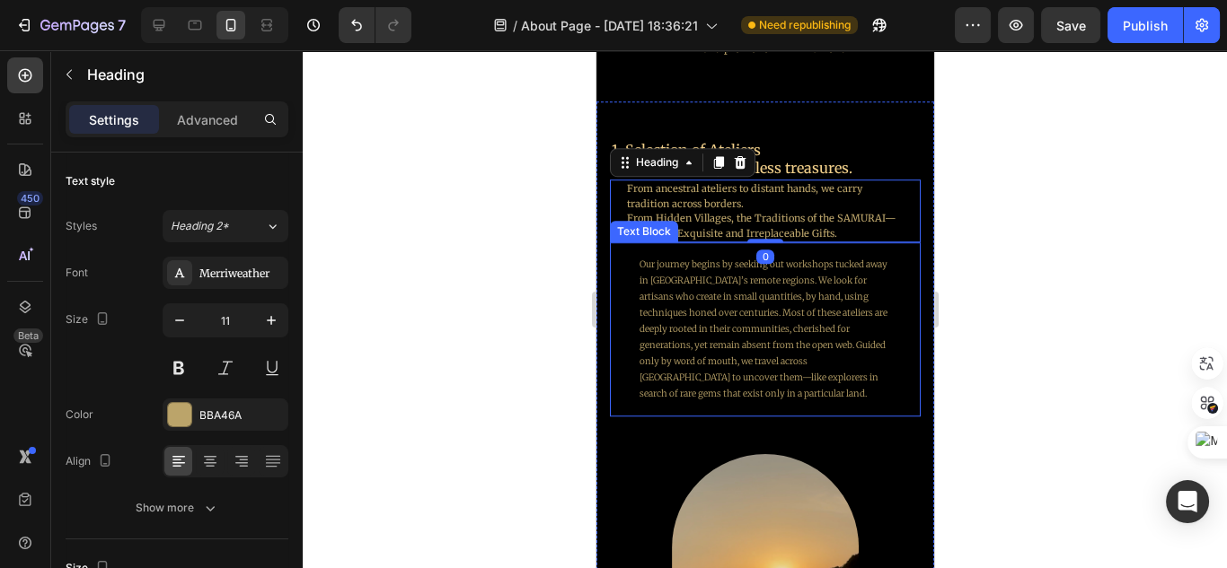
click at [751, 389] on p "Our journey begins by seeking out workshops tucked away in [GEOGRAPHIC_DATA]’s …" at bounding box center [764, 329] width 251 height 145
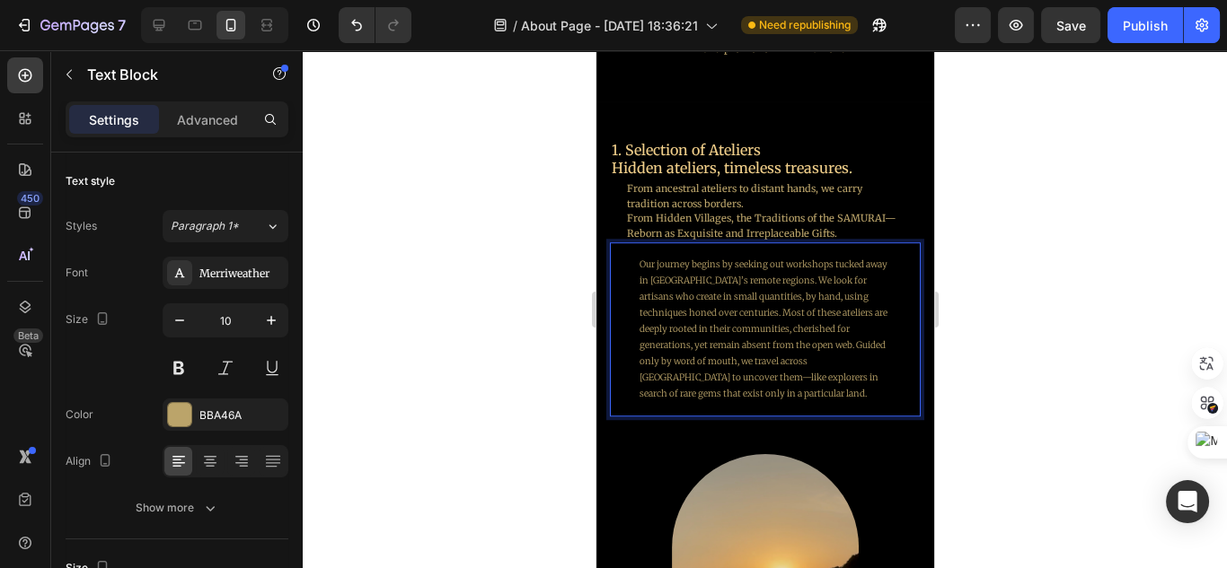
click at [751, 389] on p "Our journey begins by seeking out workshops tucked away in [GEOGRAPHIC_DATA]’s …" at bounding box center [764, 329] width 251 height 145
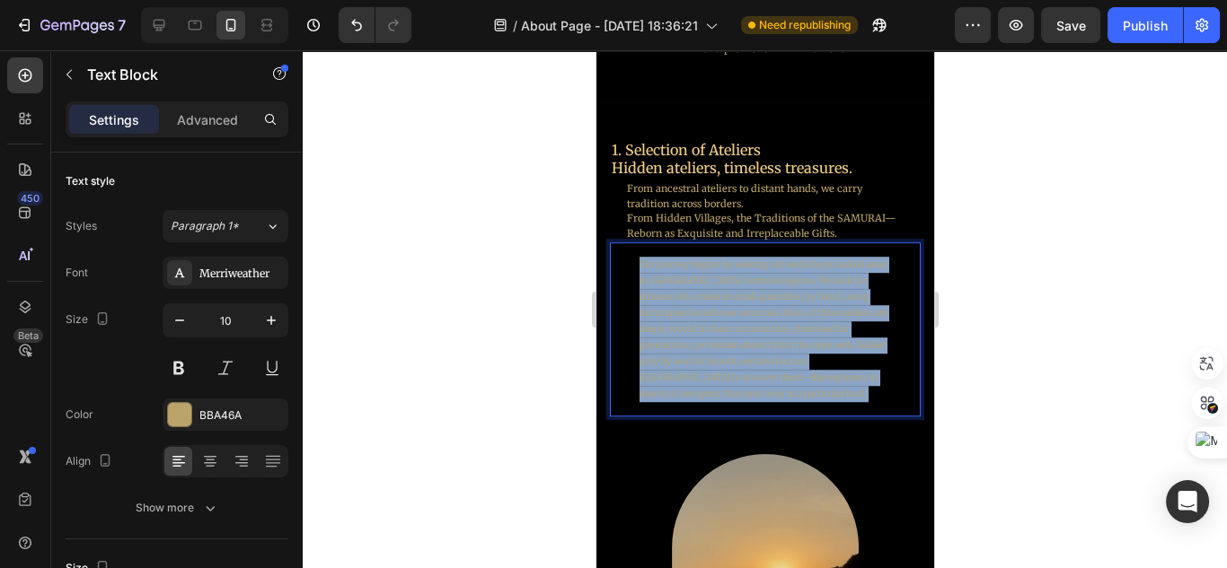
drag, startPoint x: 736, startPoint y: 399, endPoint x: 664, endPoint y: 321, distance: 106.7
click at [643, 296] on p "Our journey begins by seeking out workshops tucked away in [GEOGRAPHIC_DATA]’s …" at bounding box center [764, 329] width 251 height 145
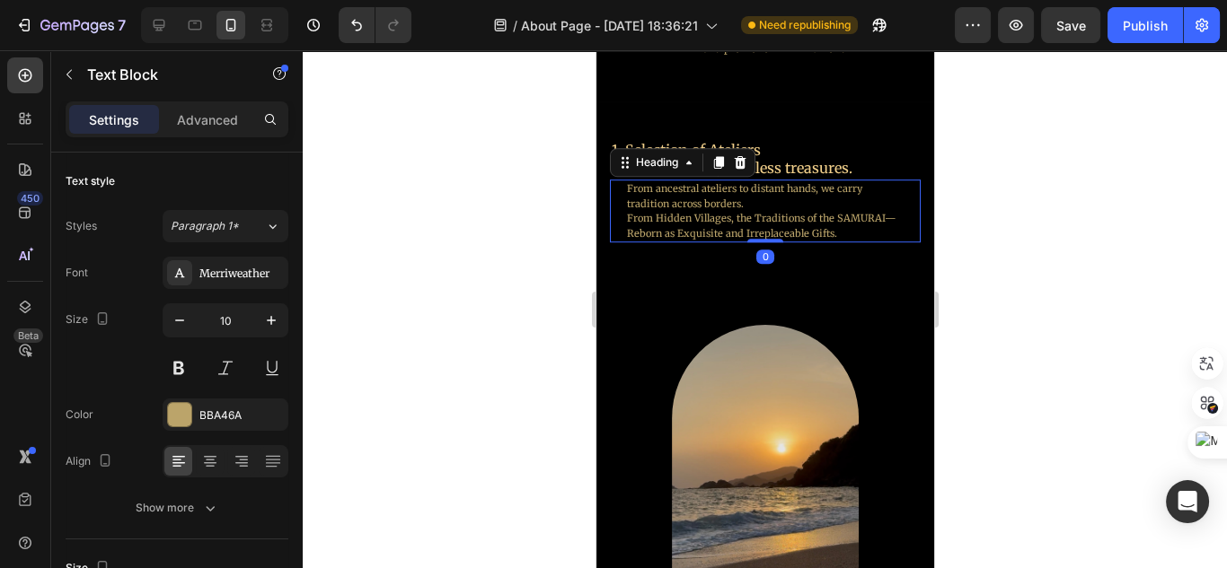
click at [777, 224] on p "From ancestral ateliers to distant hands, we carry tradition across borders. Fr…" at bounding box center [764, 210] width 276 height 59
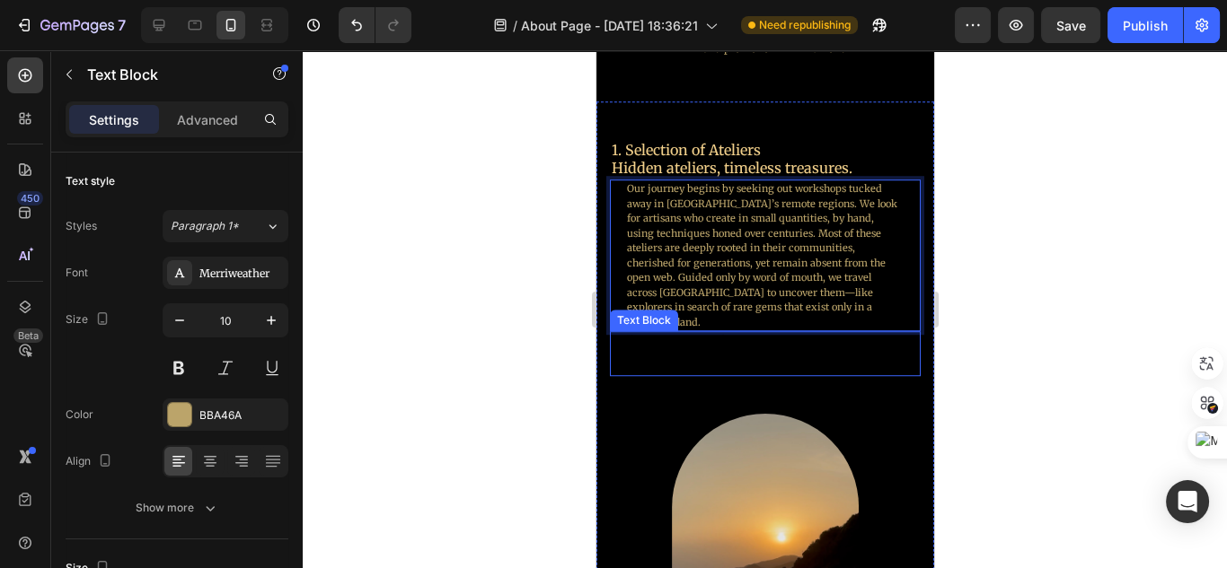
click at [789, 349] on div "Rich Text Editor. Editing area: main" at bounding box center [763, 353] width 279 height 45
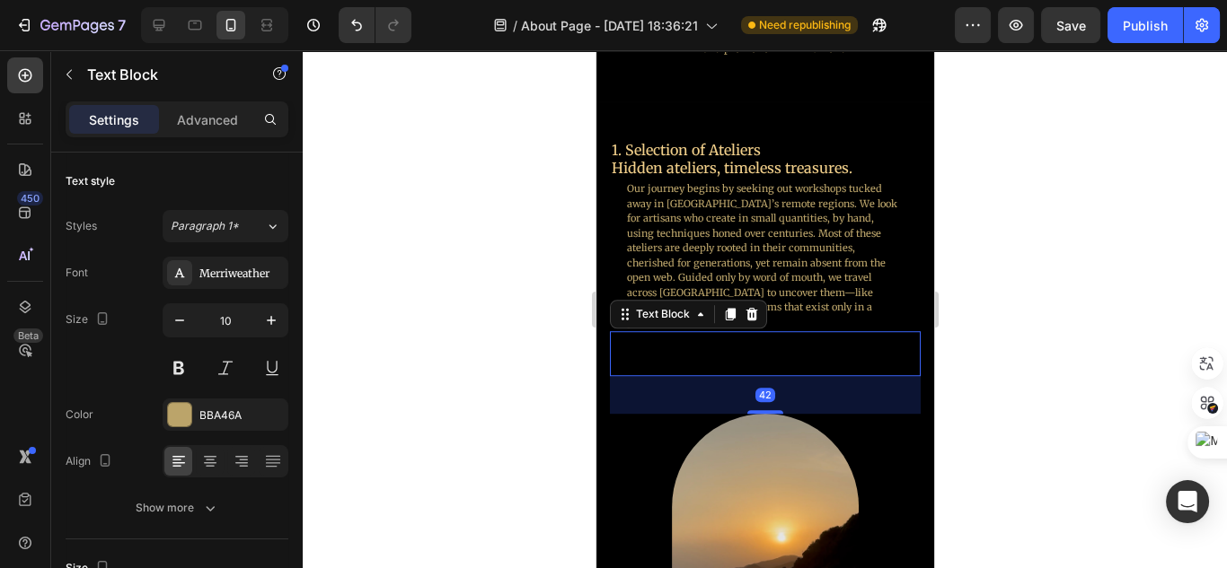
click at [754, 311] on div "Text Block" at bounding box center [687, 314] width 157 height 29
click at [753, 307] on div at bounding box center [751, 315] width 22 height 22
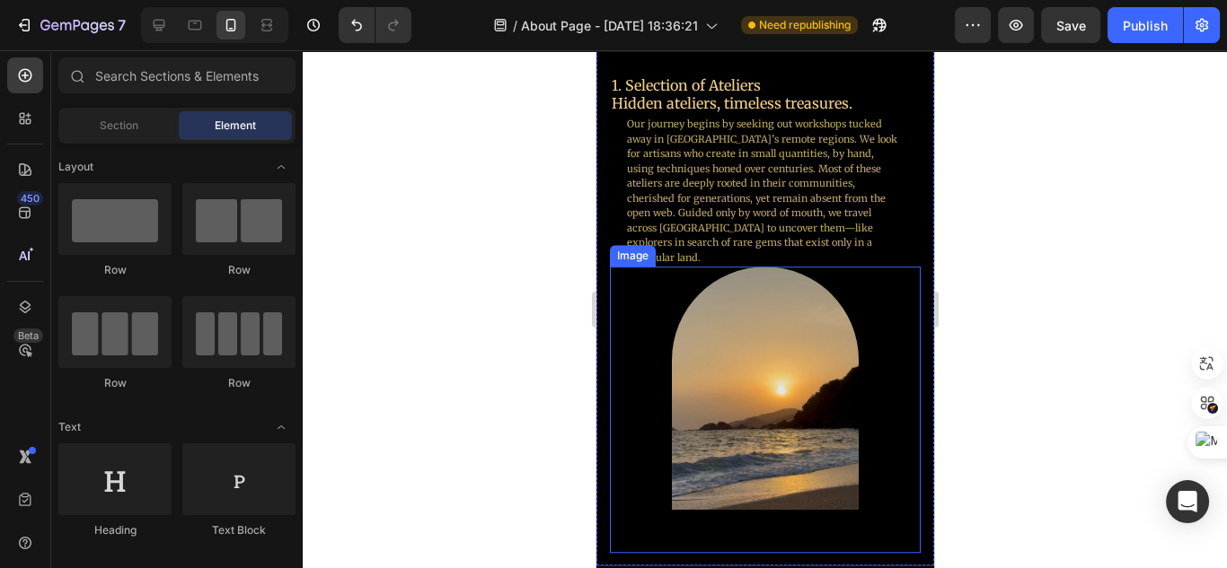
scroll to position [1904, 0]
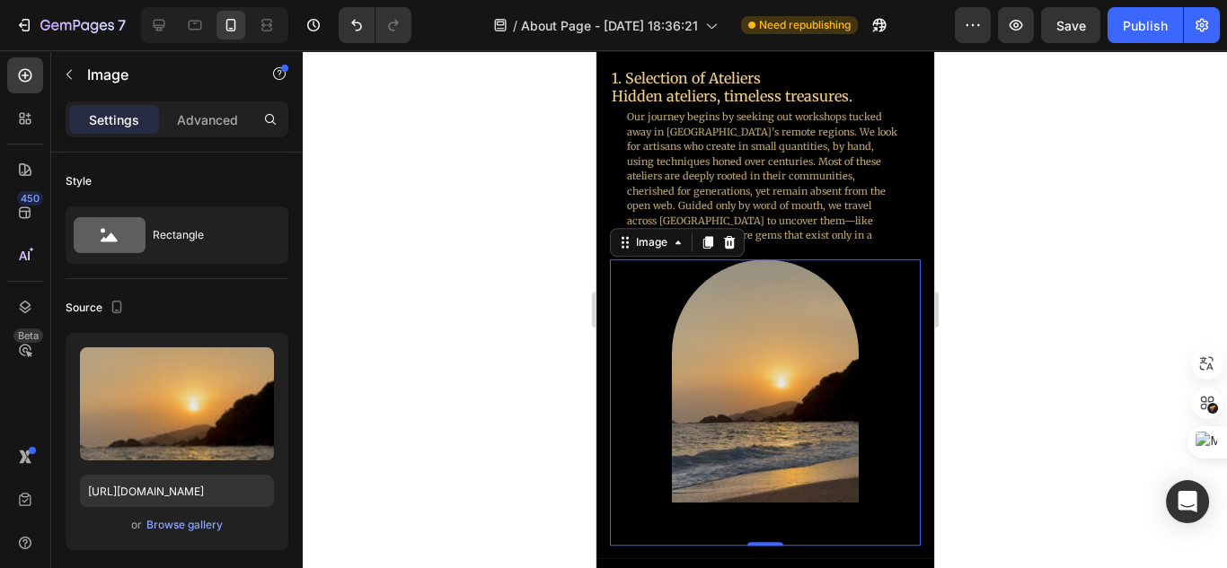
click at [845, 337] on img at bounding box center [764, 381] width 187 height 243
click at [217, 122] on p "Advanced" at bounding box center [207, 119] width 61 height 19
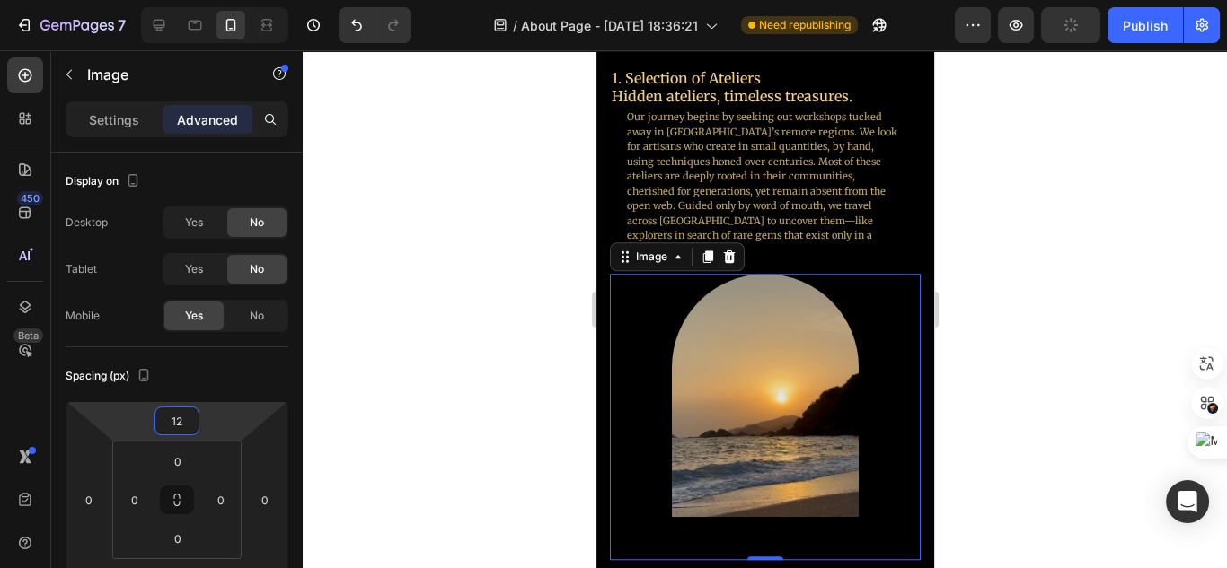
type input "10"
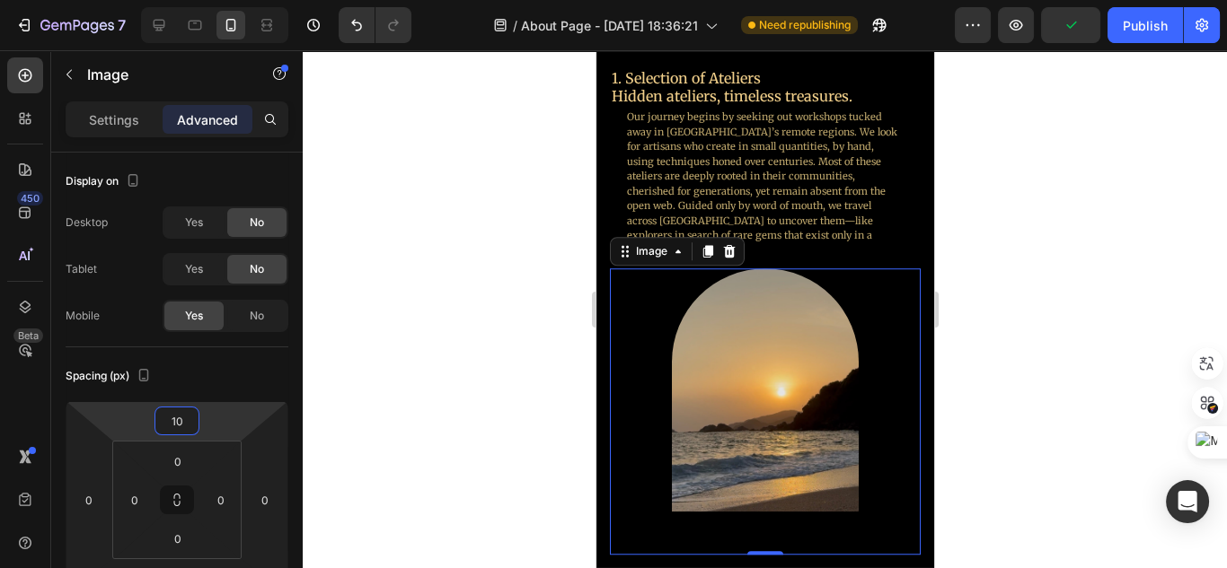
drag, startPoint x: 231, startPoint y: 424, endPoint x: 240, endPoint y: 421, distance: 9.4
click at [240, 0] on html "7 Version history / About Page - [DATE] 18:36:21 Need republishing Preview Publ…" at bounding box center [613, 0] width 1227 height 0
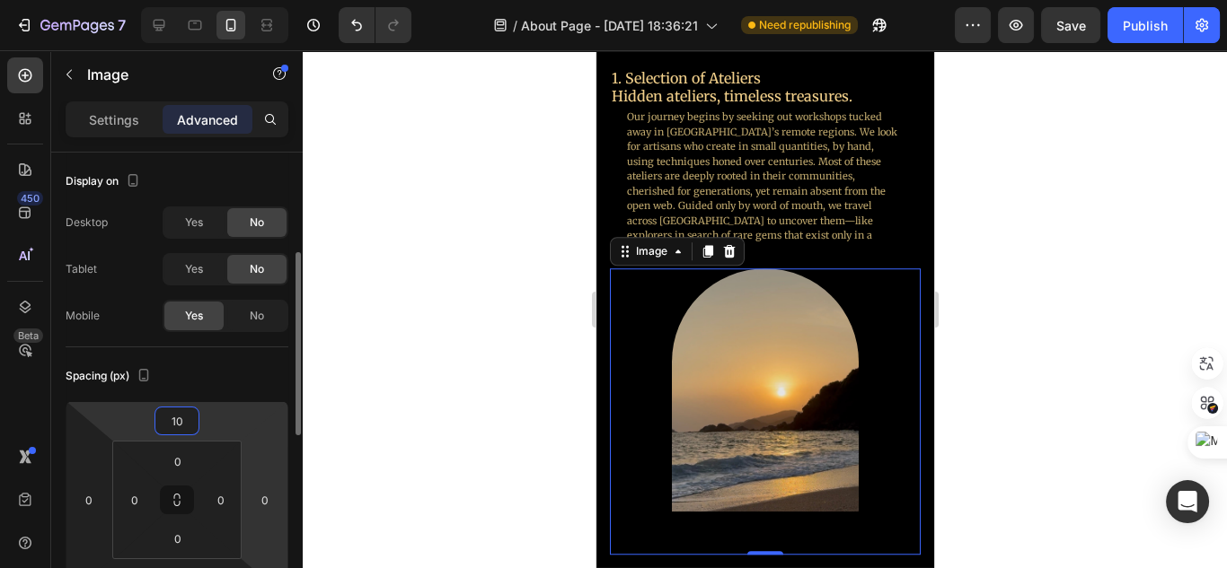
scroll to position [72, 0]
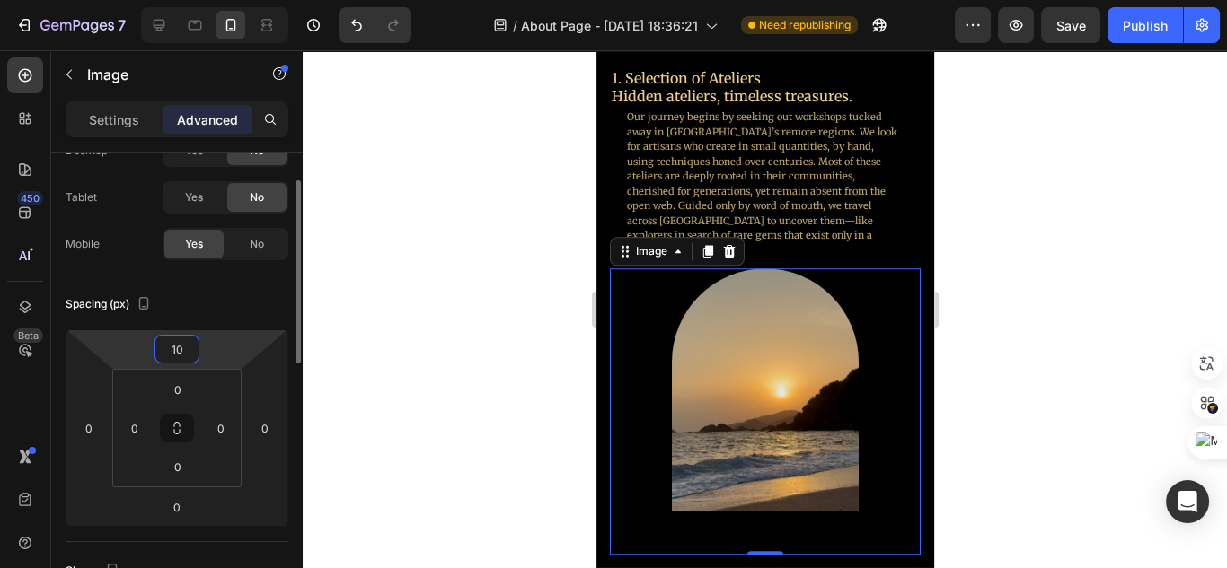
drag, startPoint x: 883, startPoint y: 510, endPoint x: 838, endPoint y: 511, distance: 44.9
click at [882, 510] on div at bounding box center [764, 412] width 311 height 286
click at [788, 467] on img at bounding box center [764, 390] width 187 height 243
click at [876, 456] on div at bounding box center [764, 412] width 311 height 286
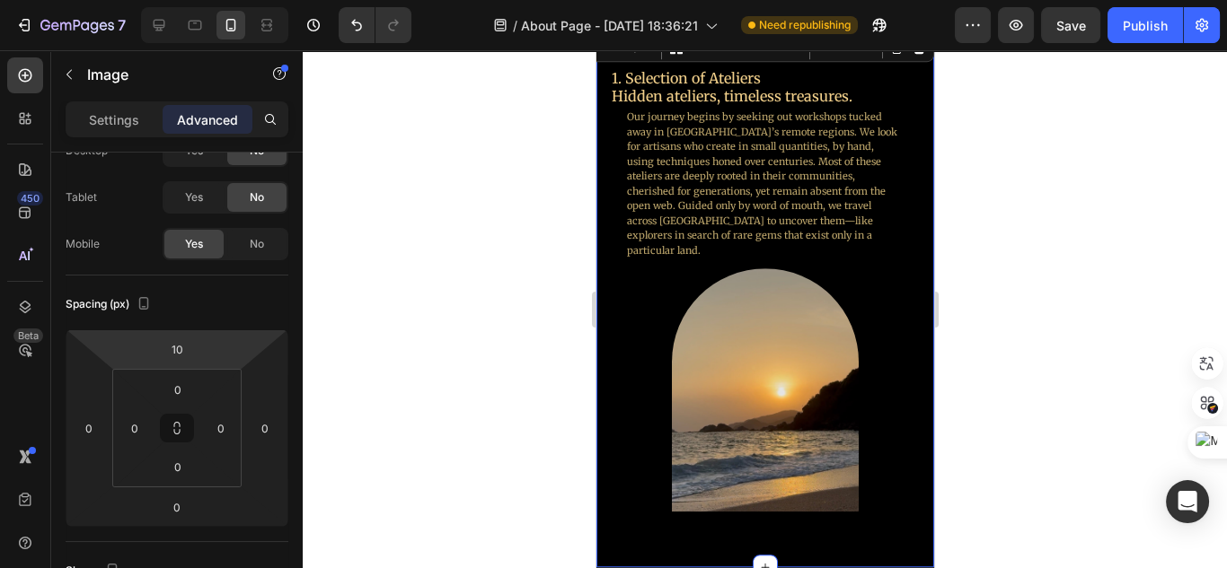
click at [908, 238] on div "1. Selection of Ateliers Hidden ateliers, timeless treasures. Heading Our journ…" at bounding box center [764, 299] width 338 height 539
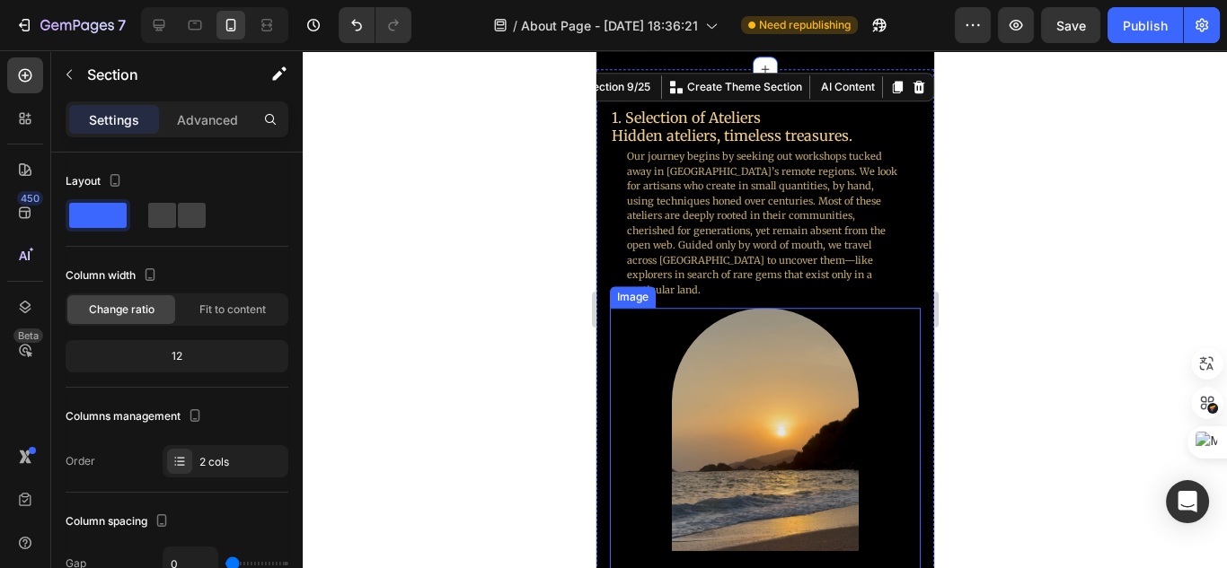
scroll to position [1904, 0]
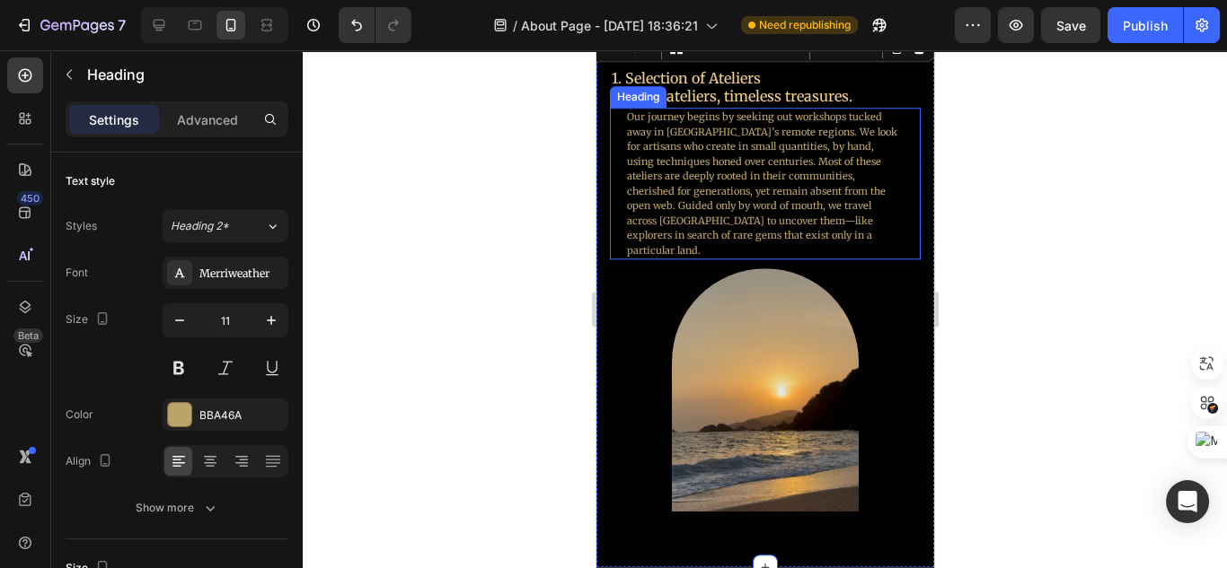
click at [806, 209] on p "Our journey begins by seeking out workshops tucked away in [GEOGRAPHIC_DATA]’s …" at bounding box center [764, 184] width 276 height 148
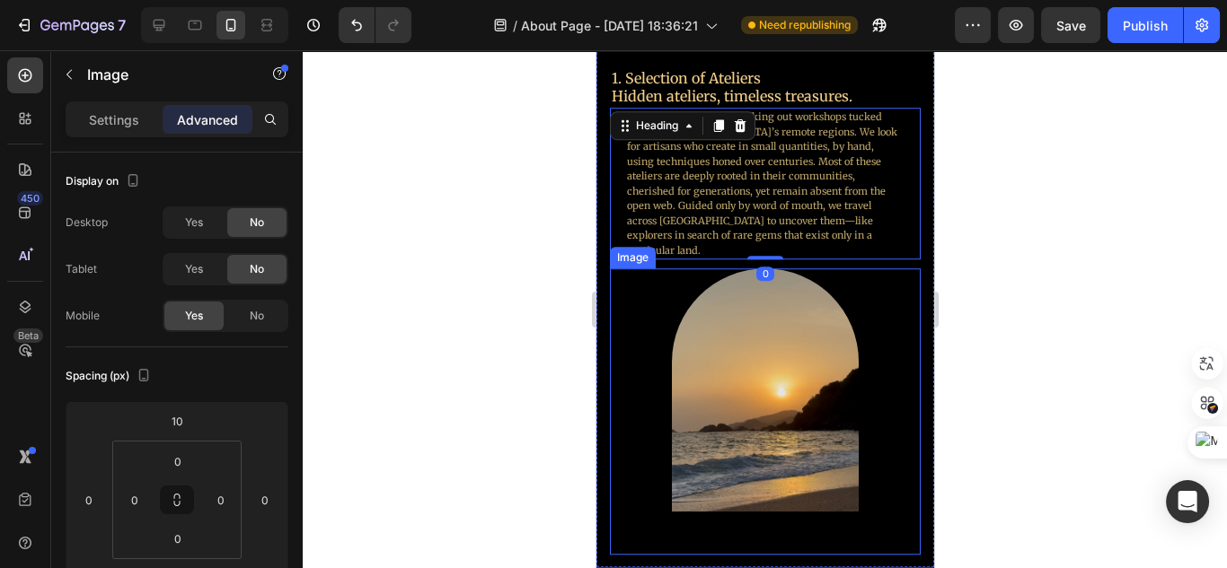
click at [789, 299] on img at bounding box center [764, 390] width 187 height 243
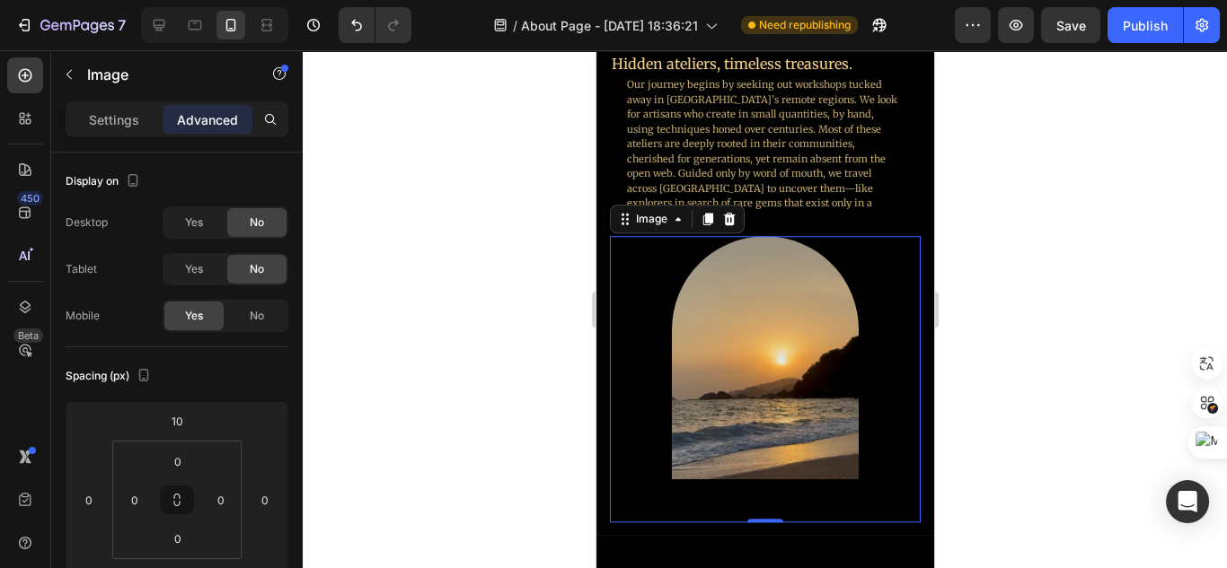
scroll to position [1976, 0]
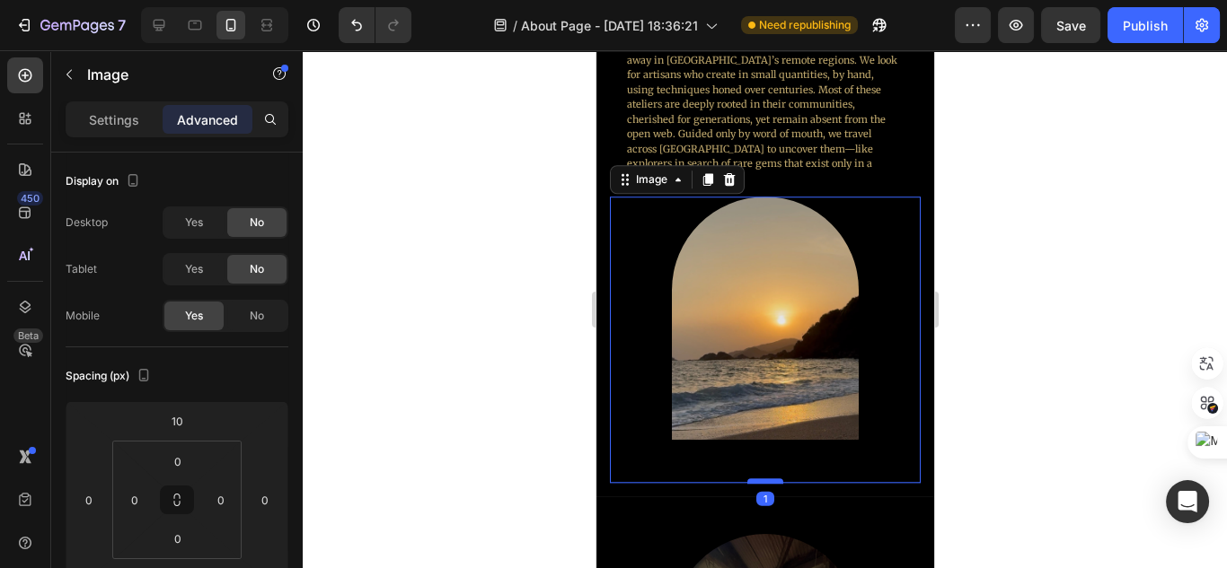
click at [770, 479] on div at bounding box center [764, 481] width 36 height 5
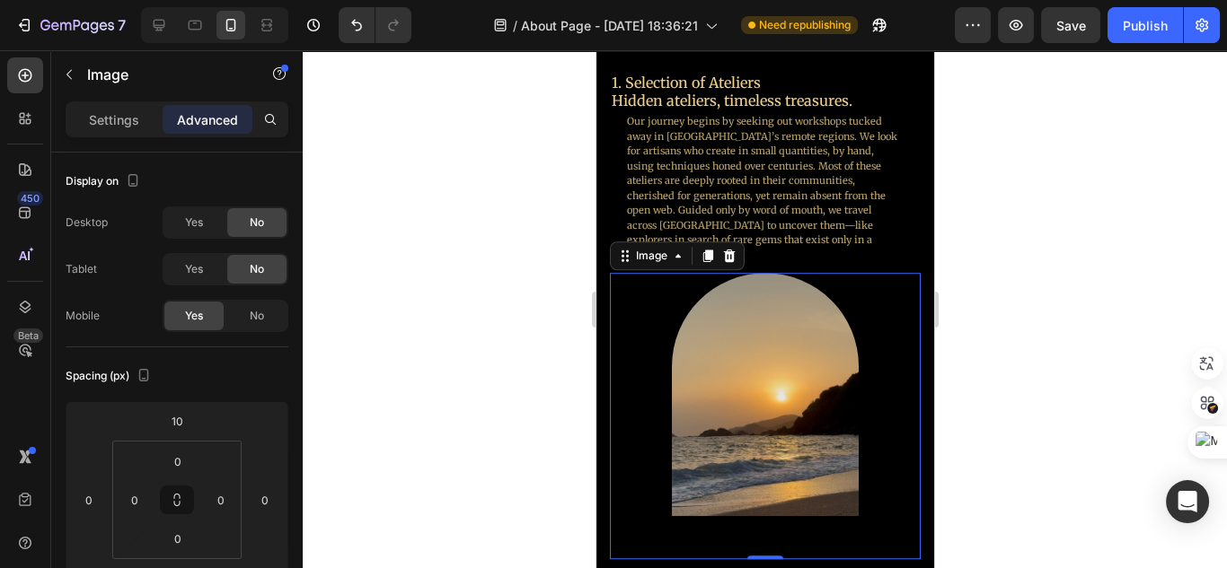
scroll to position [1904, 0]
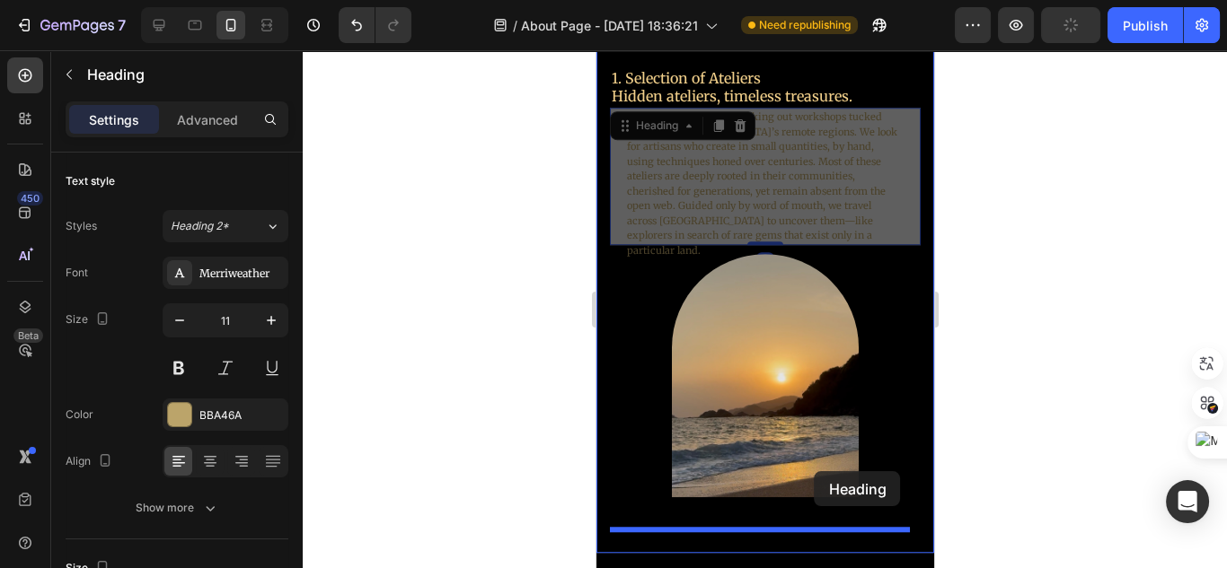
drag, startPoint x: 832, startPoint y: 209, endPoint x: 814, endPoint y: 474, distance: 265.6
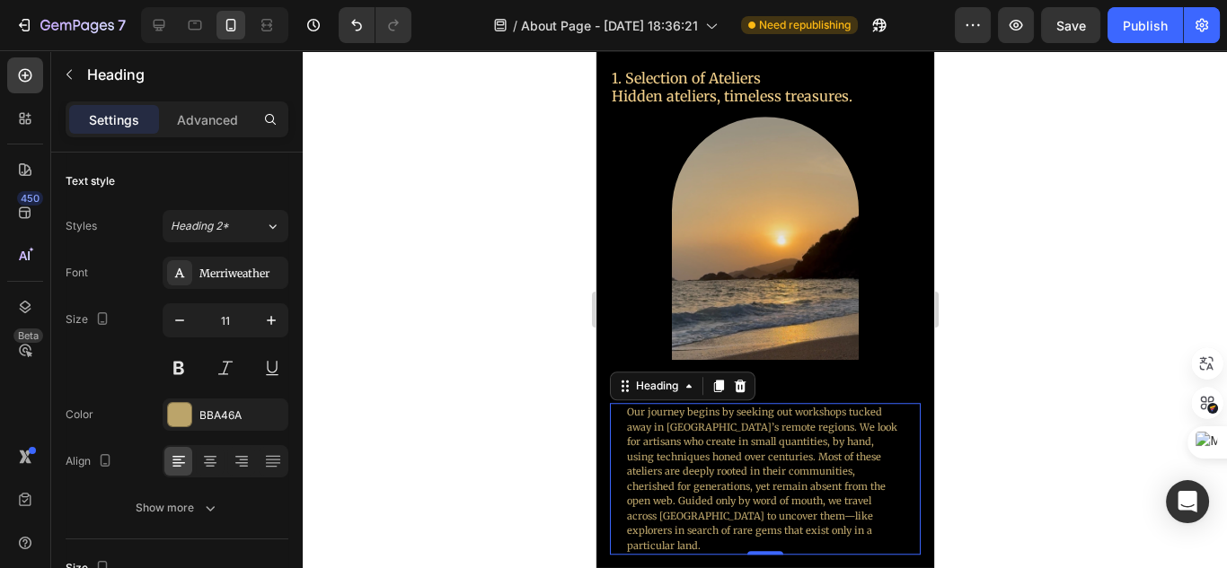
click at [972, 348] on div at bounding box center [765, 309] width 924 height 518
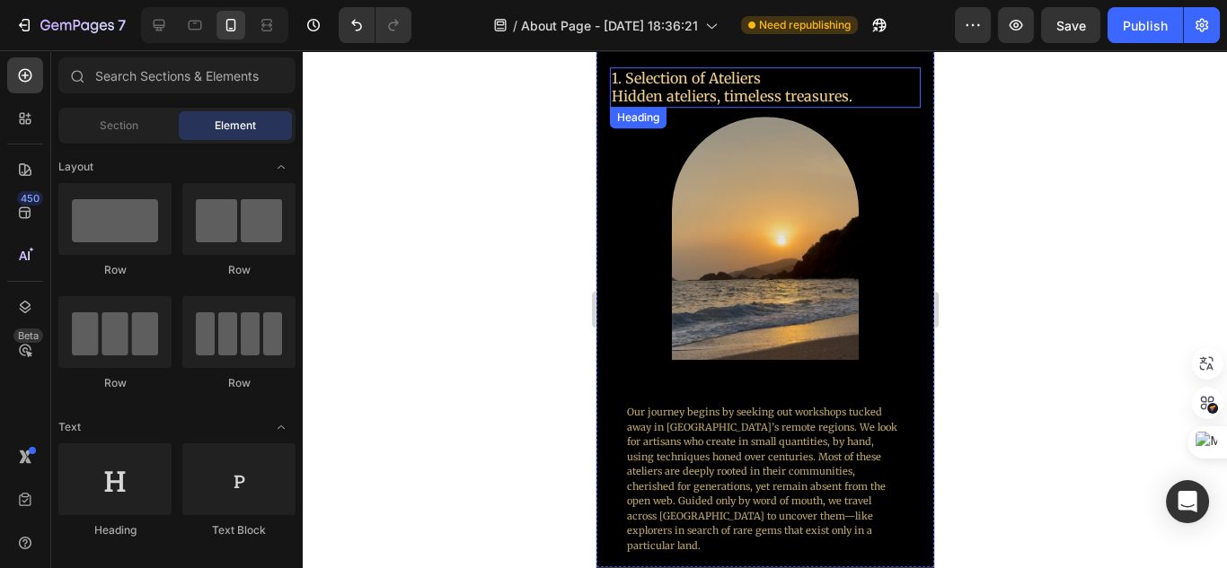
click at [812, 100] on p "1. Selection of Ateliers Hidden ateliers, timeless treasures." at bounding box center [757, 88] width 292 height 38
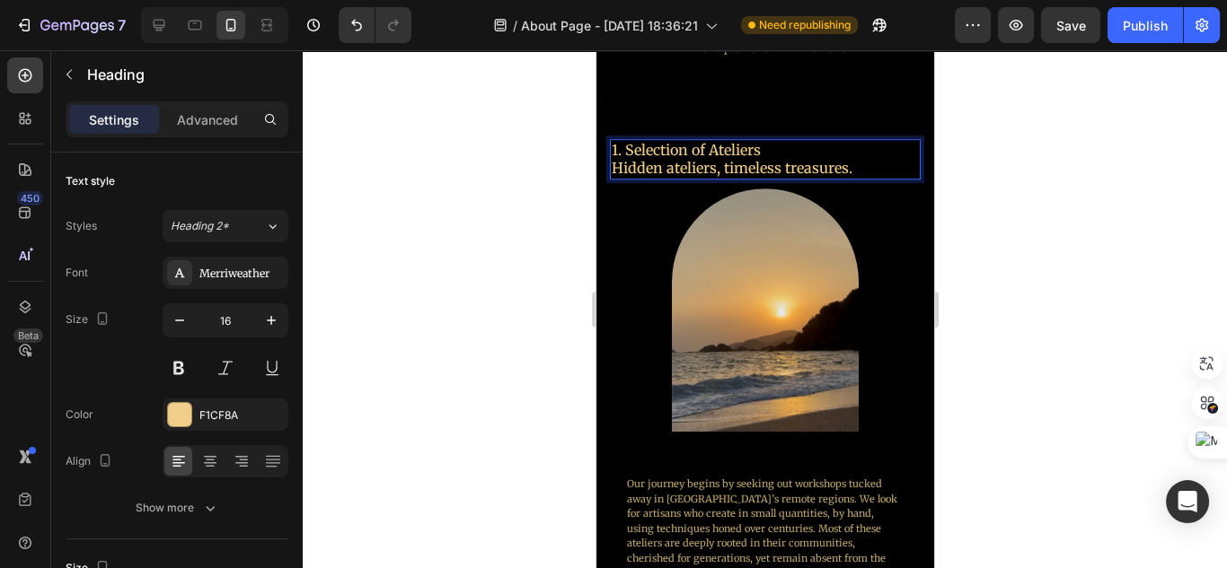
scroll to position [1832, 0]
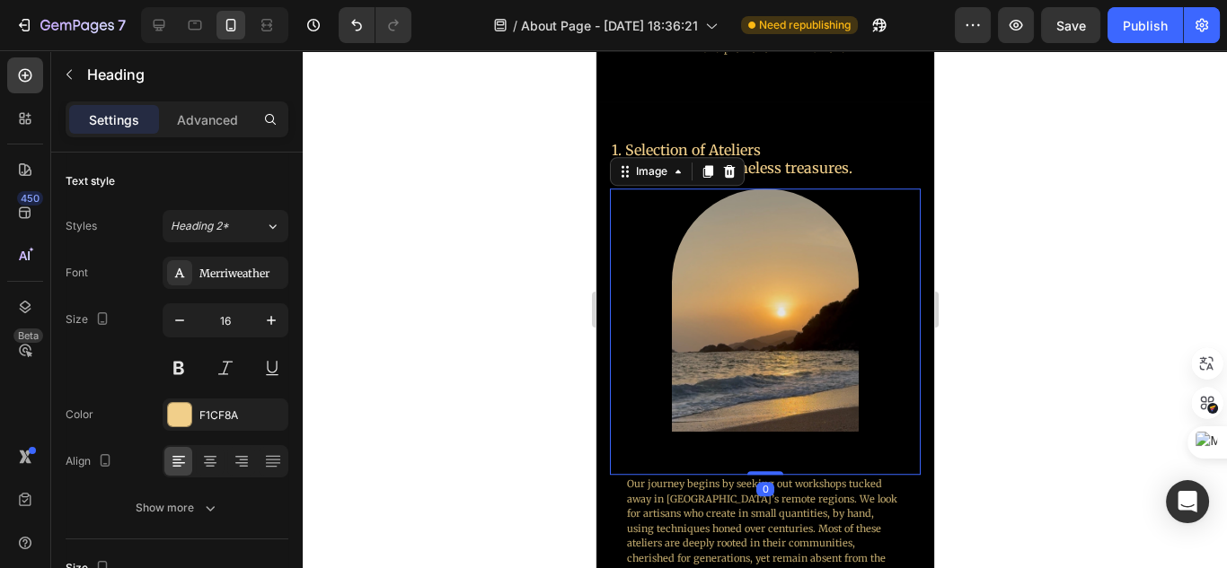
click at [850, 211] on div at bounding box center [764, 332] width 311 height 286
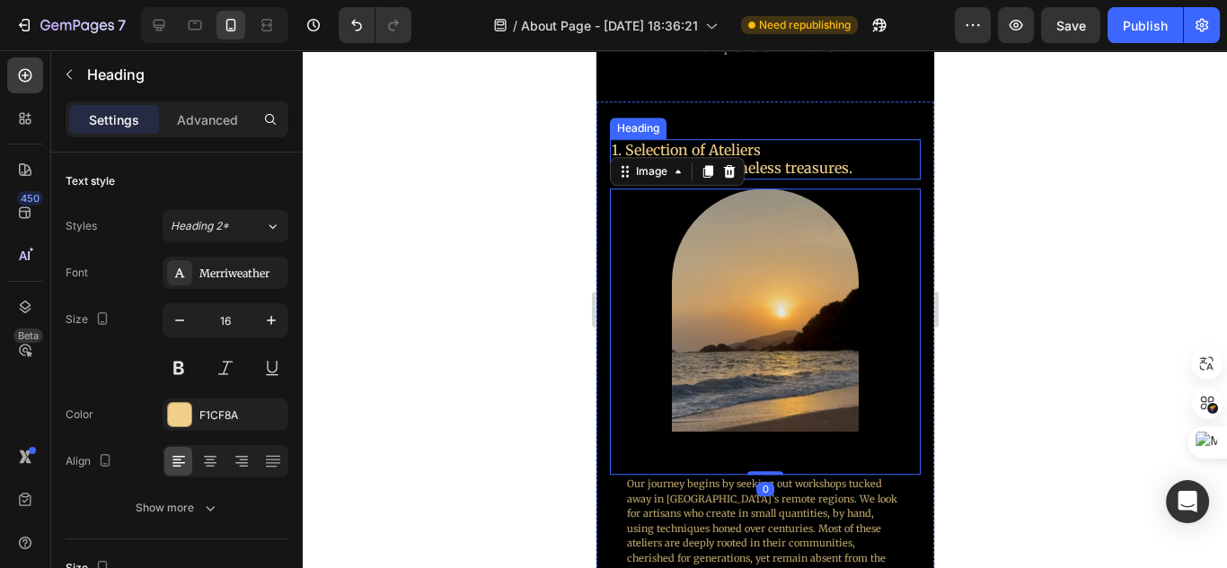
click at [841, 166] on p "1. Selection of Ateliers Hidden ateliers, timeless treasures." at bounding box center [757, 160] width 292 height 38
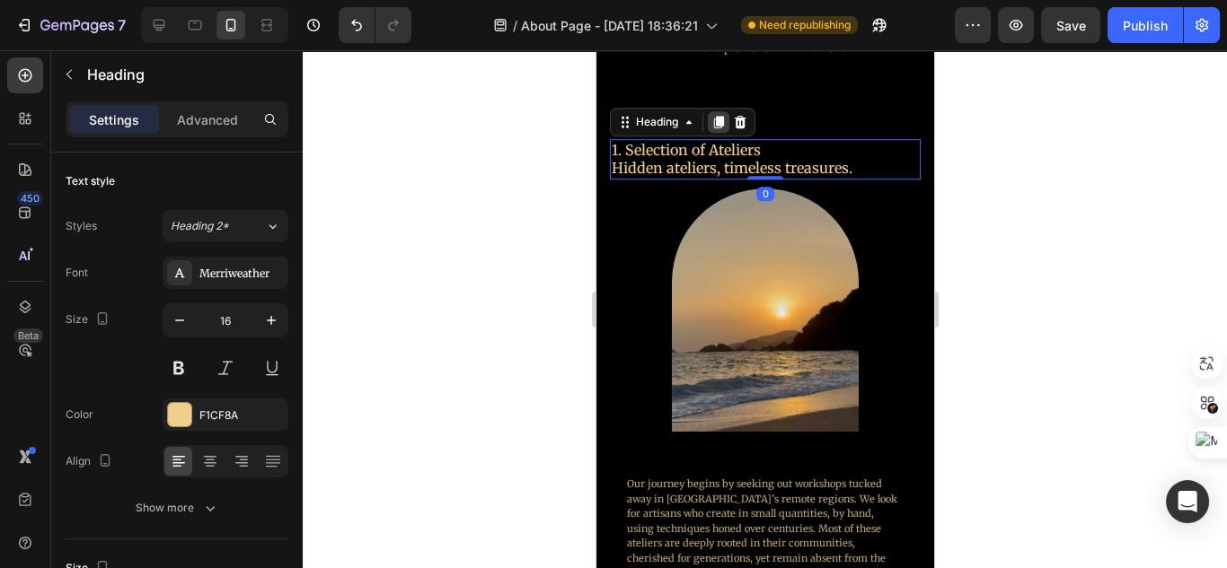
click at [723, 125] on icon at bounding box center [717, 122] width 14 height 14
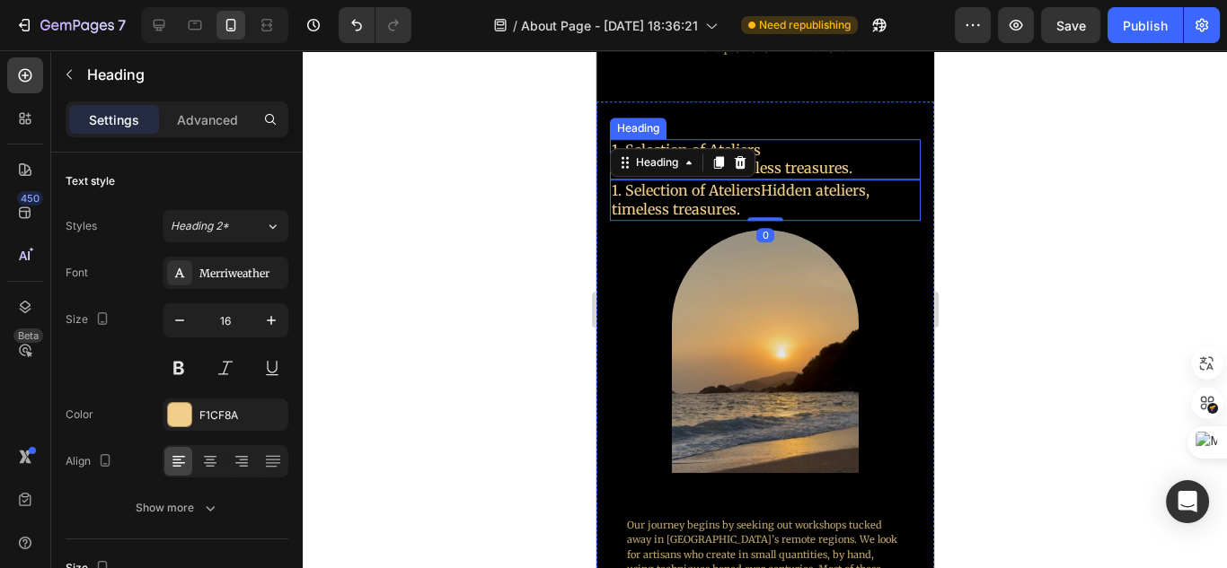
click at [815, 163] on p "1. Selection of Ateliers Hidden ateliers, timeless treasures." at bounding box center [757, 160] width 292 height 38
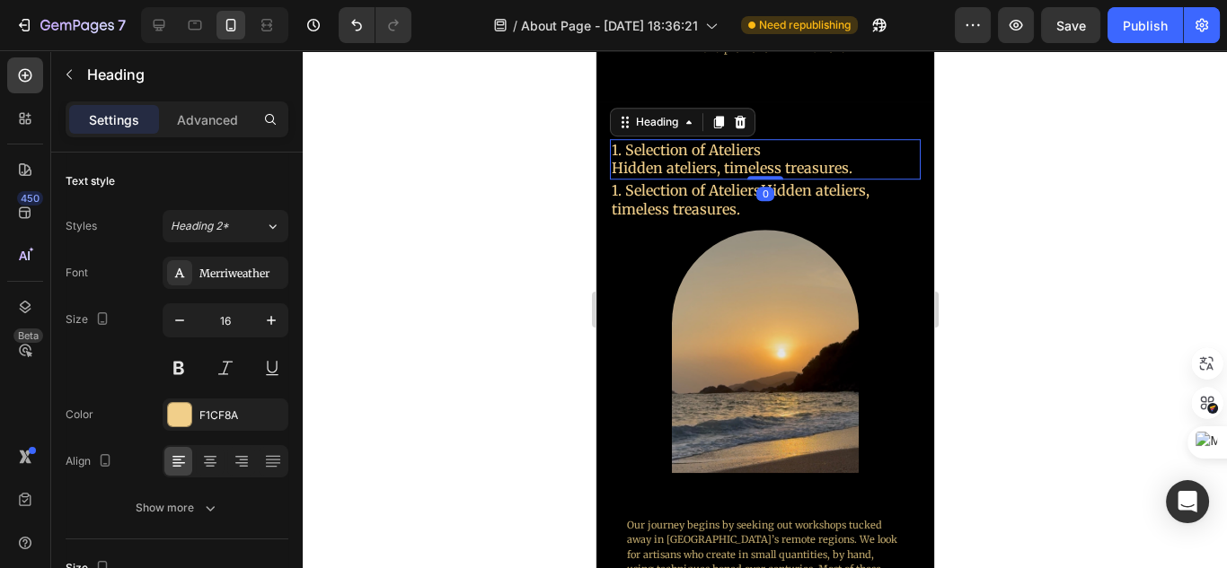
drag, startPoint x: 870, startPoint y: 167, endPoint x: 762, endPoint y: 167, distance: 108.7
click at [762, 167] on p "1. Selection of Ateliers Hidden ateliers, timeless treasures." at bounding box center [757, 160] width 292 height 38
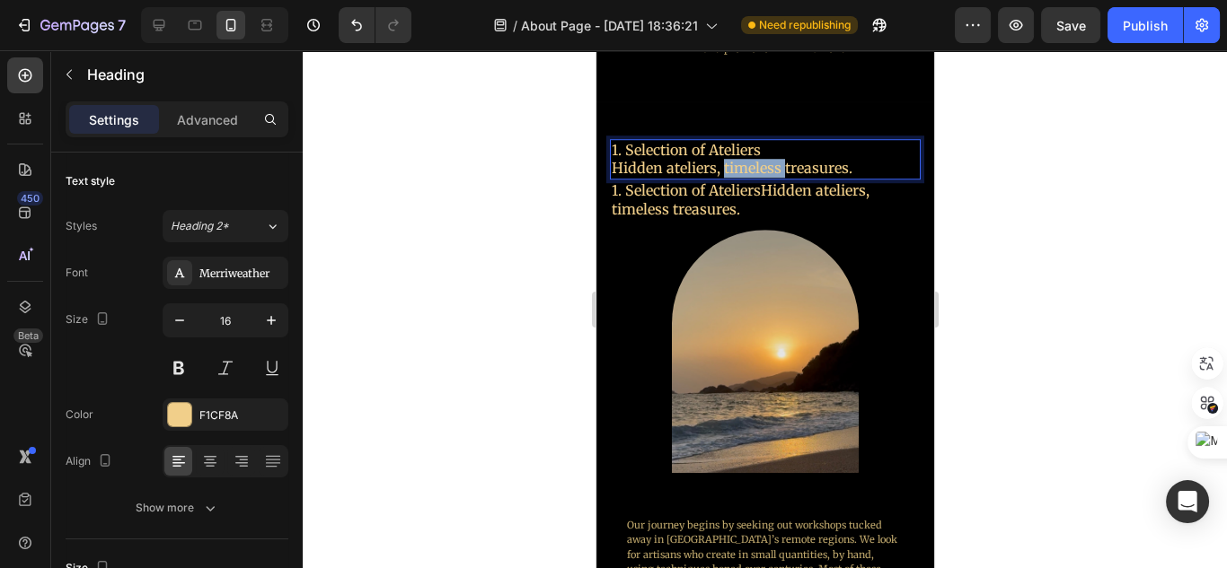
click at [762, 167] on p "1. Selection of Ateliers Hidden ateliers, timeless treasures." at bounding box center [757, 160] width 292 height 38
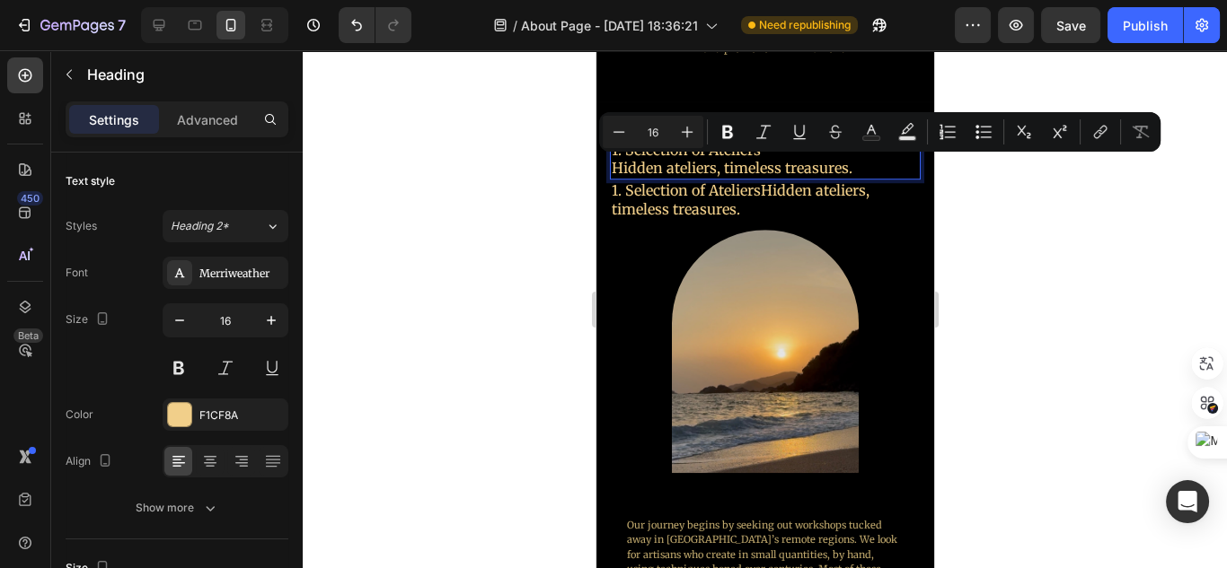
click at [852, 166] on p "1. Selection of Ateliers Hidden ateliers, timeless treasures." at bounding box center [757, 160] width 292 height 38
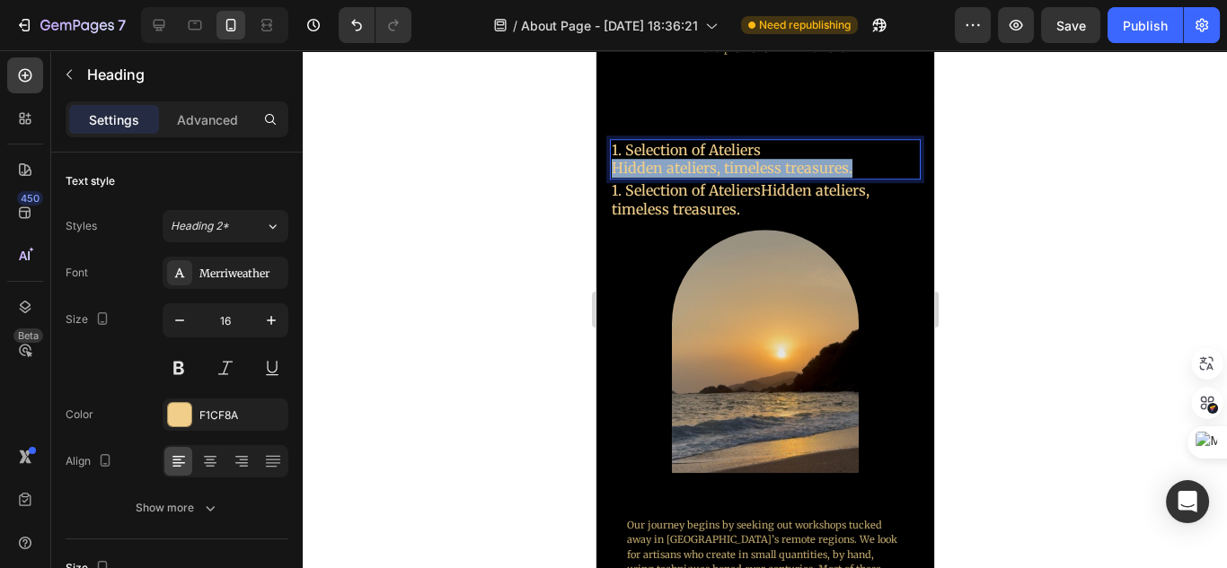
drag, startPoint x: 855, startPoint y: 167, endPoint x: 615, endPoint y: 171, distance: 239.8
click at [615, 171] on p "1. Selection of Ateliers Hidden ateliers, timeless treasures." at bounding box center [757, 160] width 292 height 38
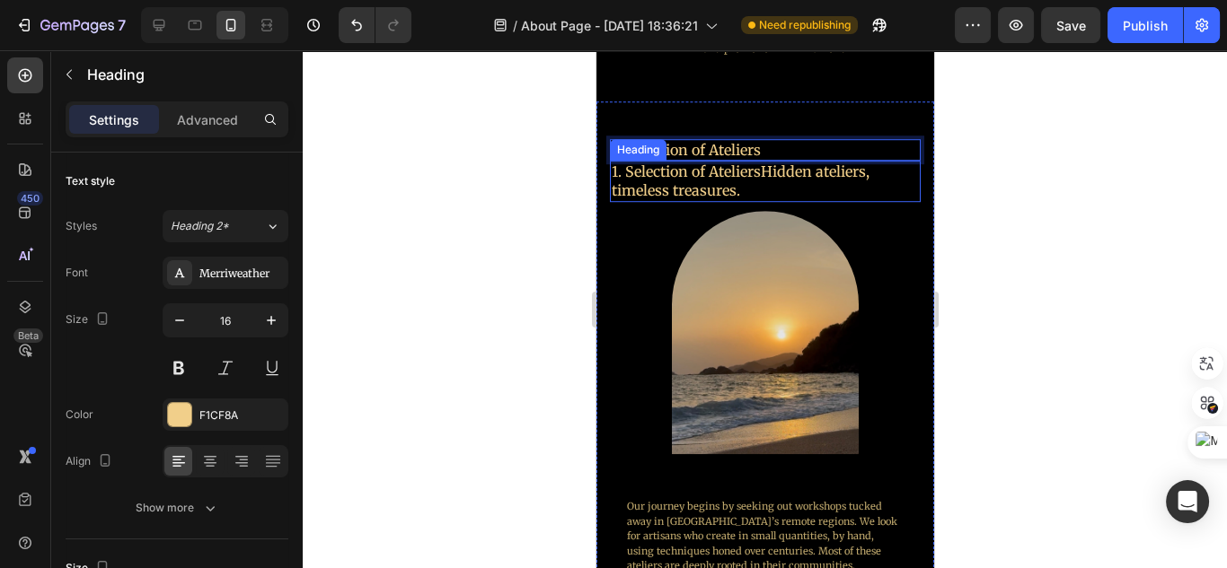
click at [786, 187] on h2 "1. Selection of AteliersHidden ateliers, timeless treasures." at bounding box center [756, 181] width 295 height 41
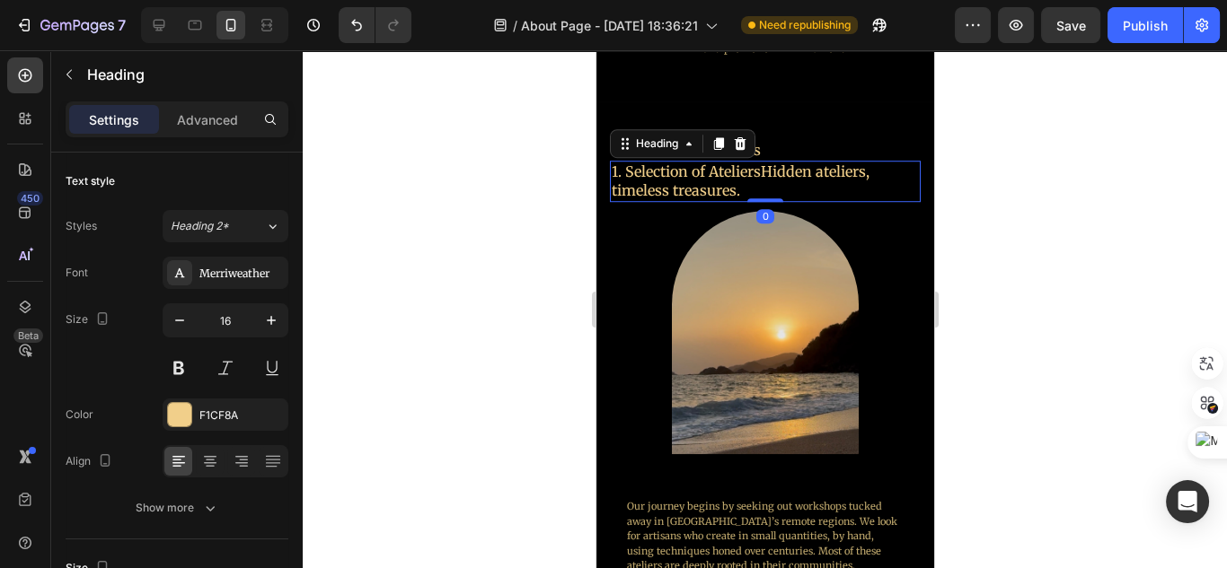
click at [786, 187] on h2 "1. Selection of AteliersHidden ateliers, timeless treasures." at bounding box center [756, 181] width 295 height 41
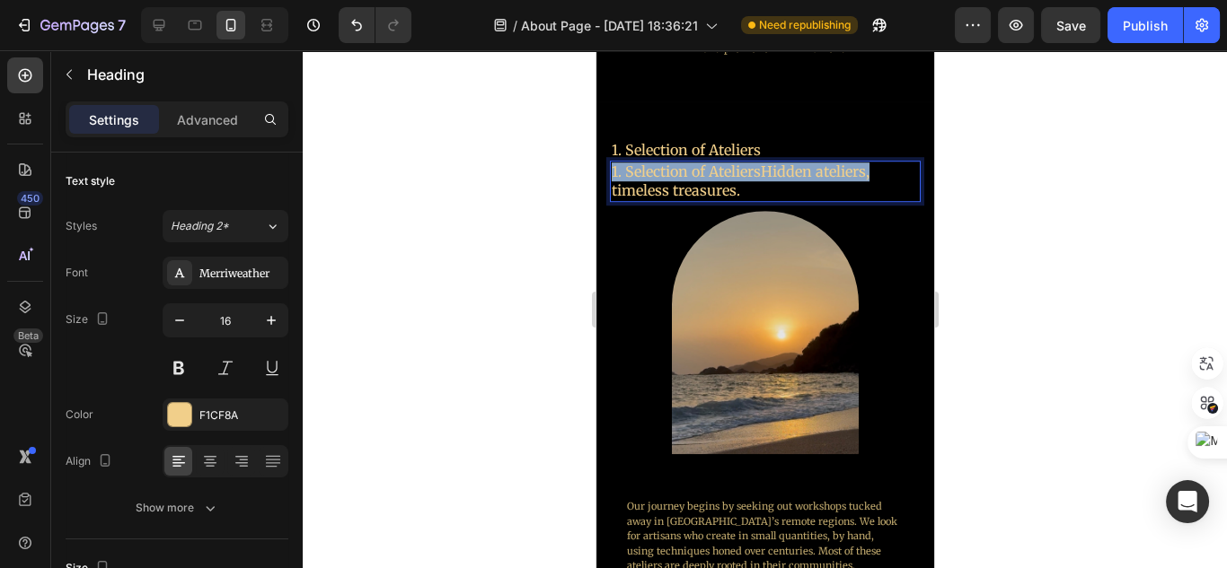
drag, startPoint x: 883, startPoint y: 172, endPoint x: 605, endPoint y: 179, distance: 277.6
click at [605, 179] on div "1. Selection of Ateliers Heading 1. Selection of AteliersHidden ateliers, timel…" at bounding box center [764, 381] width 338 height 560
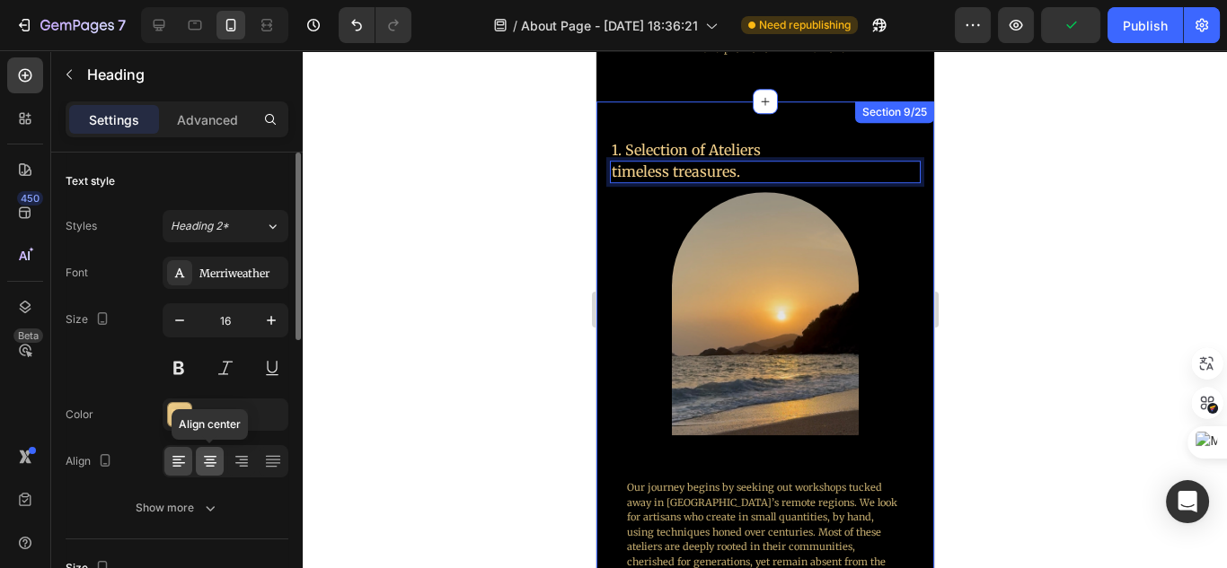
click at [215, 469] on div at bounding box center [210, 461] width 28 height 29
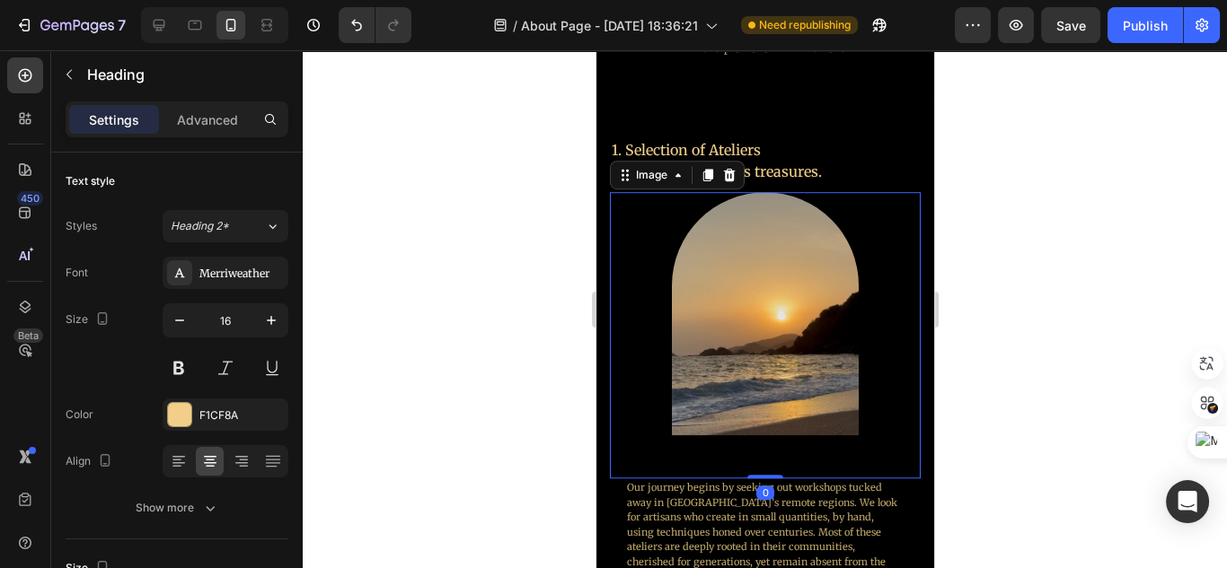
click at [884, 367] on div at bounding box center [764, 335] width 311 height 286
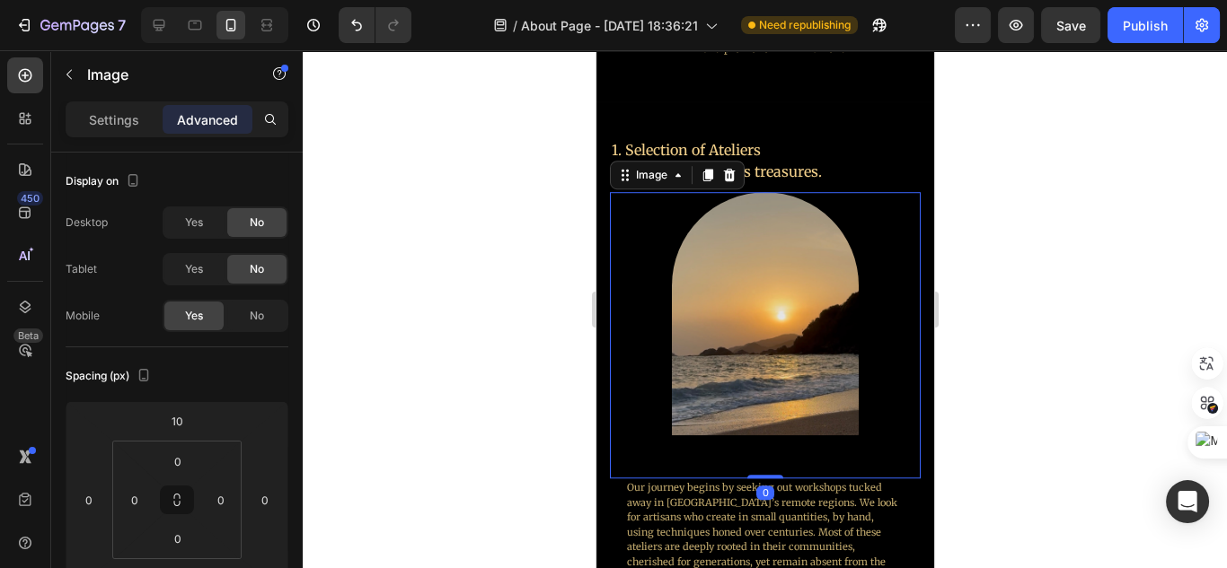
click at [1019, 341] on div at bounding box center [765, 309] width 924 height 518
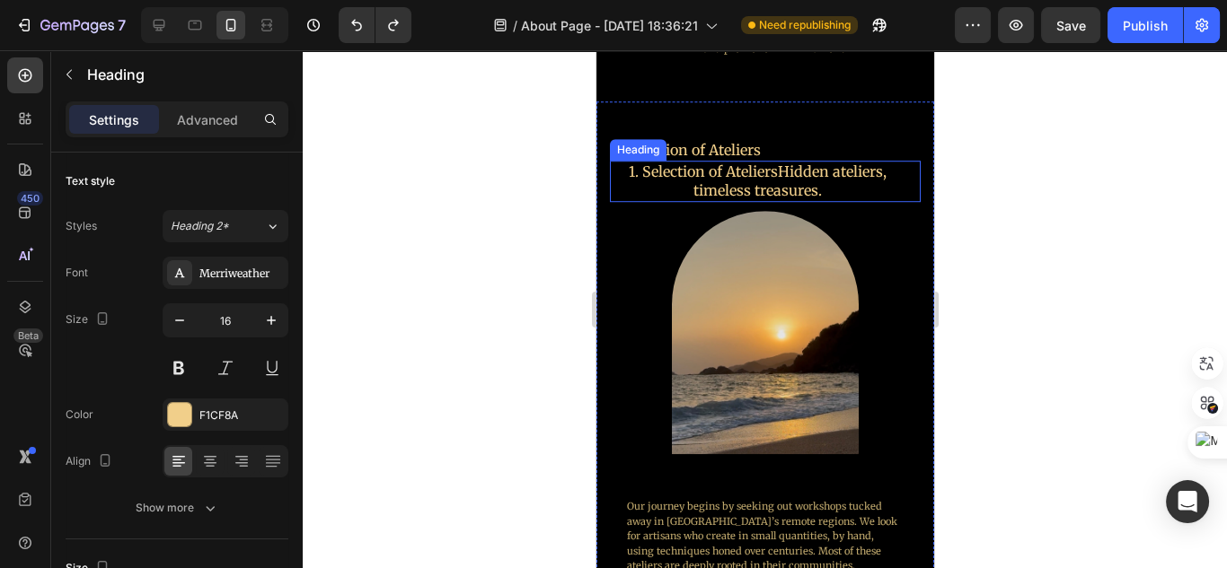
click at [806, 190] on h2 "1. Selection of AteliersHidden ateliers, timeless treasures." at bounding box center [756, 181] width 295 height 41
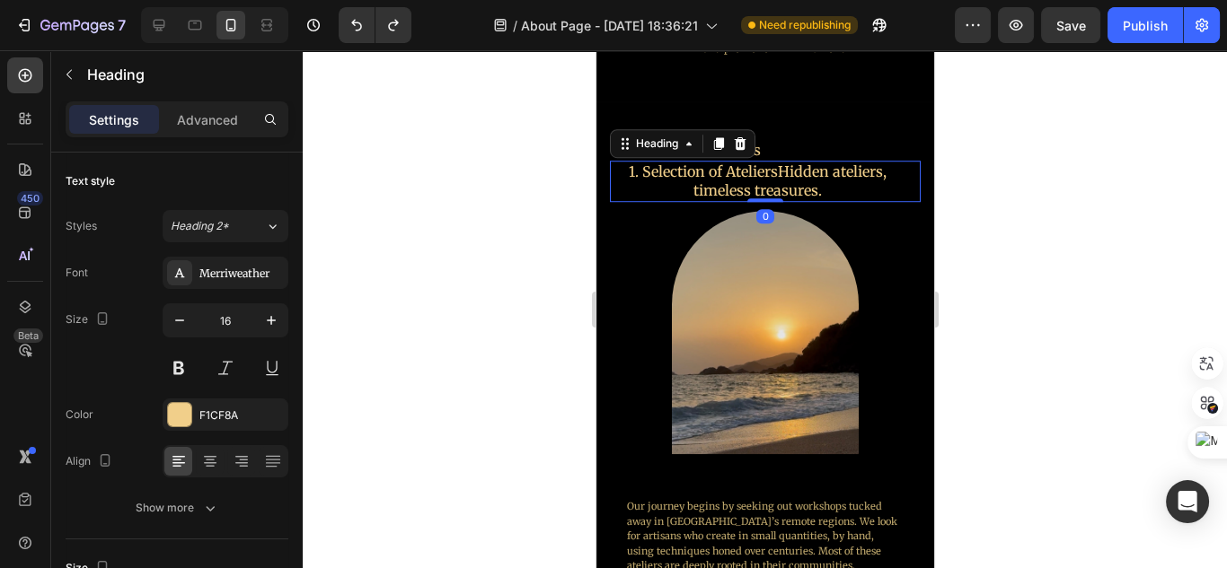
click at [806, 190] on h2 "1. Selection of AteliersHidden ateliers, timeless treasures." at bounding box center [756, 181] width 295 height 41
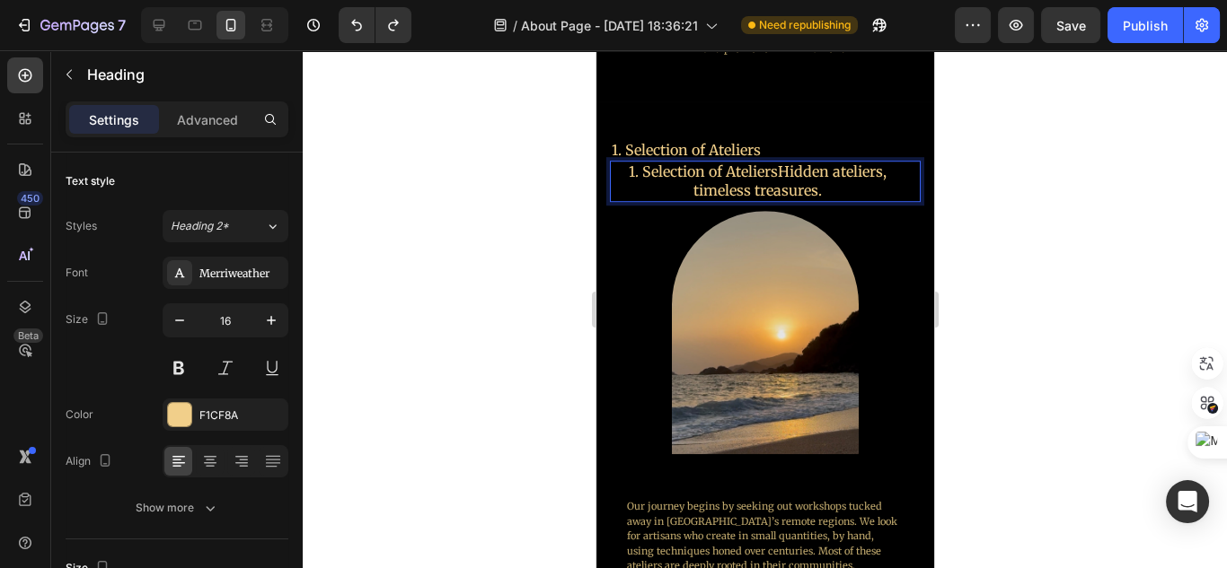
click at [779, 173] on p "1. Selection of AteliersHidden ateliers, timeless treasures." at bounding box center [757, 182] width 292 height 38
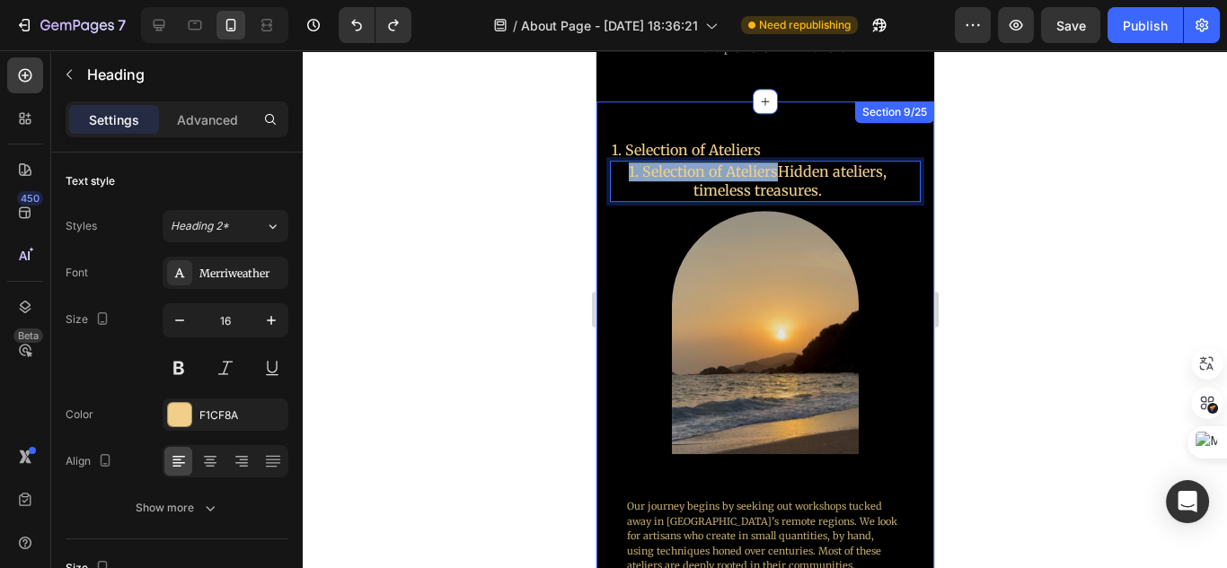
drag, startPoint x: 770, startPoint y: 171, endPoint x: 607, endPoint y: 172, distance: 162.6
click at [607, 172] on div "1. Selection of Ateliers Heading 1. Selection of AteliersHidden ateliers, timel…" at bounding box center [764, 381] width 338 height 560
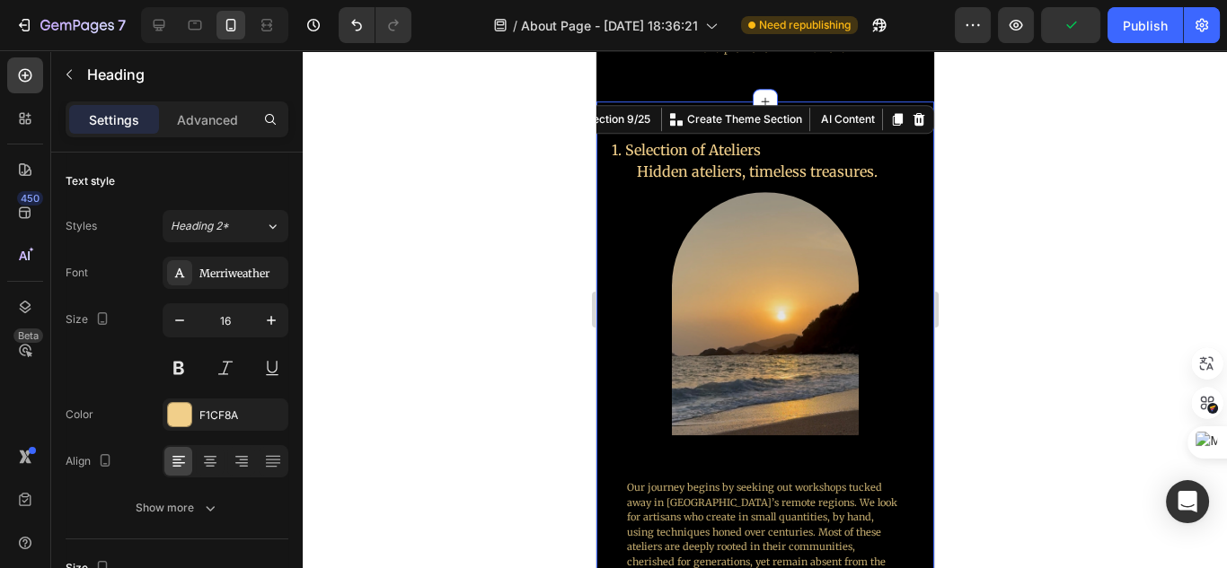
click at [916, 321] on div "1. Selection of Ateliers Heading Hidden ateliers, timeless treasures. Heading I…" at bounding box center [764, 372] width 338 height 542
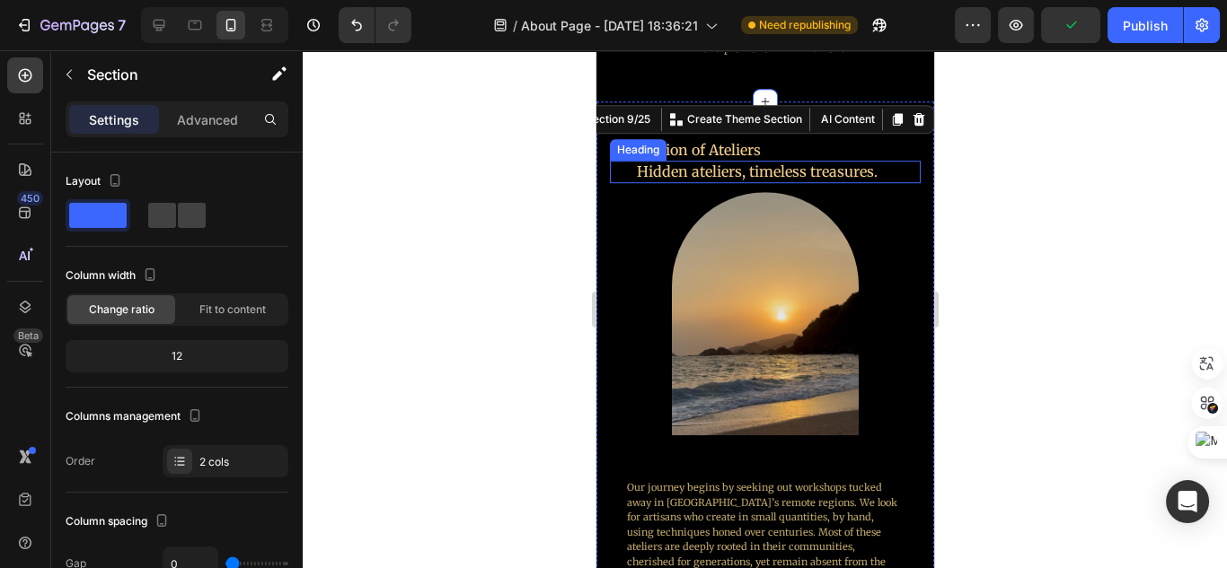
click at [801, 171] on p "Hidden ateliers, timeless treasures." at bounding box center [757, 172] width 292 height 19
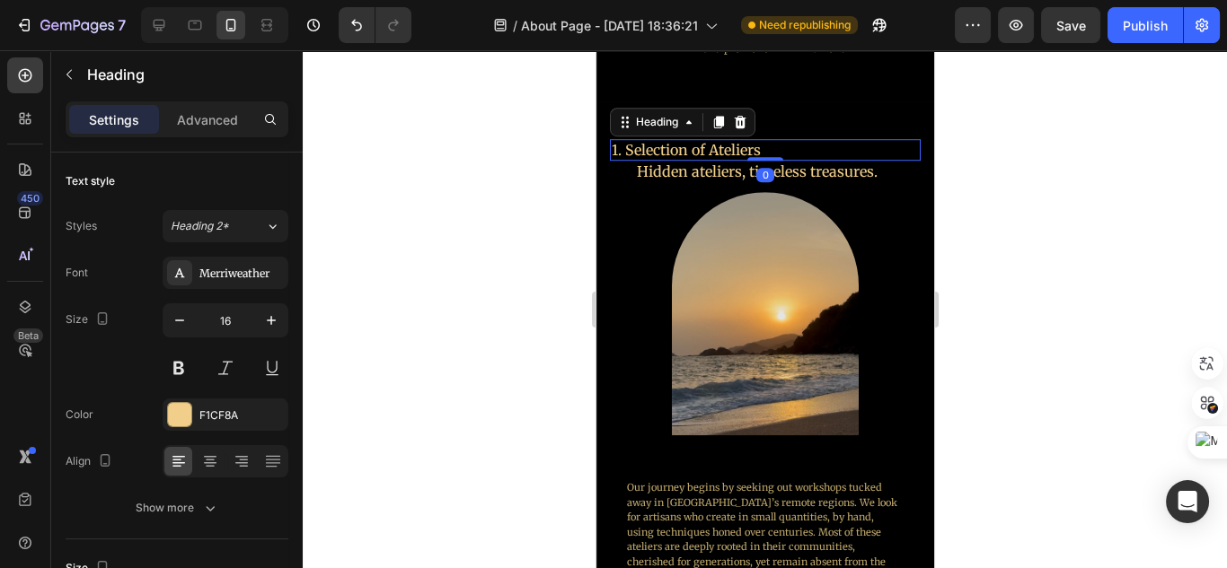
click at [792, 152] on p "1. Selection of Ateliers" at bounding box center [757, 150] width 292 height 19
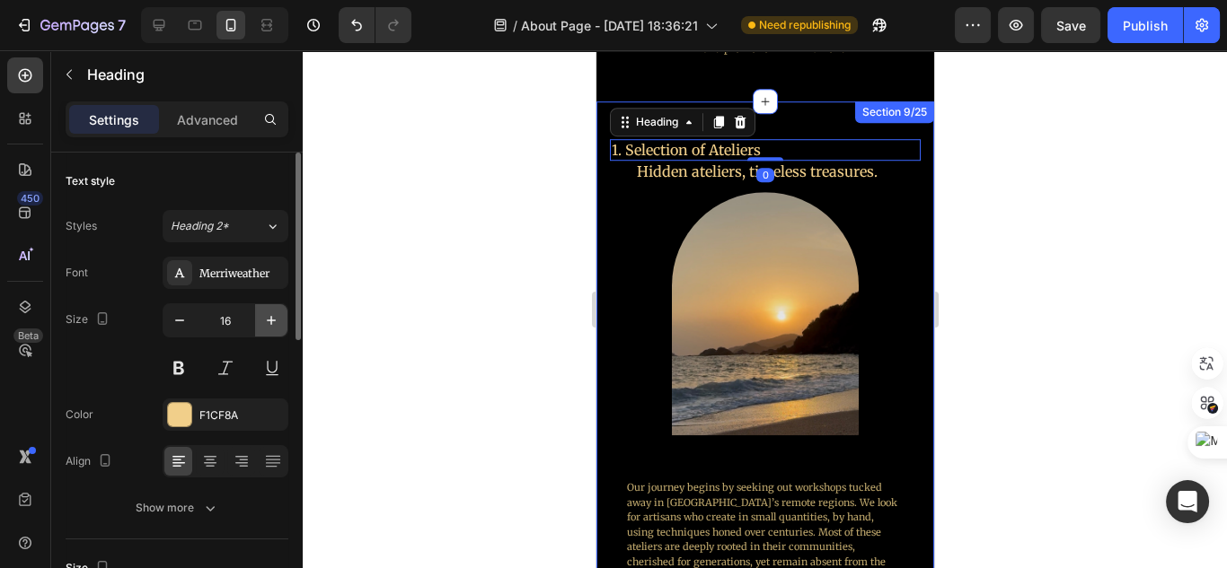
click at [274, 327] on icon "button" at bounding box center [271, 321] width 18 height 18
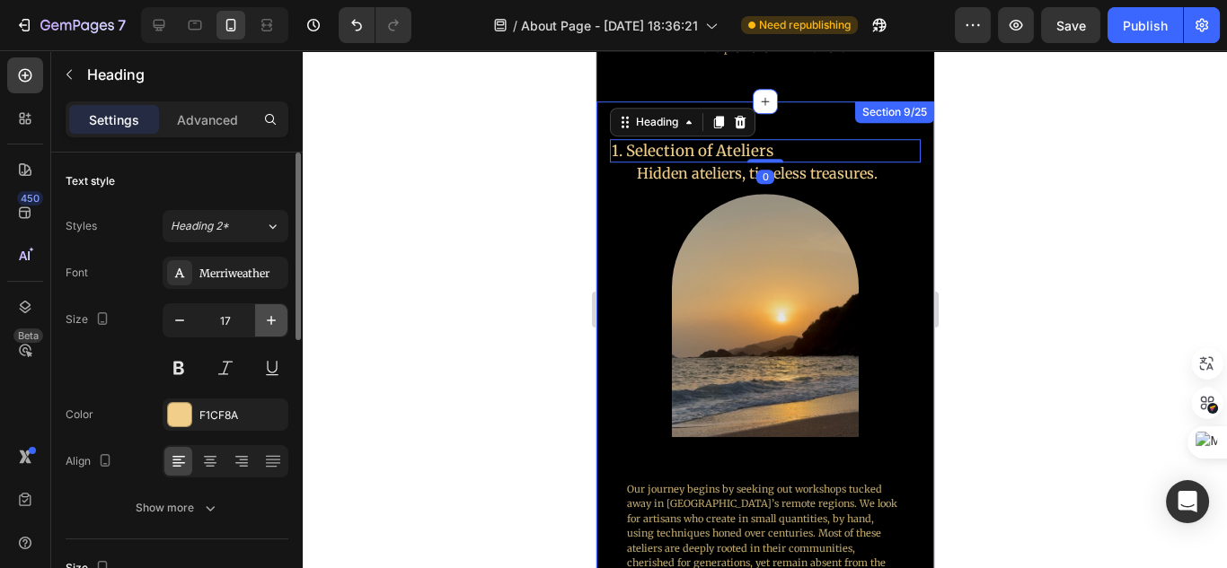
click at [274, 327] on icon "button" at bounding box center [271, 321] width 18 height 18
type input "18"
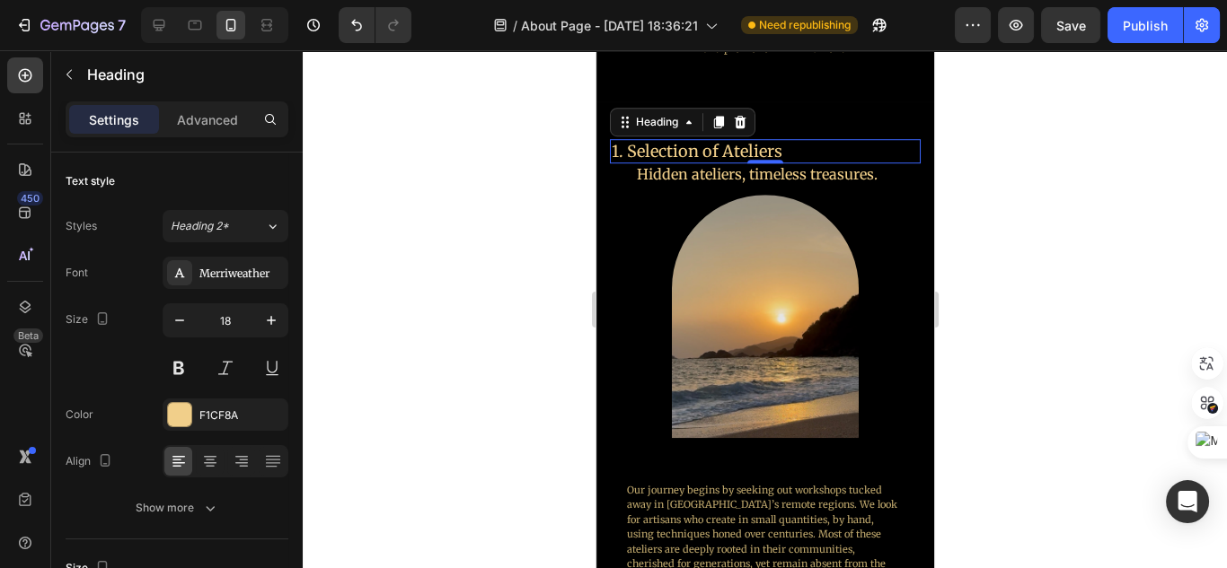
click at [977, 295] on div at bounding box center [765, 309] width 924 height 518
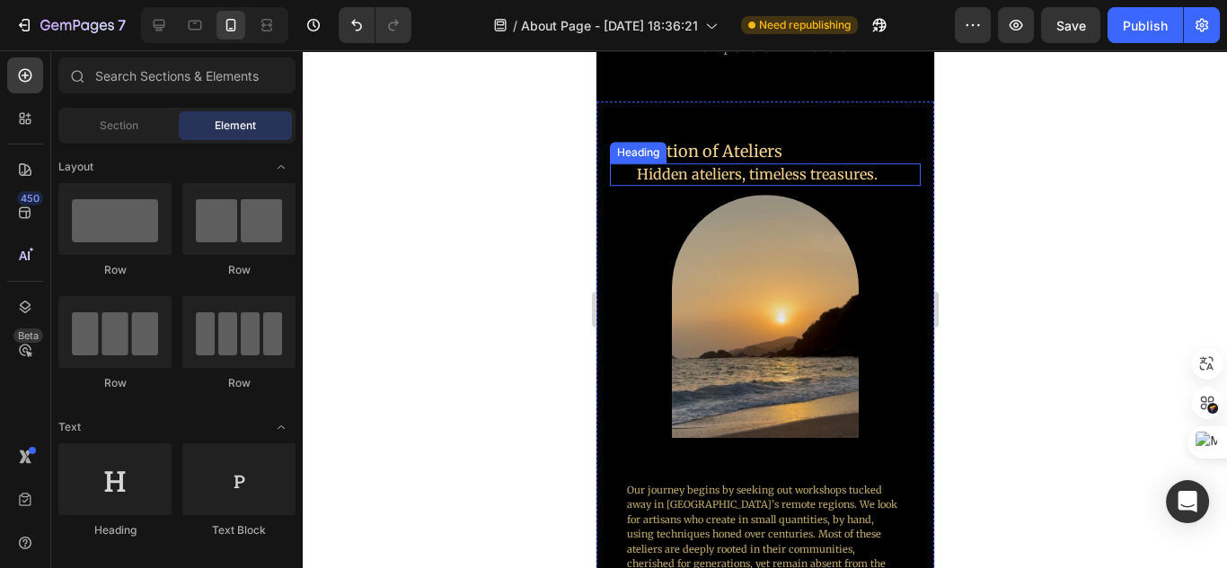
click at [816, 177] on p "Hidden ateliers, timeless treasures." at bounding box center [757, 174] width 292 height 19
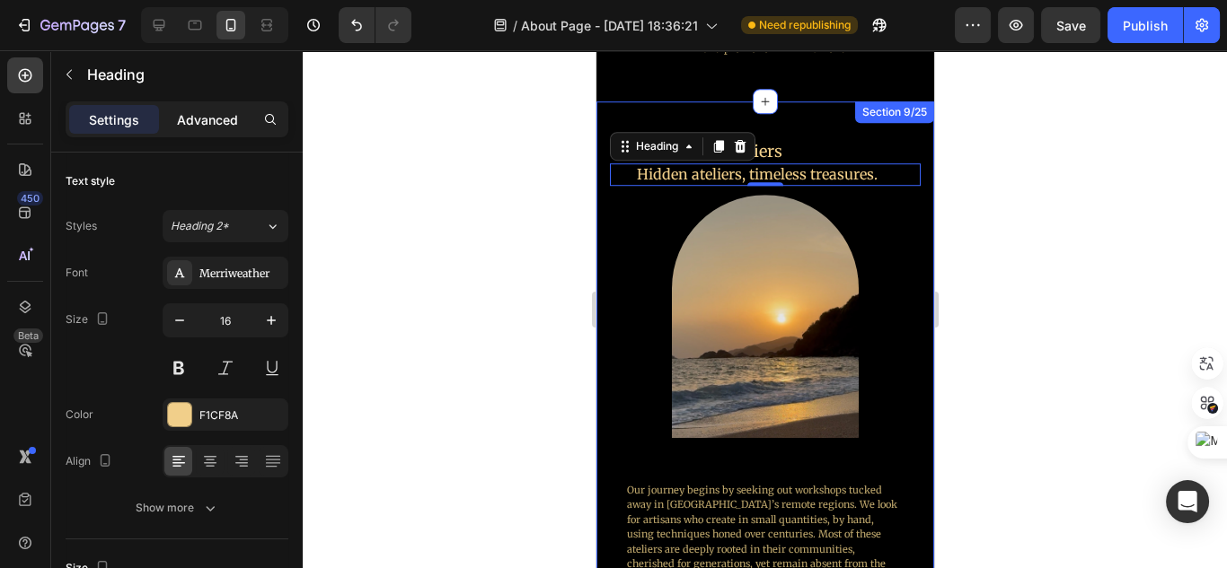
click at [221, 129] on div "Advanced" at bounding box center [208, 119] width 90 height 29
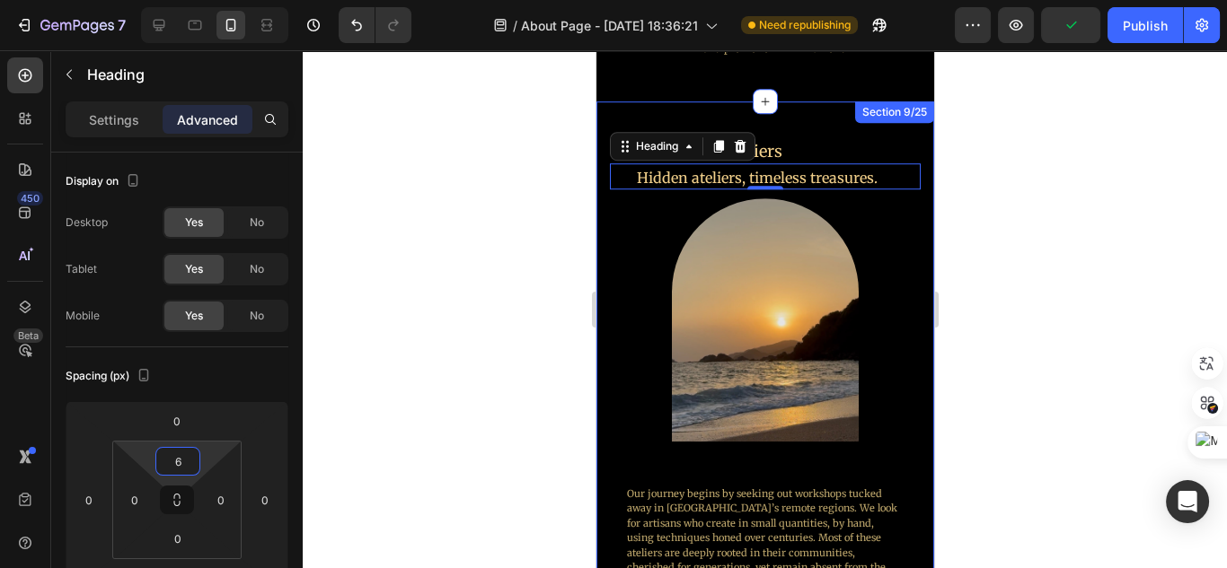
type input "10"
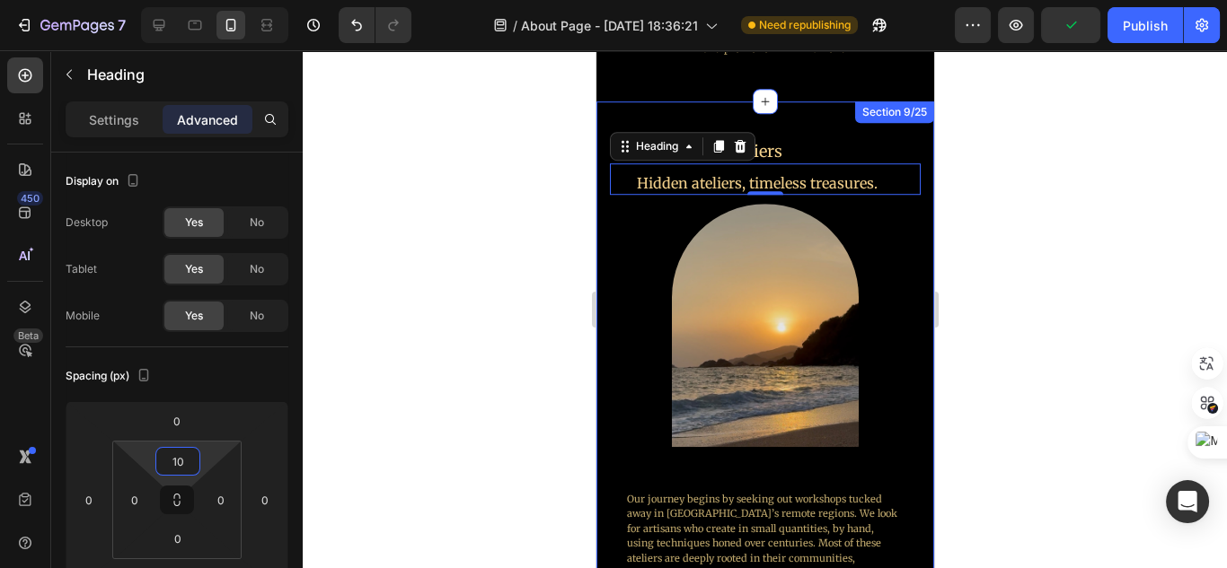
click at [207, 0] on html "7 Version history / About Page - [DATE] 18:36:21 Need republishing Preview Publ…" at bounding box center [613, 0] width 1227 height 0
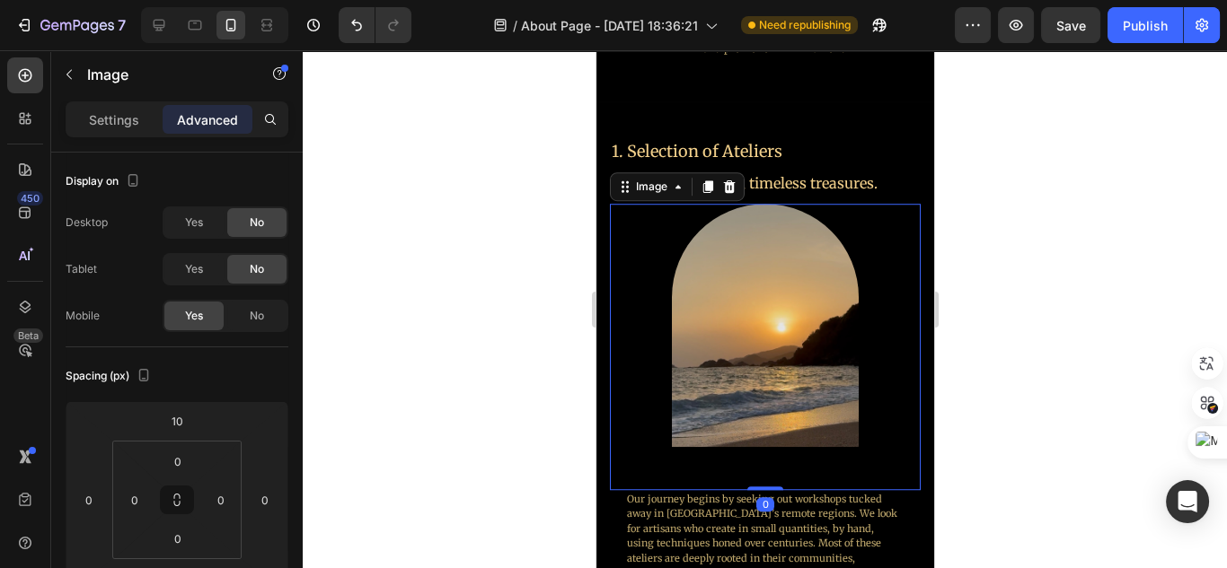
click at [888, 430] on div at bounding box center [764, 347] width 311 height 286
click at [1185, 404] on div at bounding box center [765, 309] width 924 height 518
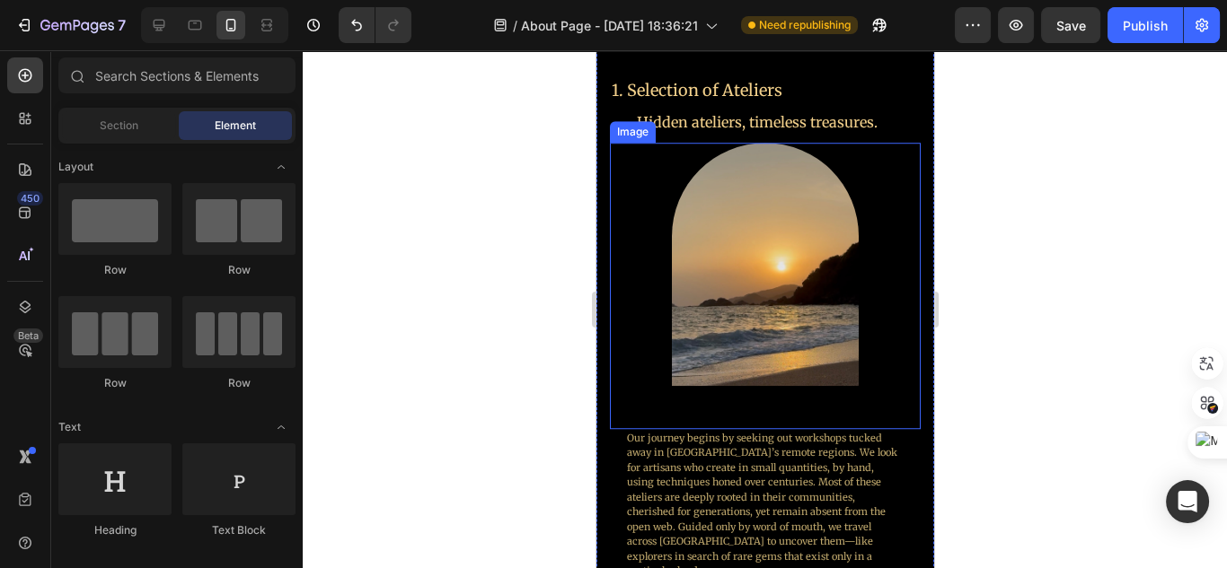
scroll to position [1904, 0]
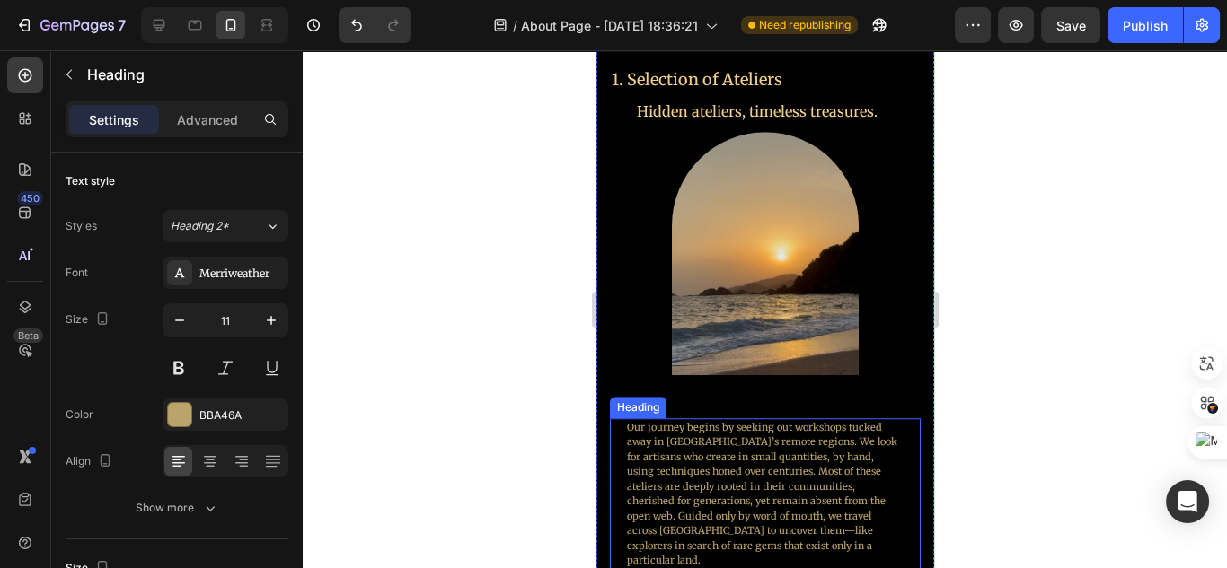
click at [833, 431] on h2 "Our journey begins by seeking out workshops tucked away in [GEOGRAPHIC_DATA]’s …" at bounding box center [763, 494] width 279 height 152
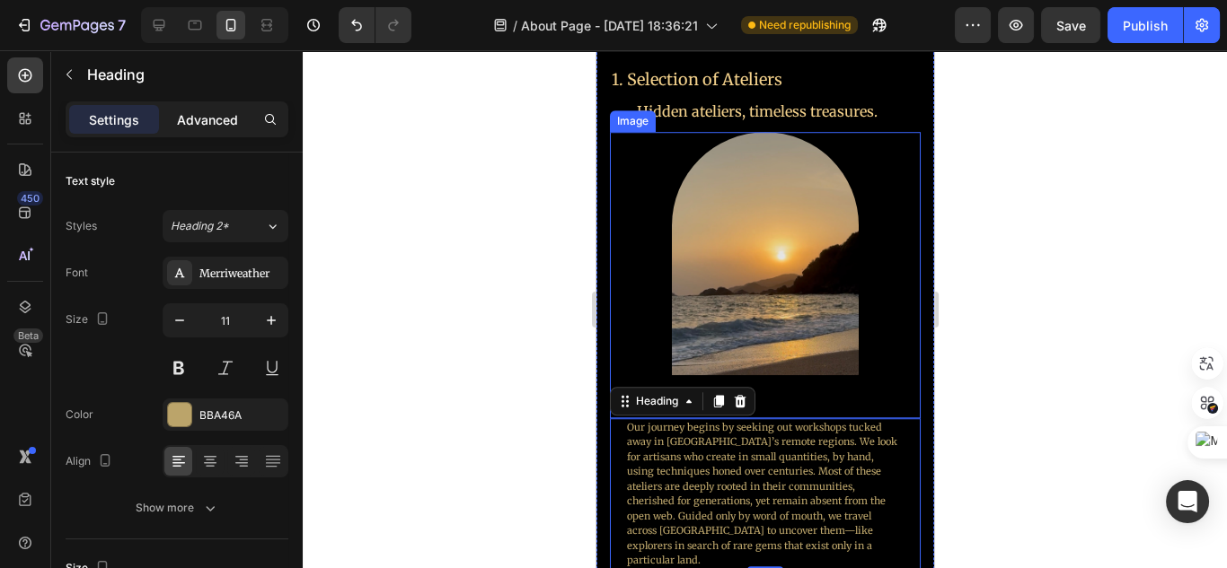
click at [217, 130] on div "Advanced" at bounding box center [208, 119] width 90 height 29
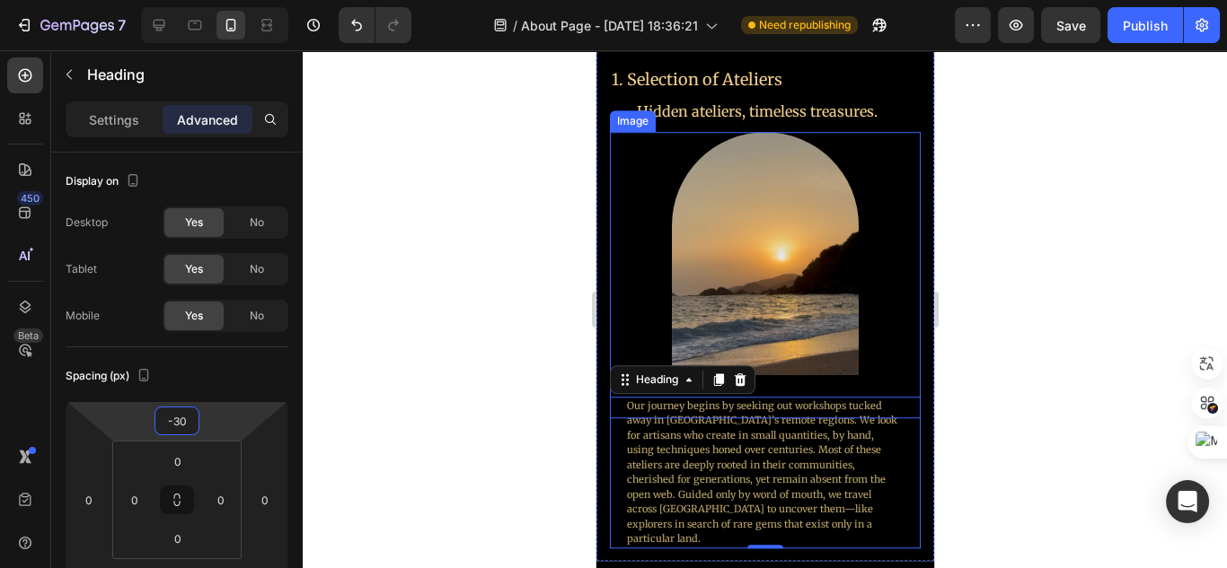
type input "-32"
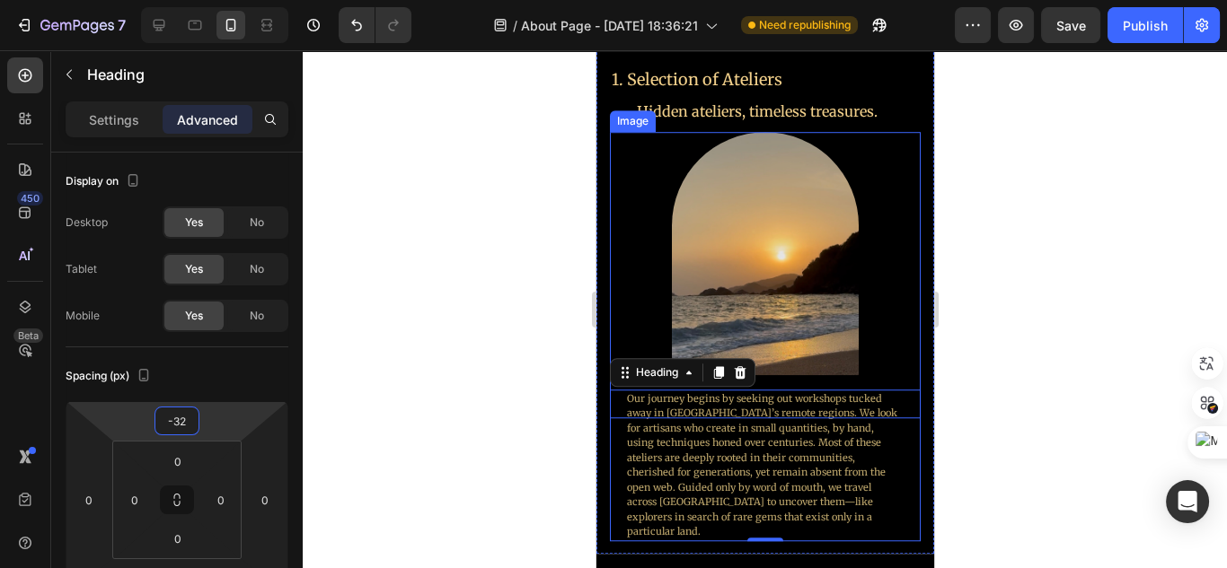
drag, startPoint x: 214, startPoint y: 426, endPoint x: 215, endPoint y: 437, distance: 11.7
click at [215, 0] on html "7 Version history / About Page - [DATE] 18:36:21 Need republishing Preview Save…" at bounding box center [613, 0] width 1227 height 0
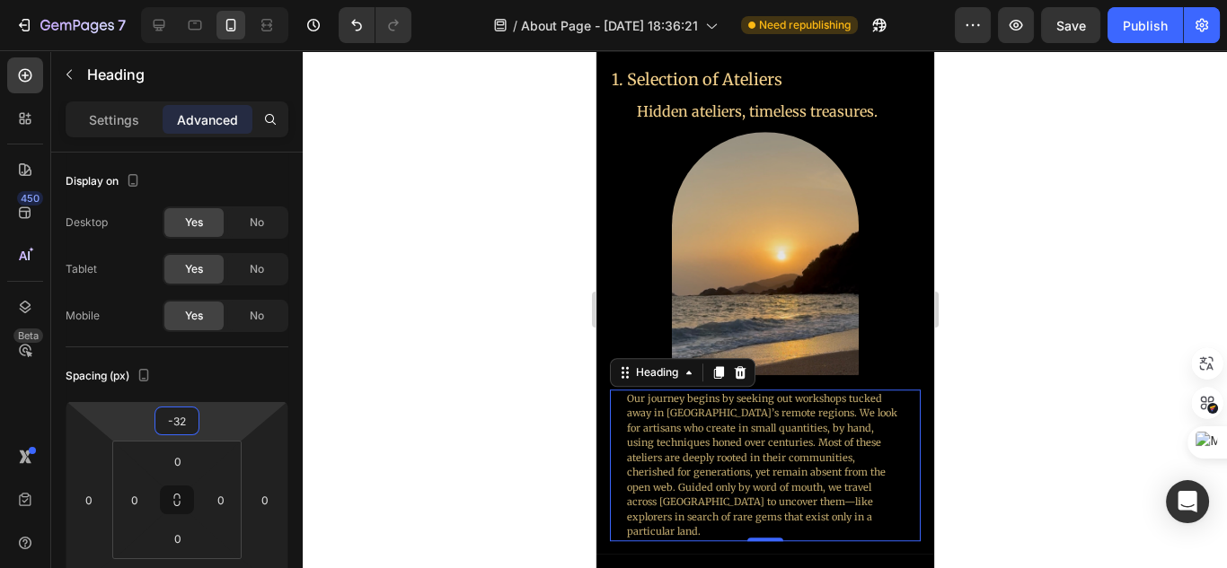
click at [959, 467] on div at bounding box center [765, 309] width 924 height 518
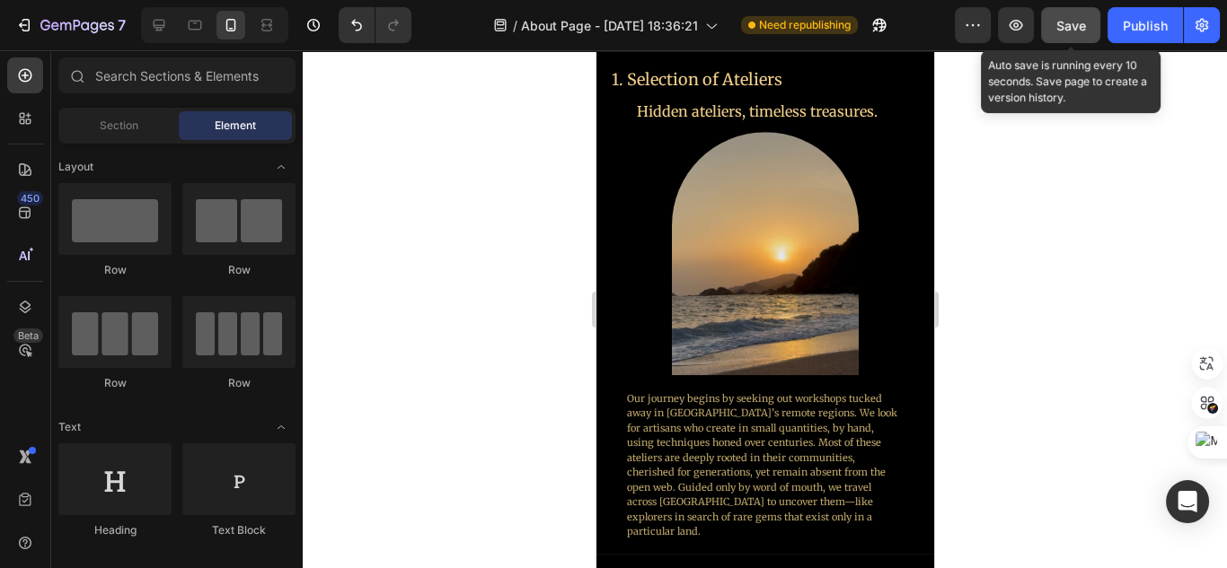
click at [1065, 22] on span "Save" at bounding box center [1071, 25] width 30 height 15
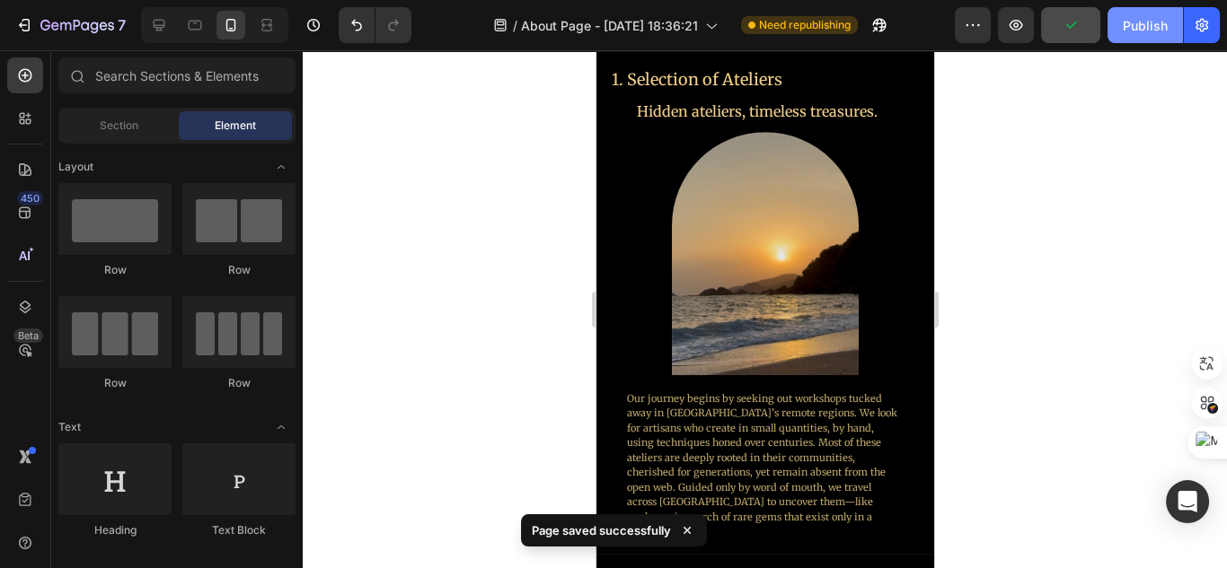
click at [1131, 27] on div "Publish" at bounding box center [1145, 25] width 45 height 19
